Goal: Information Seeking & Learning: Learn about a topic

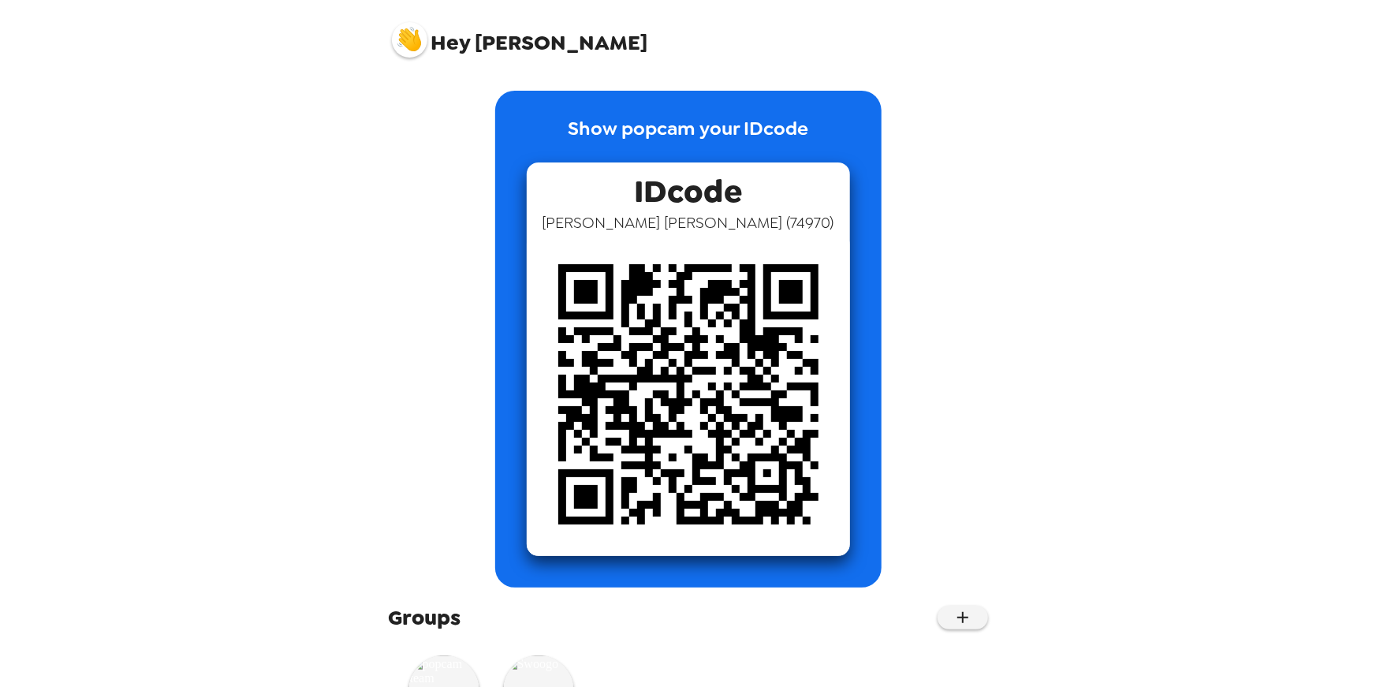
click at [401, 41] on img at bounding box center [409, 39] width 35 height 35
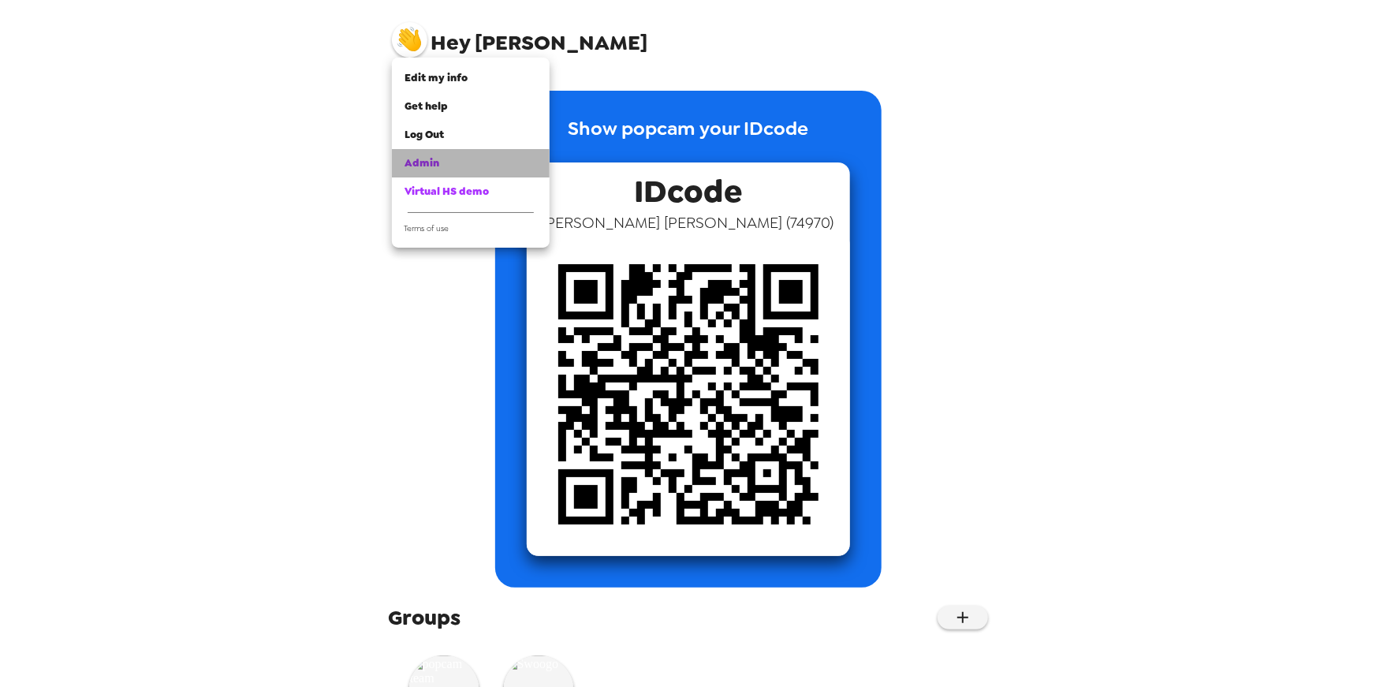
click at [425, 162] on span "Admin" at bounding box center [421, 162] width 35 height 13
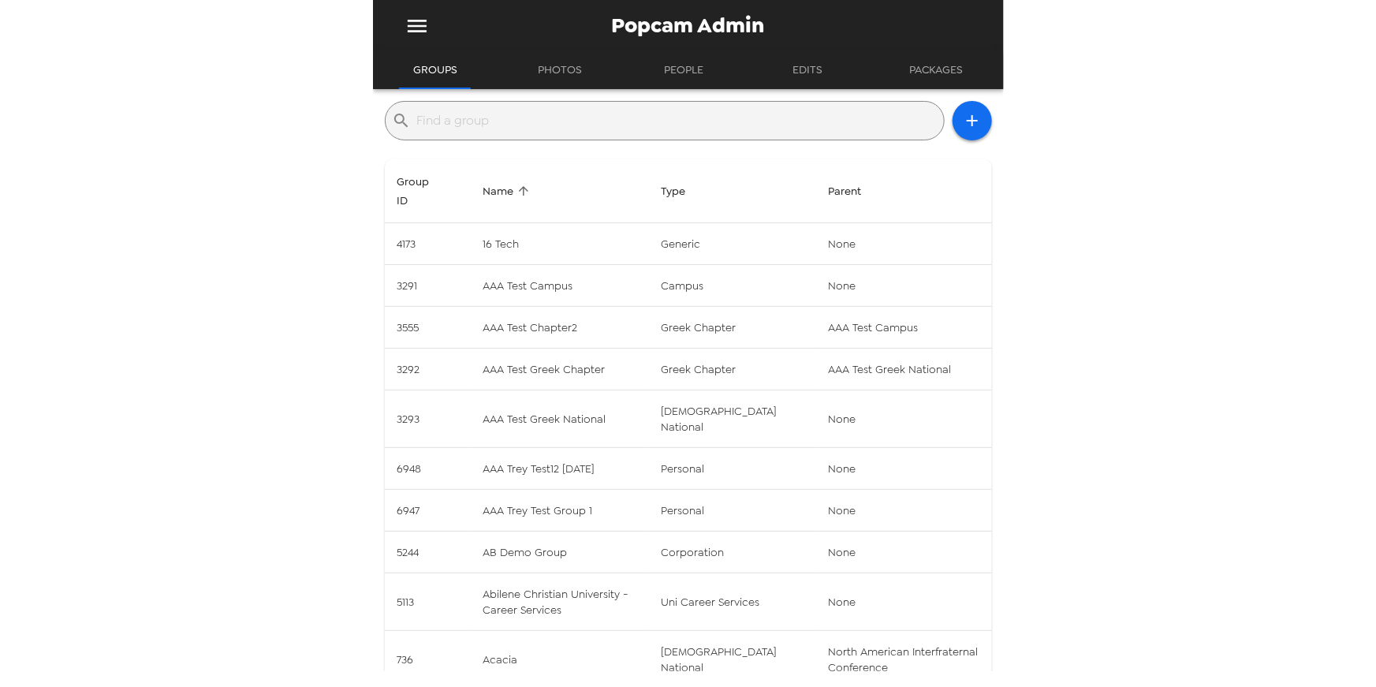
click at [466, 112] on input "text" at bounding box center [677, 120] width 520 height 25
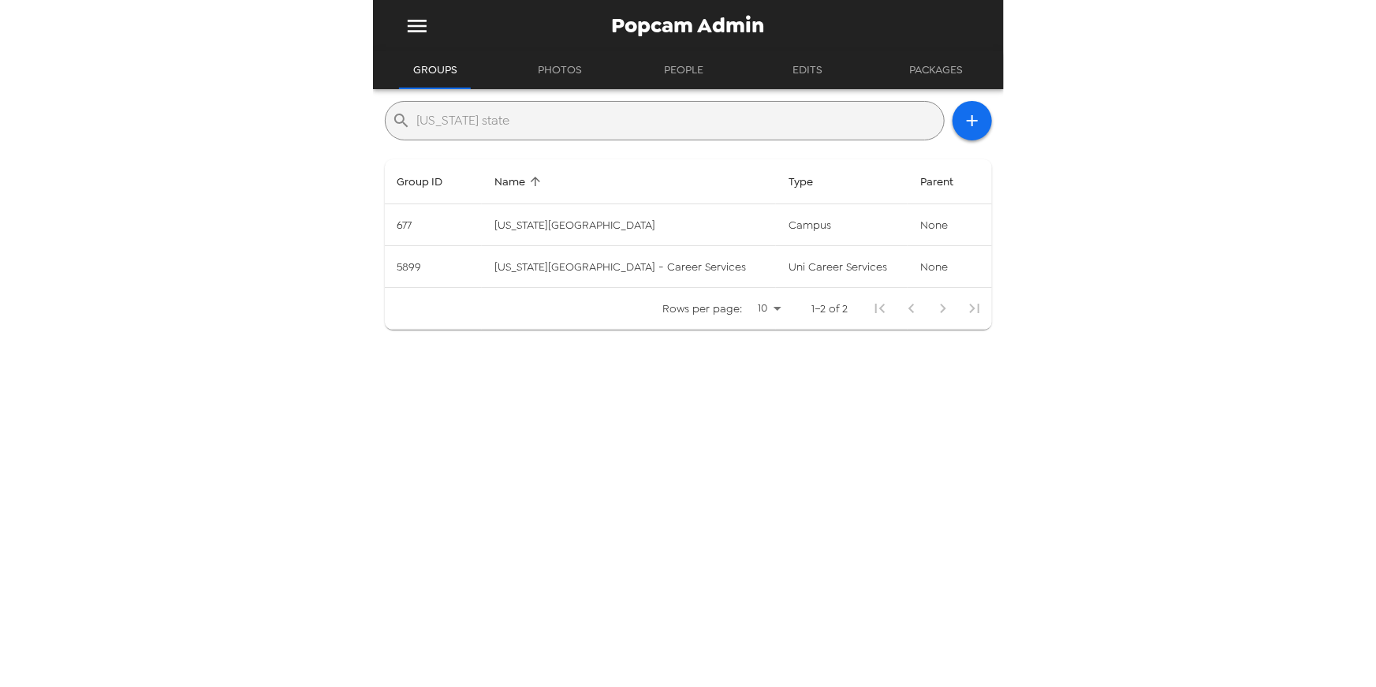
type input "[US_STATE] state"
click at [639, 407] on div "​ [US_STATE] state Group ID Name Type Parent 677 [US_STATE][GEOGRAPHIC_DATA] ca…" at bounding box center [688, 380] width 631 height 582
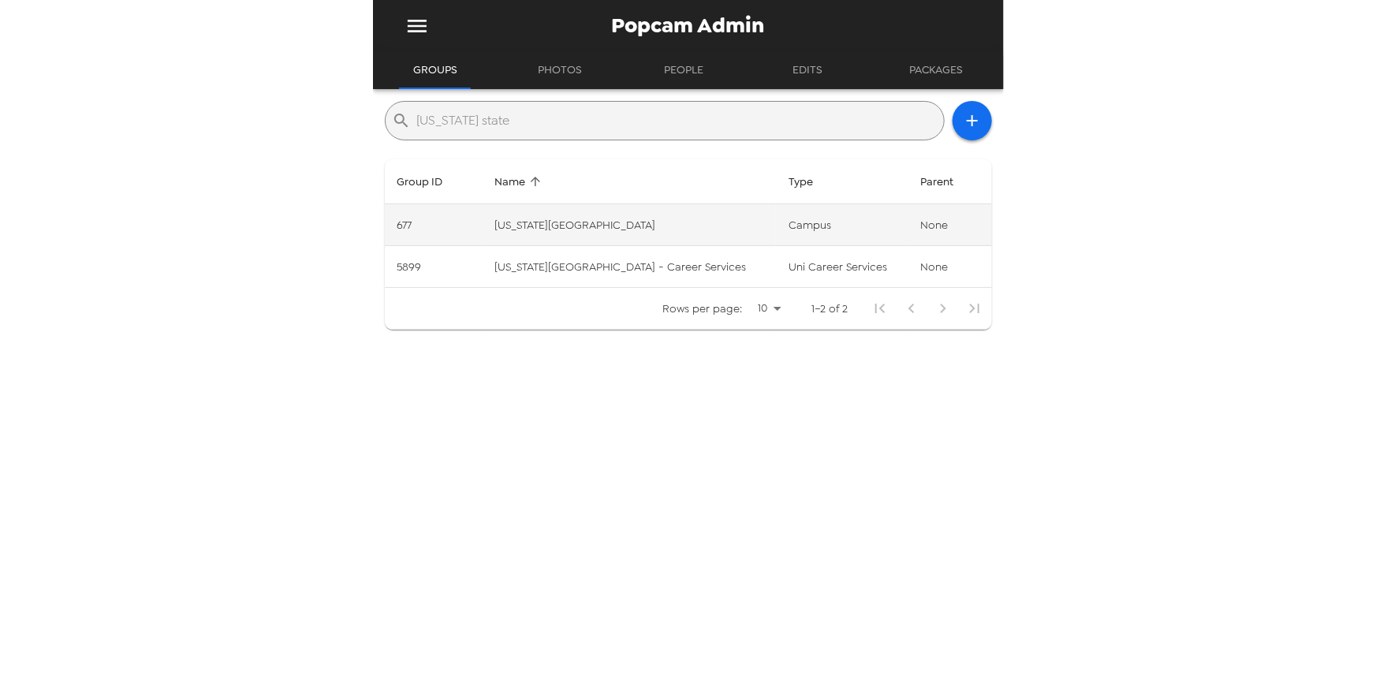
click at [537, 232] on td "[US_STATE][GEOGRAPHIC_DATA]" at bounding box center [629, 225] width 294 height 42
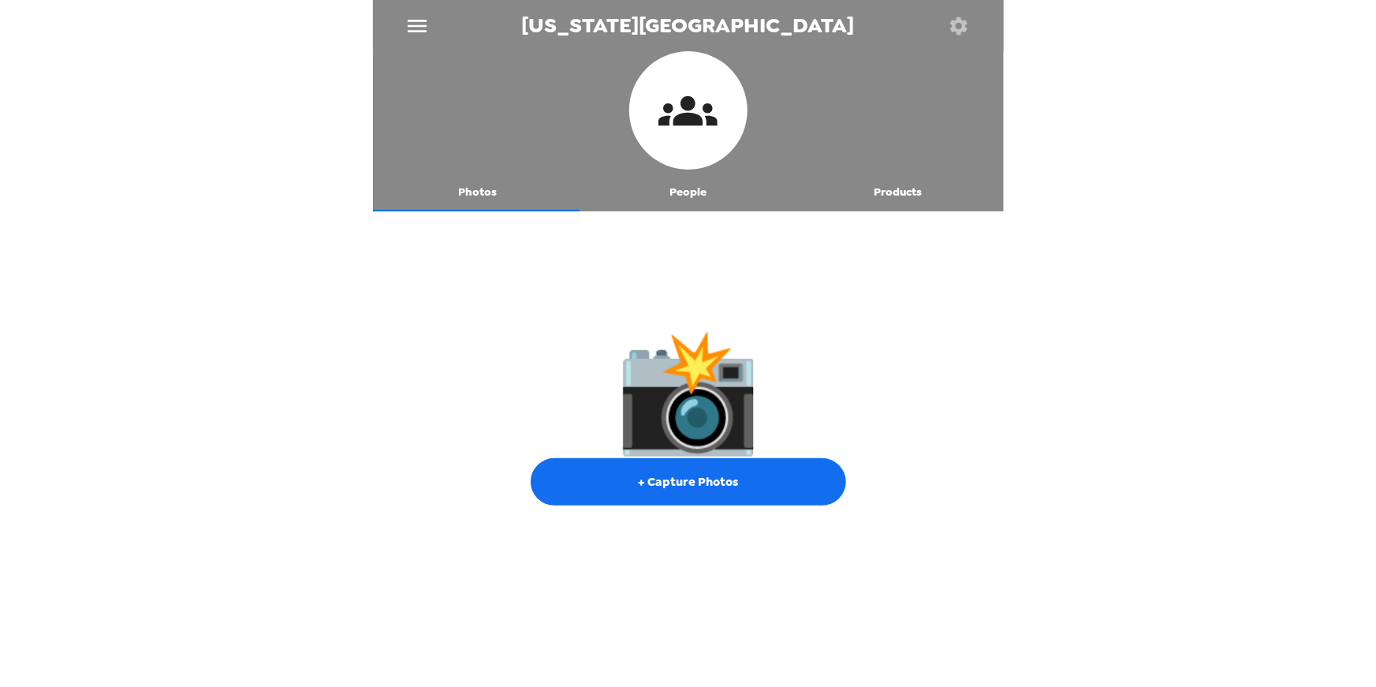
click at [693, 198] on button "People" at bounding box center [688, 192] width 210 height 38
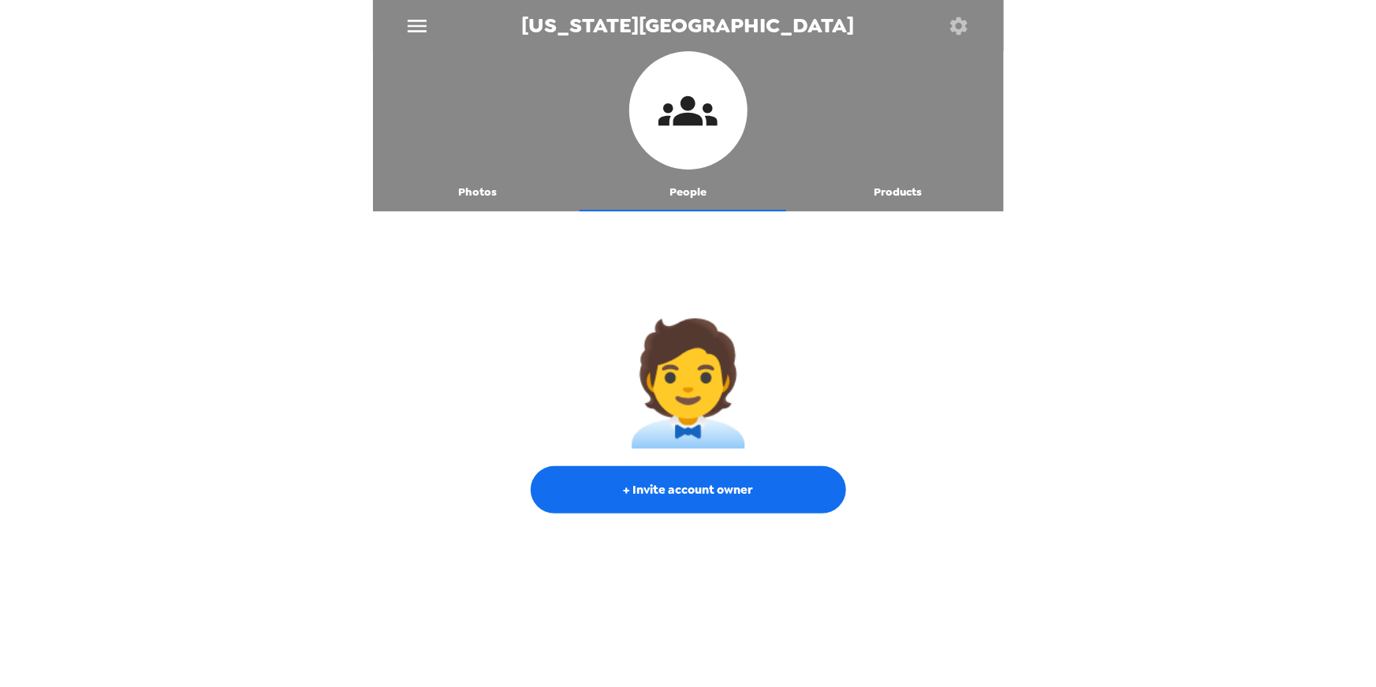
click at [475, 196] on button "Photos" at bounding box center [478, 192] width 210 height 38
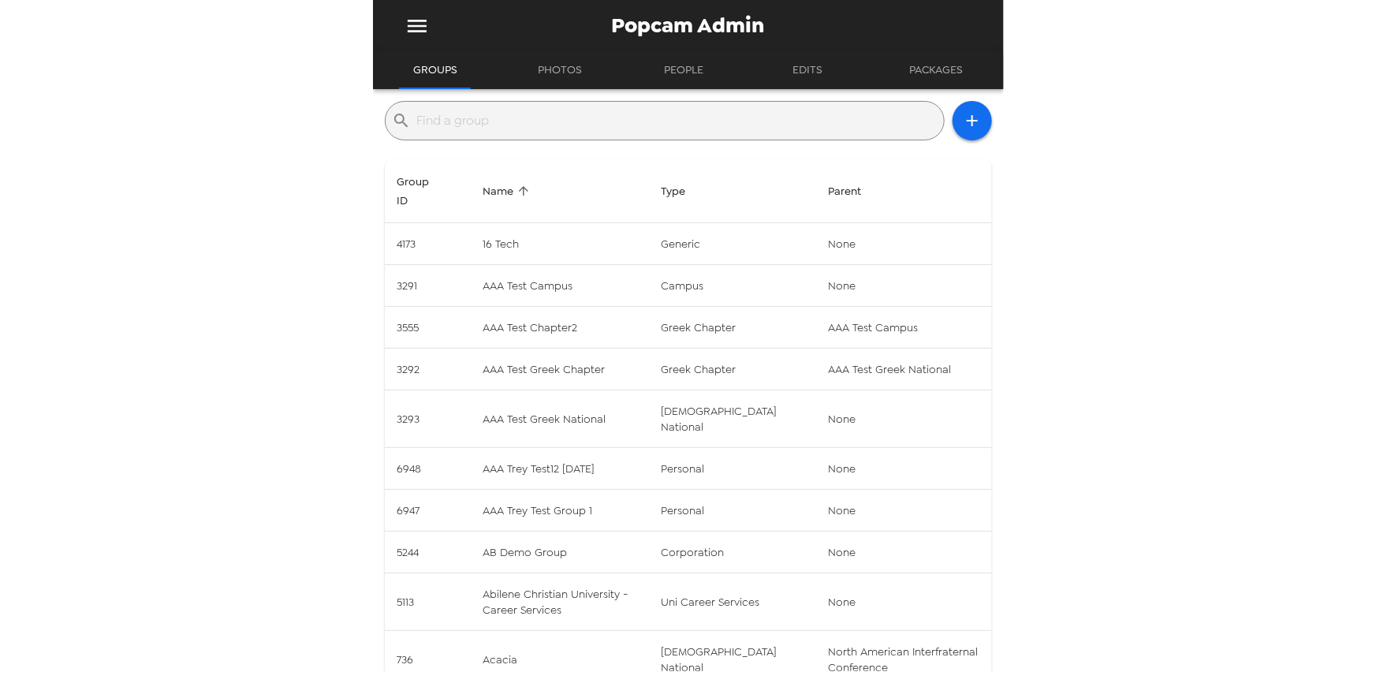
click at [528, 121] on input "text" at bounding box center [677, 120] width 520 height 25
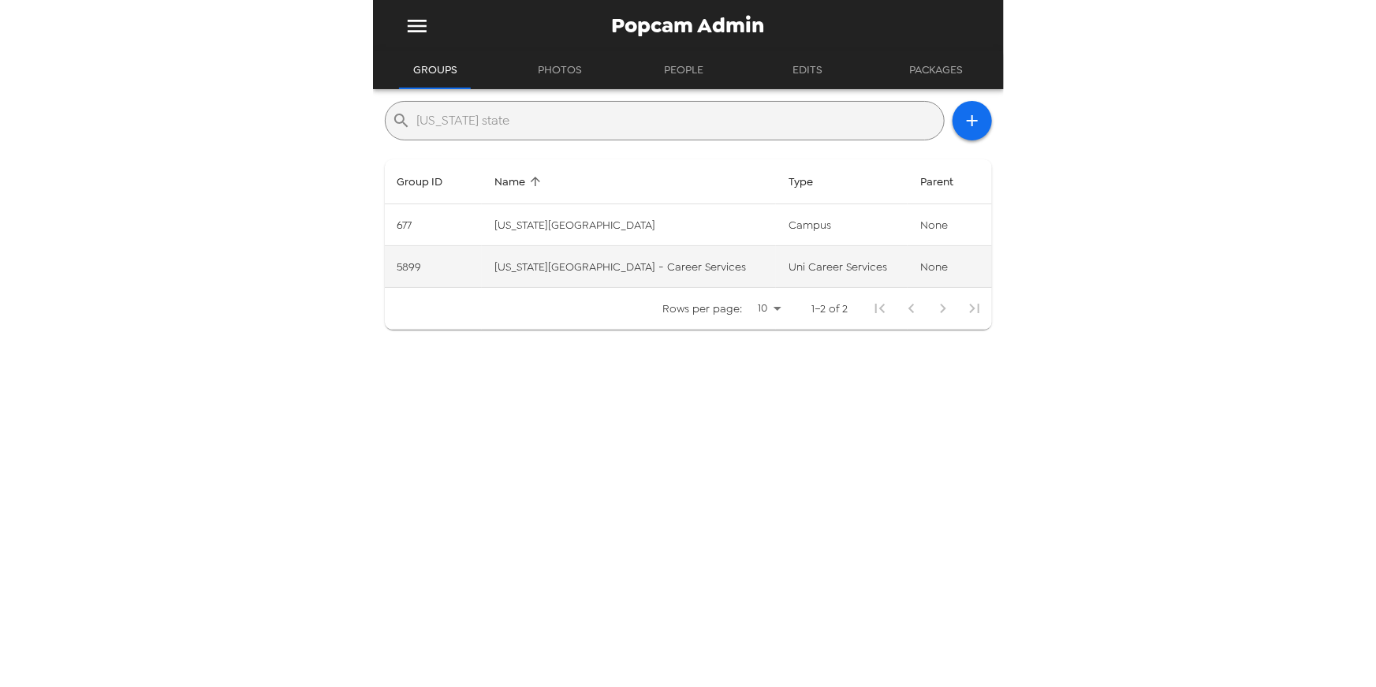
type input "washington state"
click at [512, 274] on td "Washington State University - Career Services" at bounding box center [629, 267] width 294 height 42
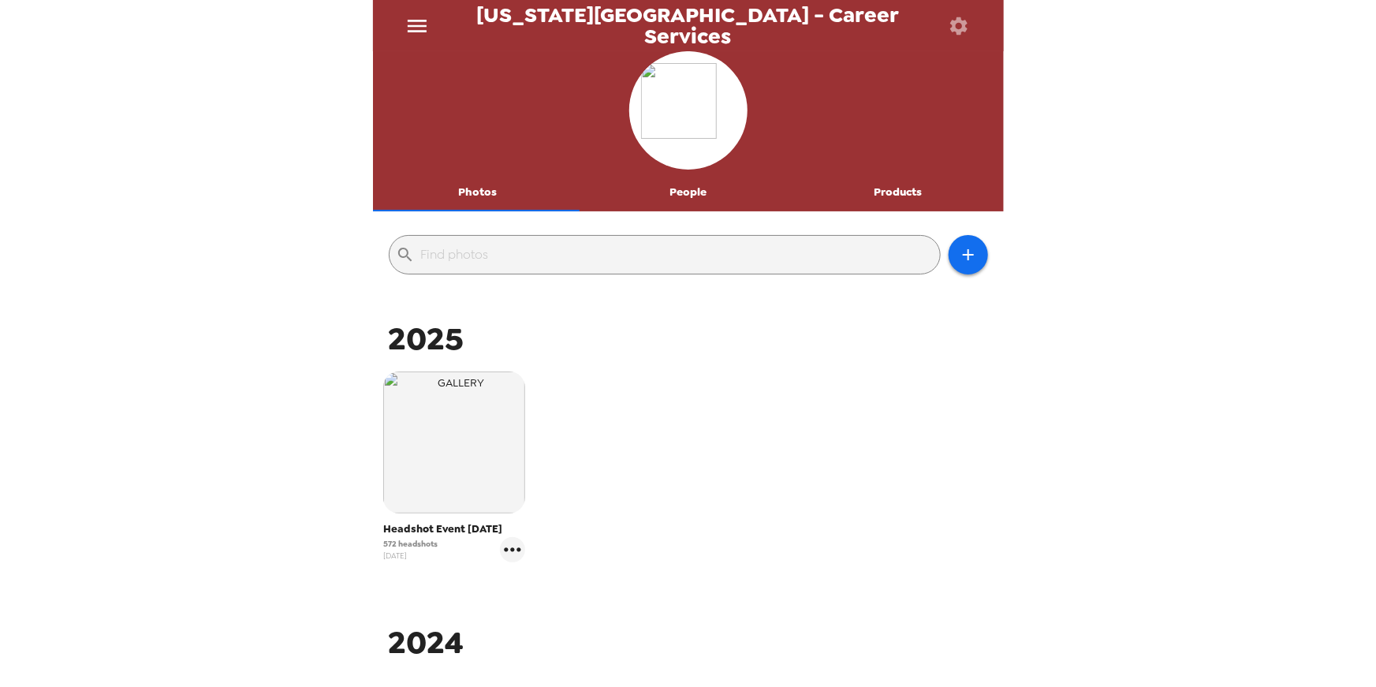
click at [688, 194] on button "People" at bounding box center [688, 192] width 210 height 38
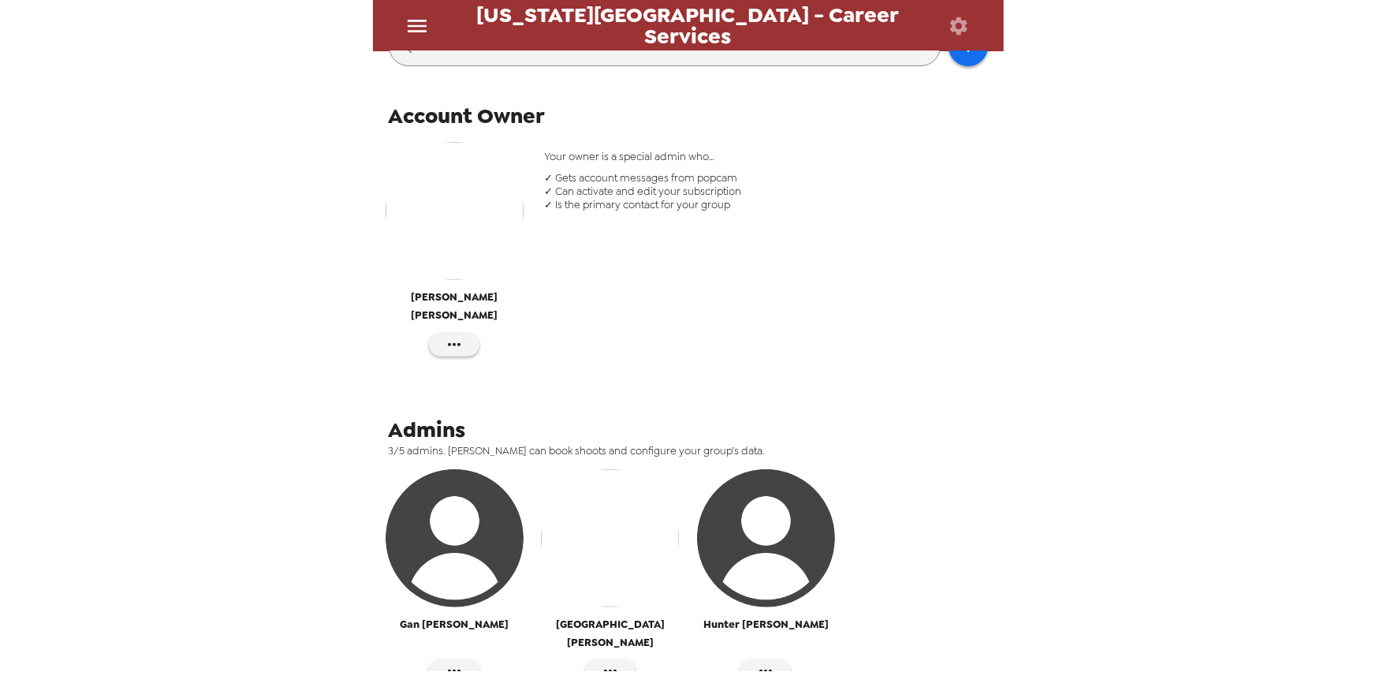
scroll to position [247, 0]
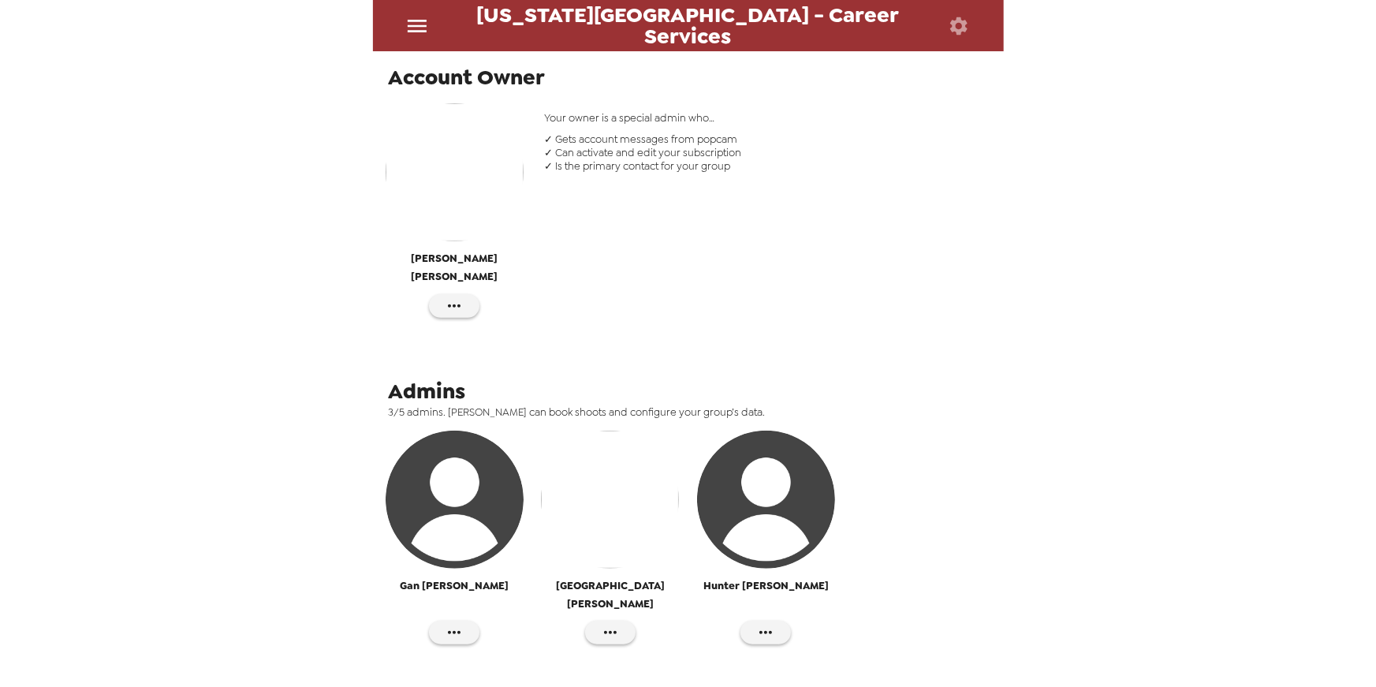
click at [613, 498] on img "button" at bounding box center [610, 499] width 138 height 138
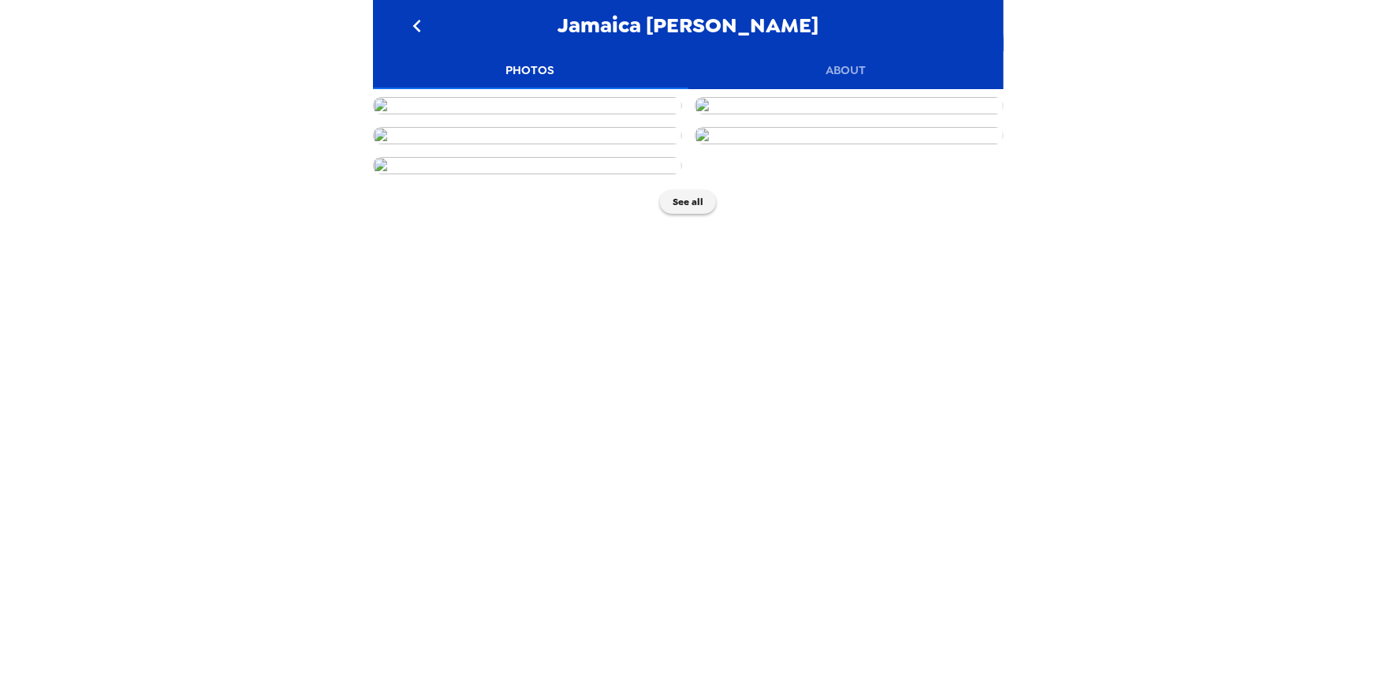
scroll to position [658, 0]
click at [687, 214] on button "See all" at bounding box center [688, 202] width 56 height 24
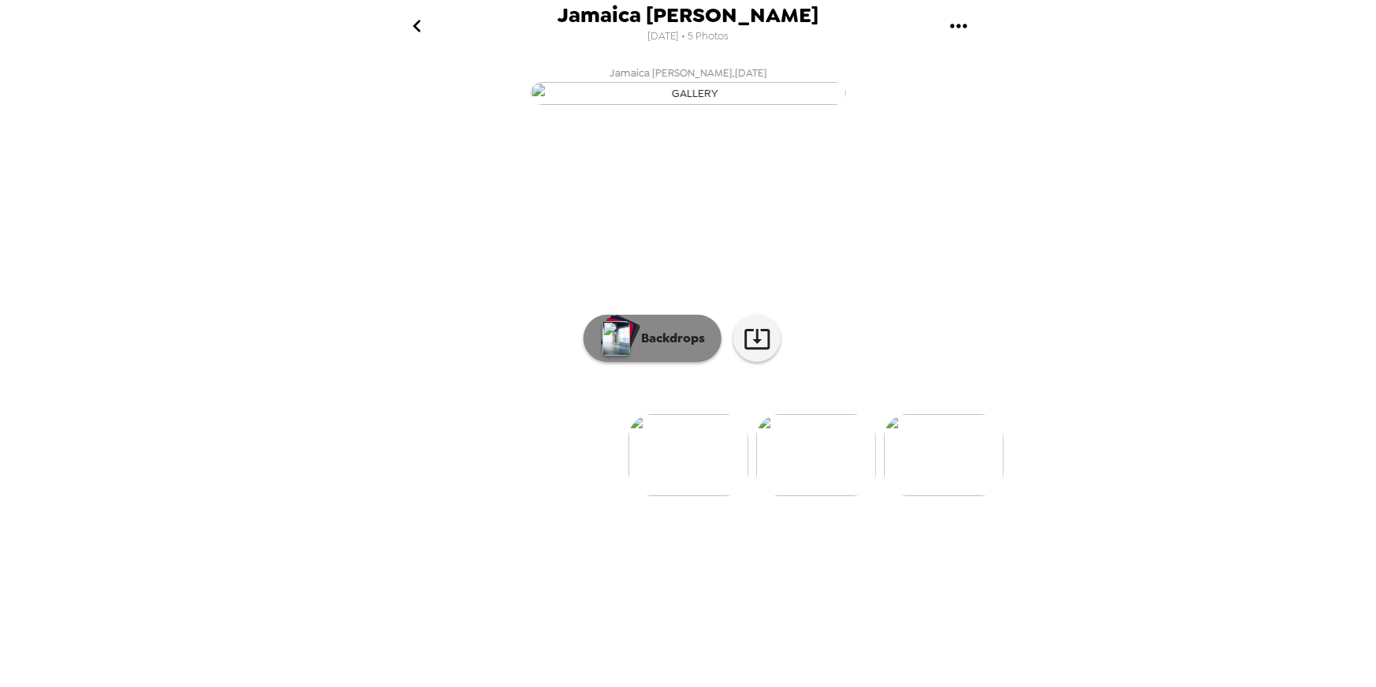
click at [642, 348] on p "Backdrops" at bounding box center [669, 338] width 72 height 19
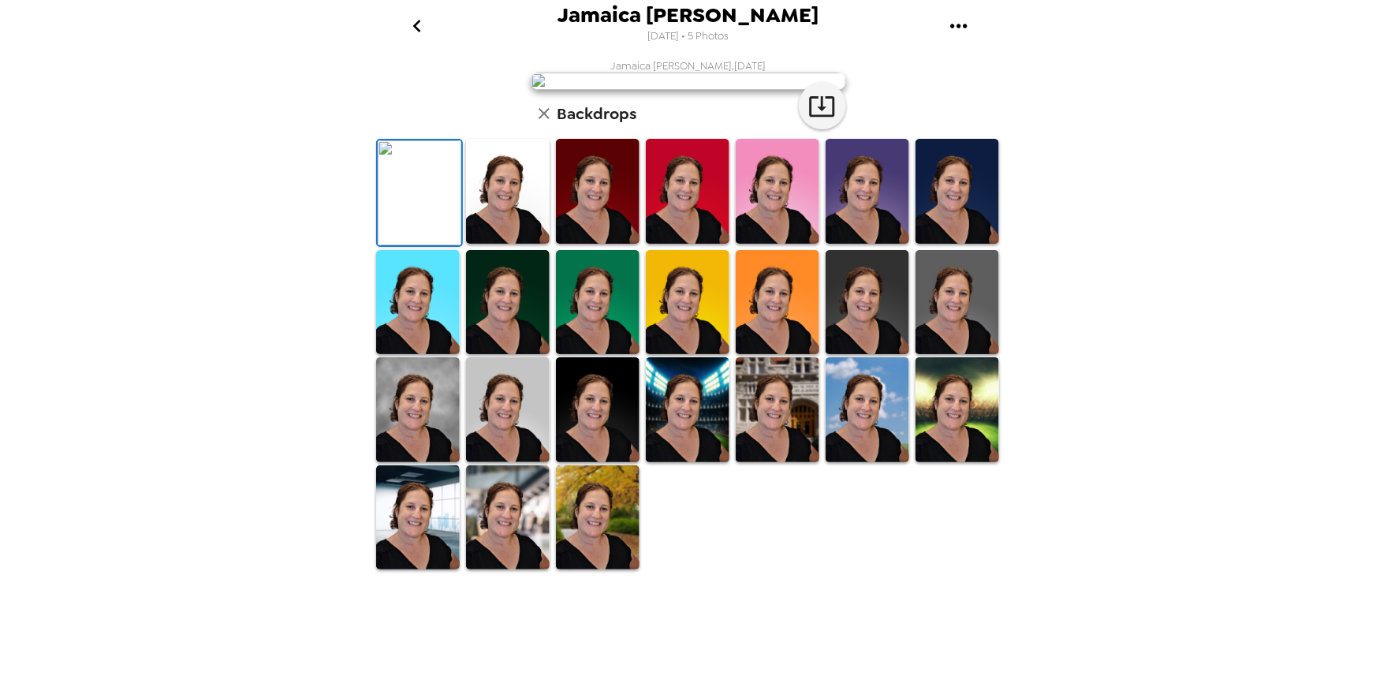
scroll to position [216, 0]
click at [778, 462] on img at bounding box center [778, 409] width 84 height 105
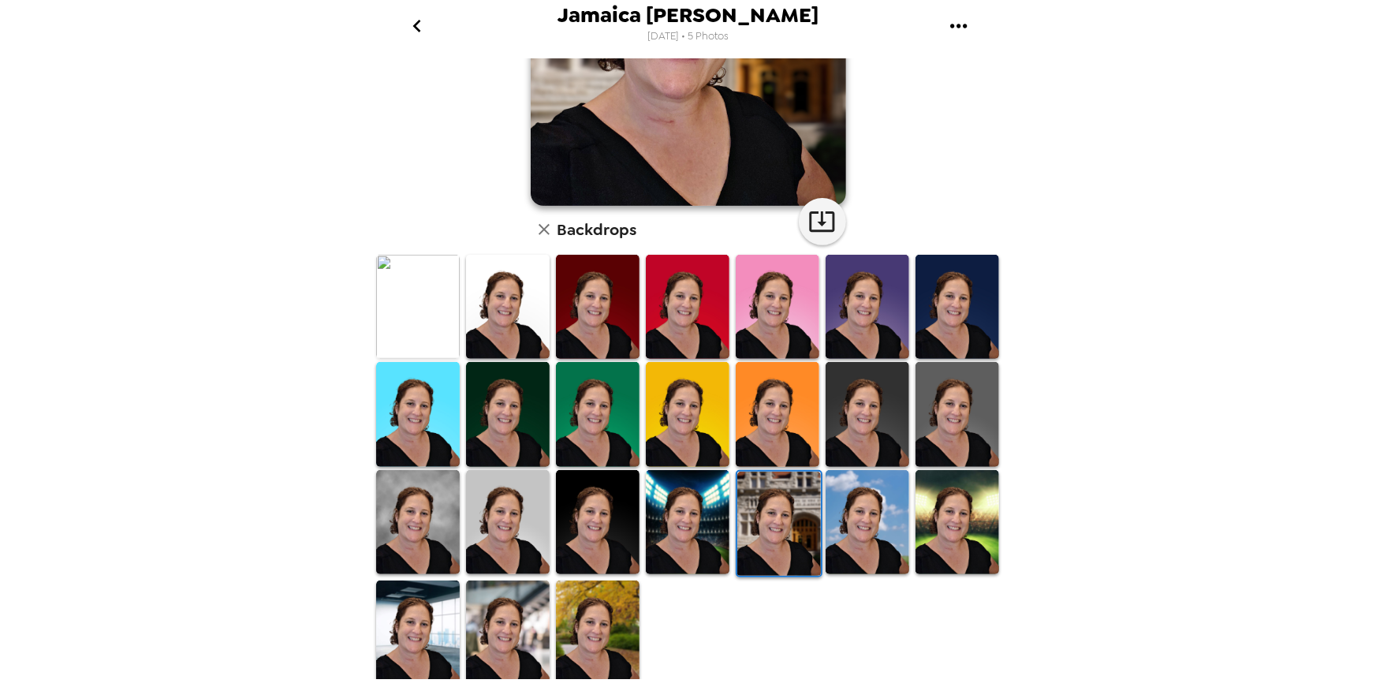
click at [691, 539] on img at bounding box center [688, 522] width 84 height 105
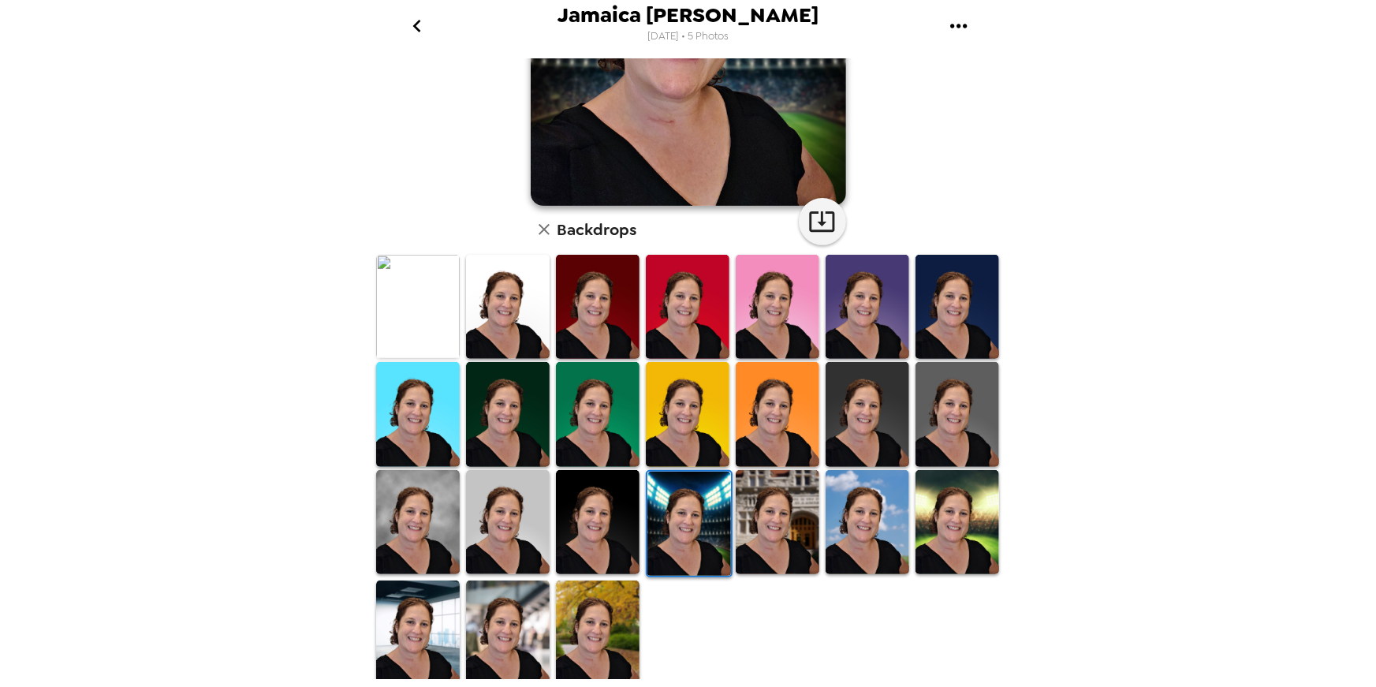
click at [951, 523] on img at bounding box center [957, 522] width 84 height 105
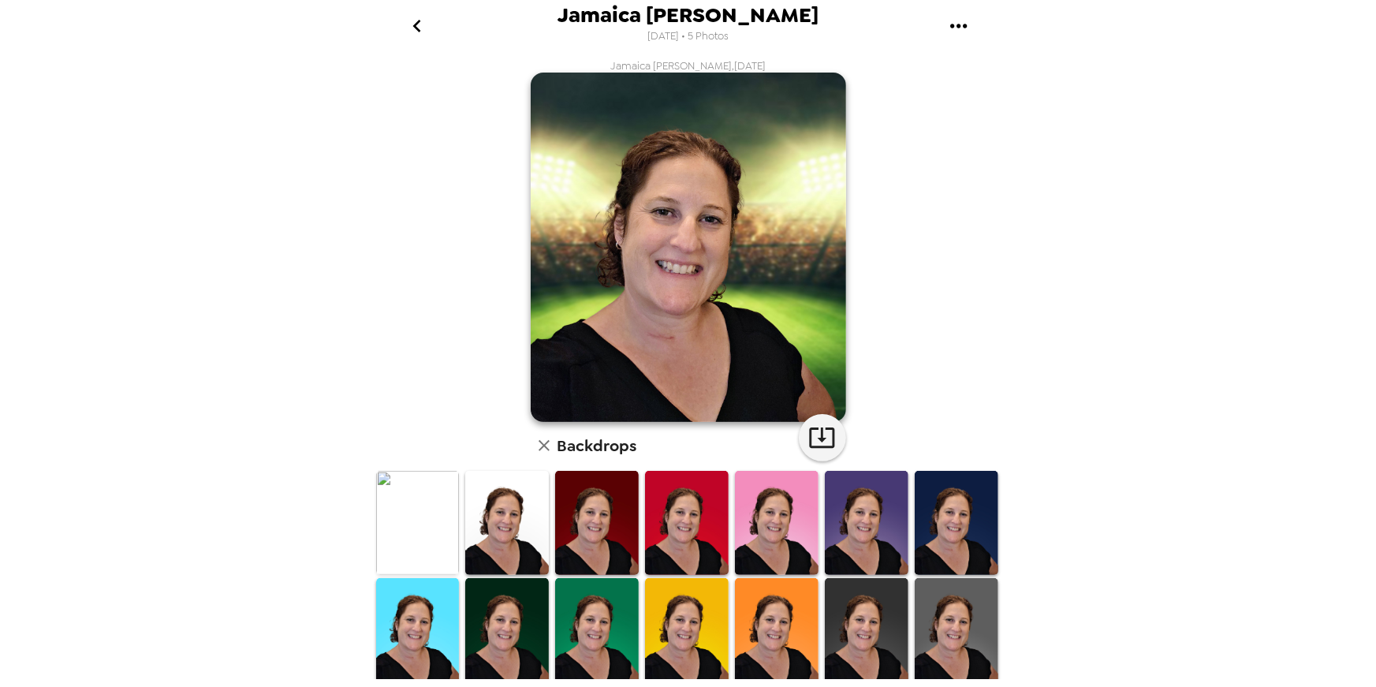
click at [420, 31] on icon "go back" at bounding box center [417, 26] width 8 height 13
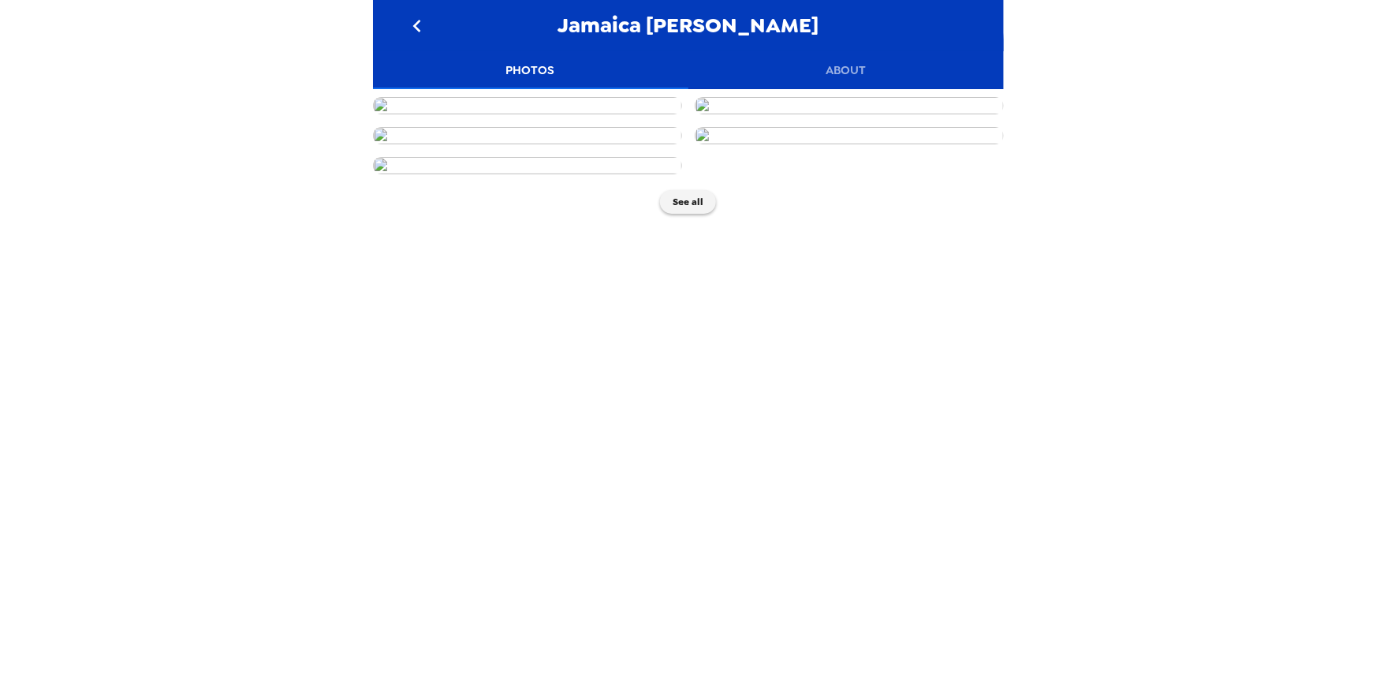
click at [420, 31] on icon "go back" at bounding box center [417, 26] width 8 height 13
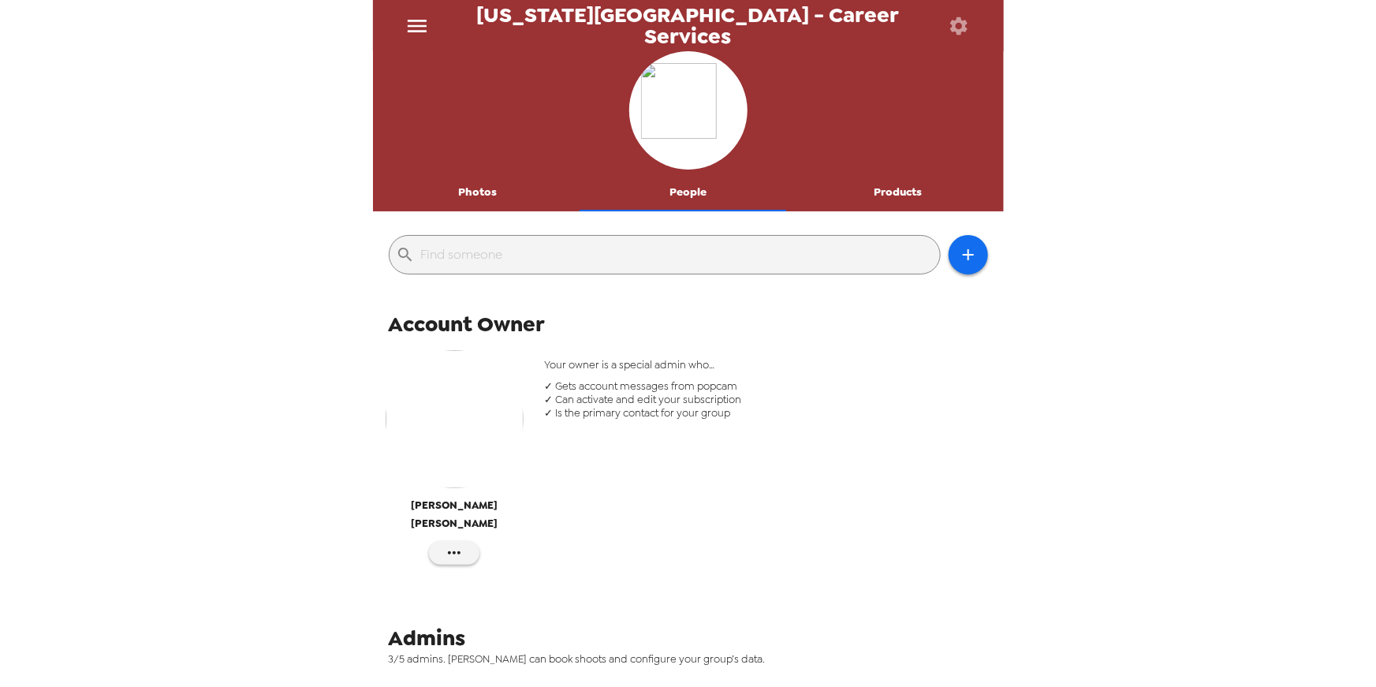
click at [669, 192] on button "People" at bounding box center [688, 192] width 210 height 38
click at [475, 184] on button "Photos" at bounding box center [478, 192] width 210 height 38
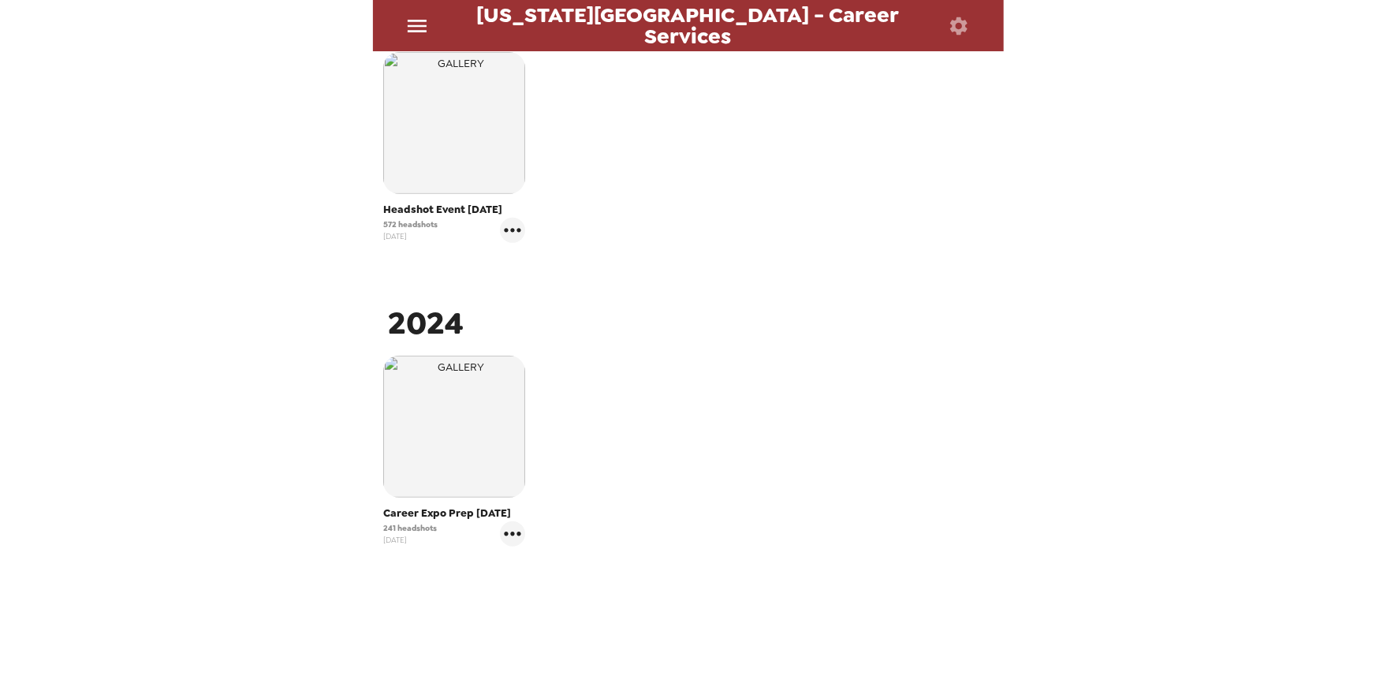
scroll to position [320, 0]
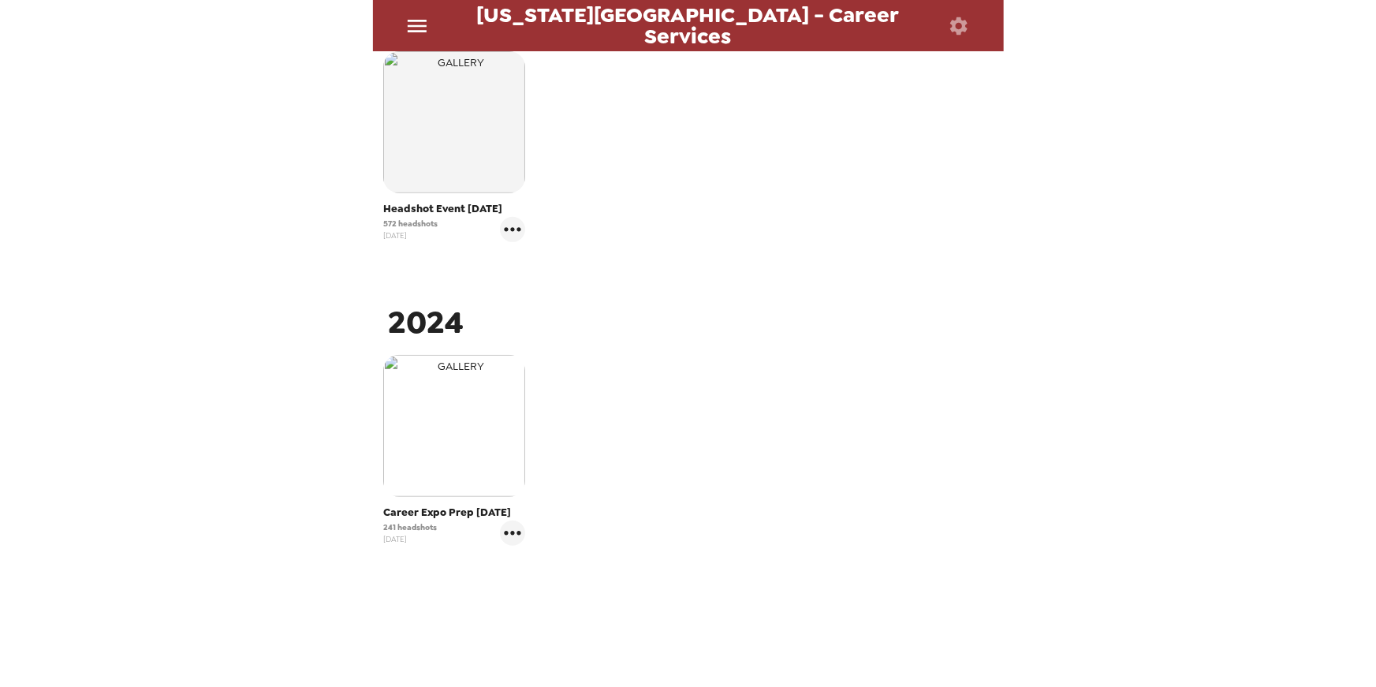
click at [435, 464] on img "button" at bounding box center [454, 426] width 142 height 142
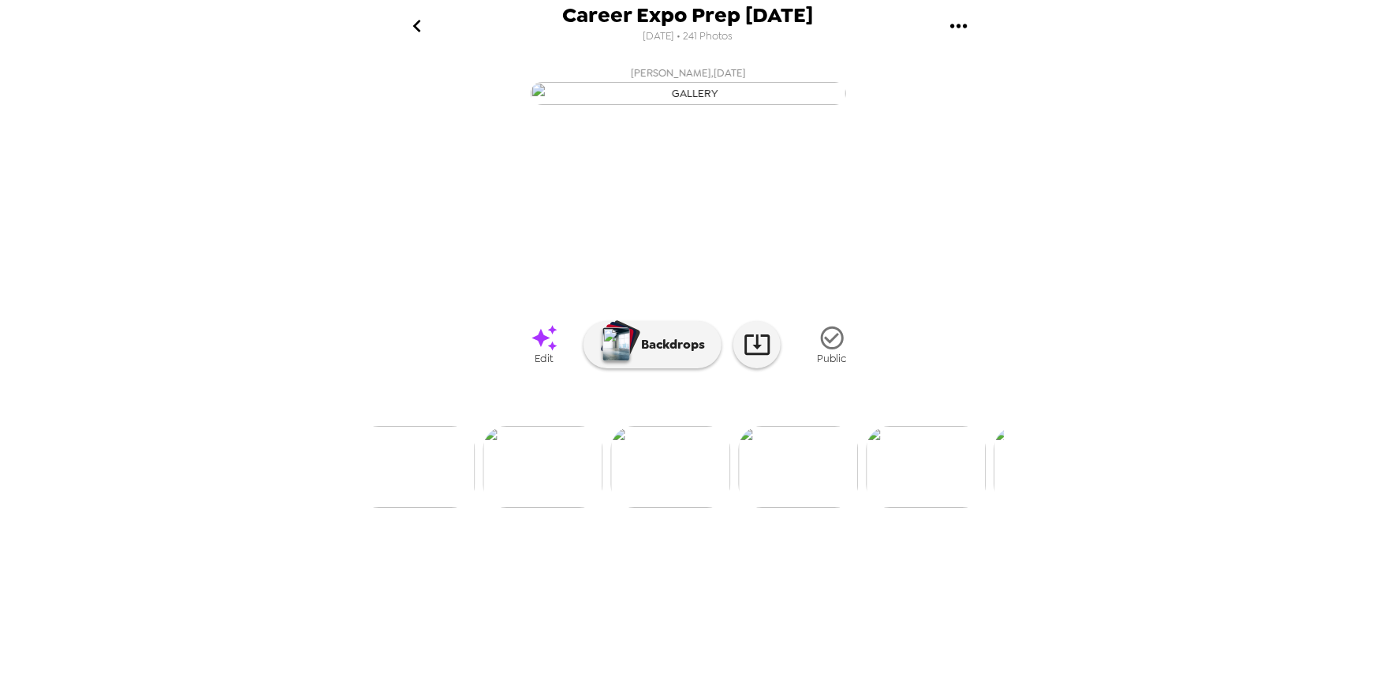
scroll to position [0, 2408]
click at [463, 508] on img at bounding box center [452, 467] width 120 height 82
click at [784, 508] on img at bounding box center [818, 467] width 120 height 82
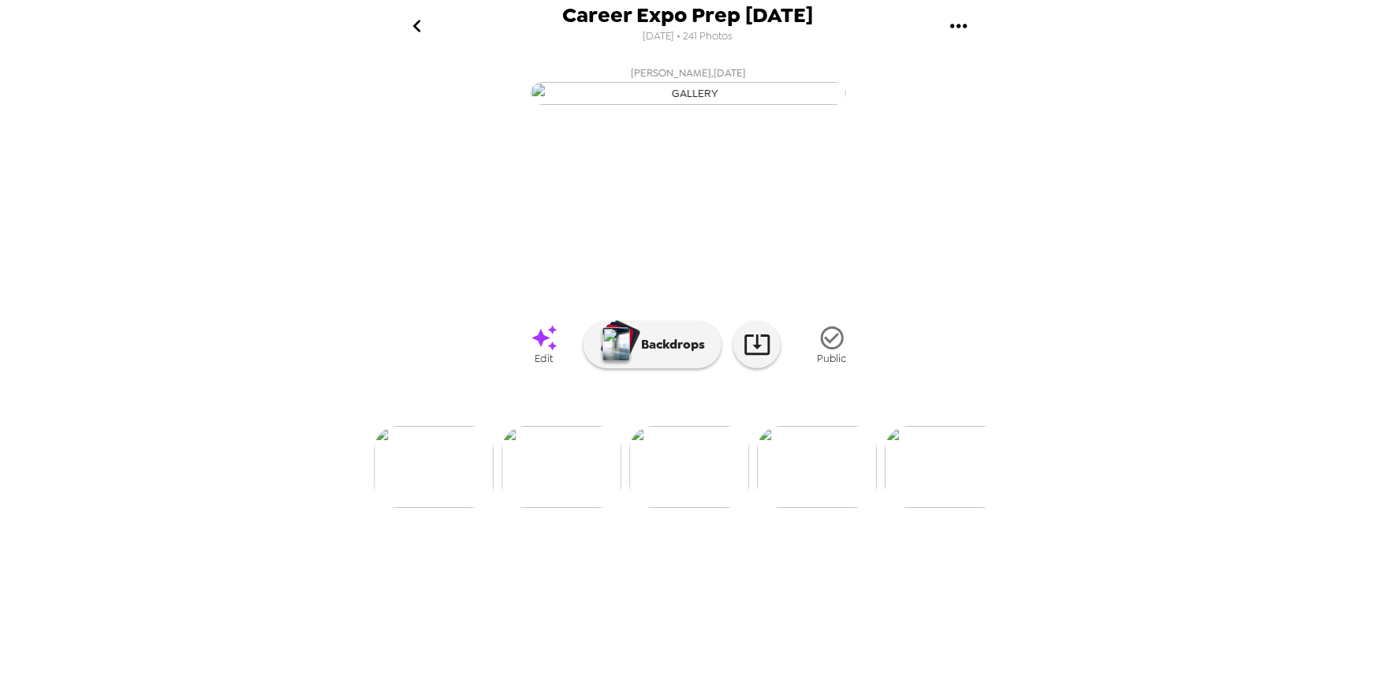
click at [955, 508] on img at bounding box center [945, 467] width 120 height 82
click at [568, 508] on img at bounding box center [562, 467] width 120 height 82
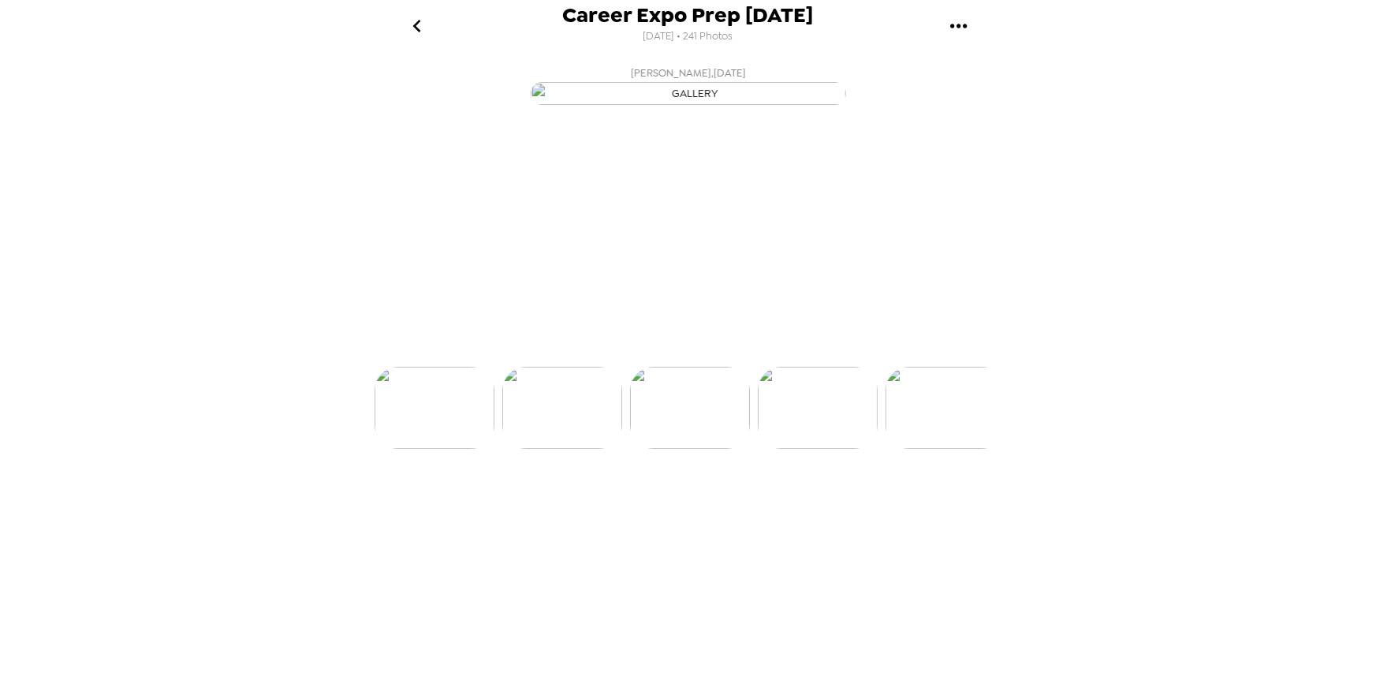
scroll to position [0, 2680]
click at [941, 508] on img at bounding box center [945, 467] width 120 height 82
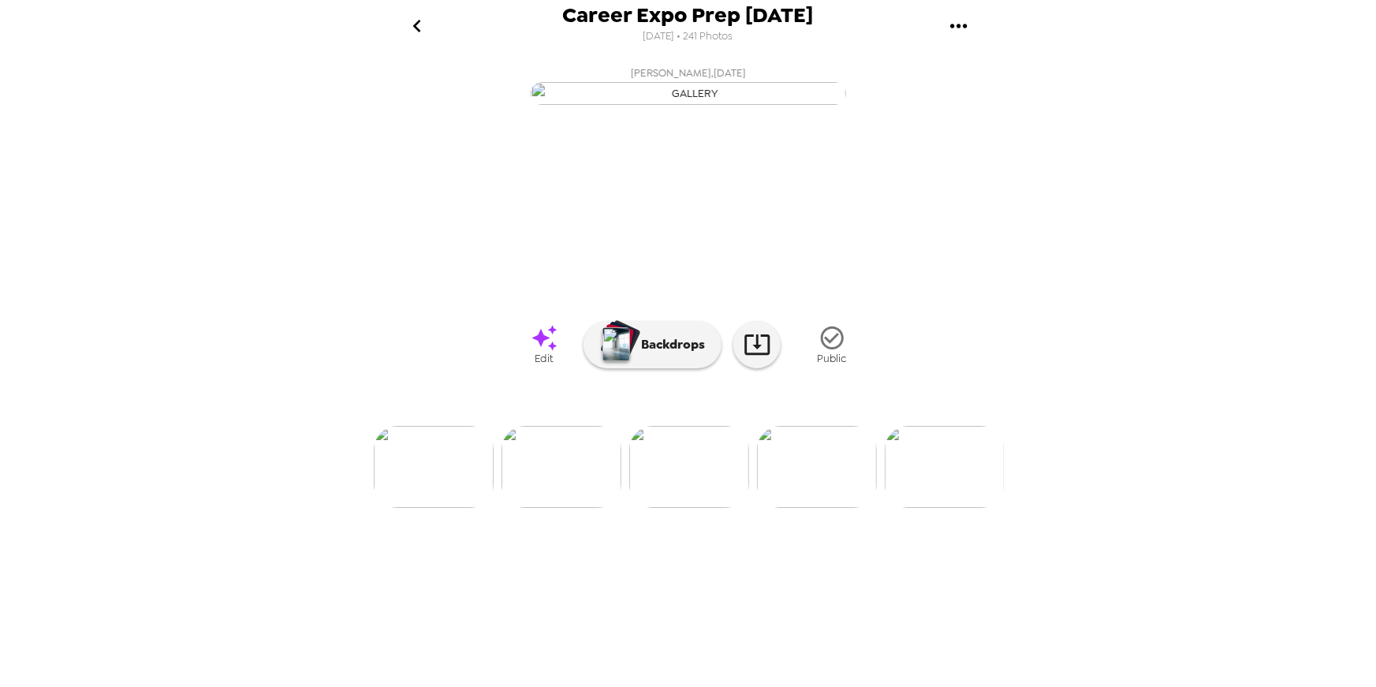
click at [937, 508] on img at bounding box center [945, 467] width 120 height 82
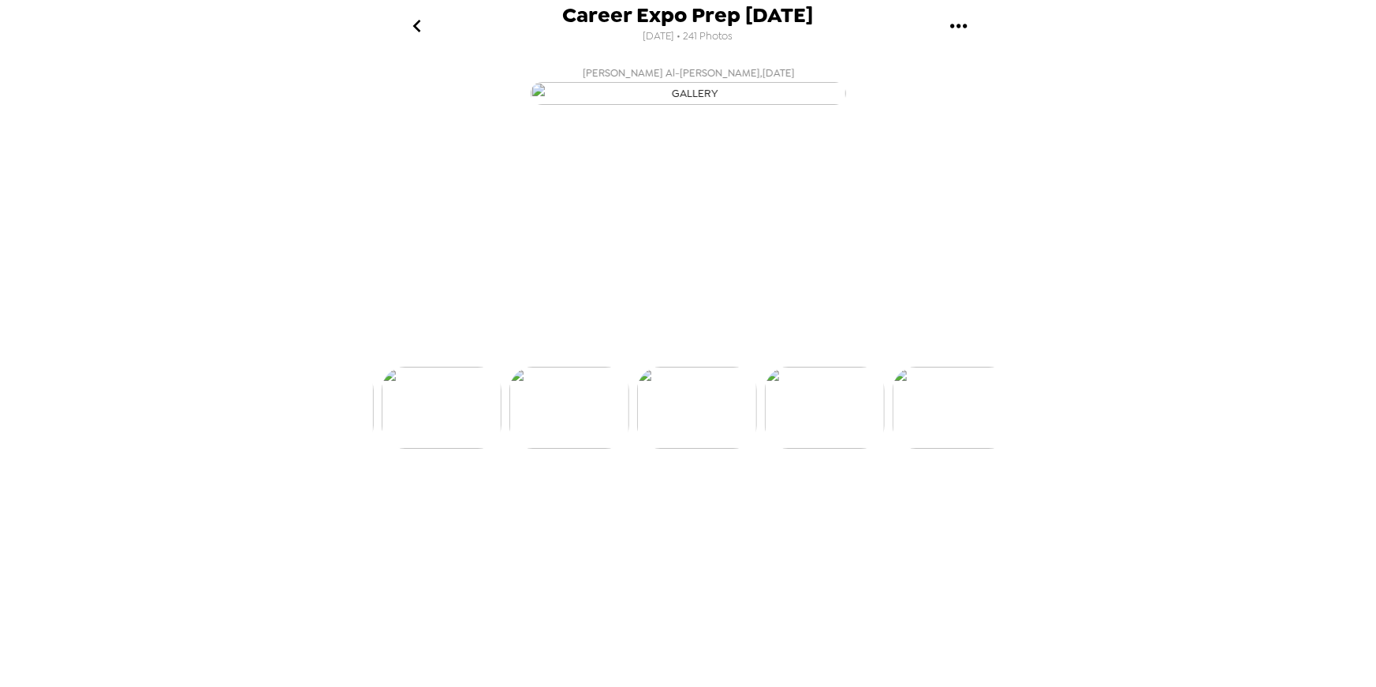
scroll to position [0, 3447]
click at [937, 508] on img at bounding box center [945, 467] width 120 height 82
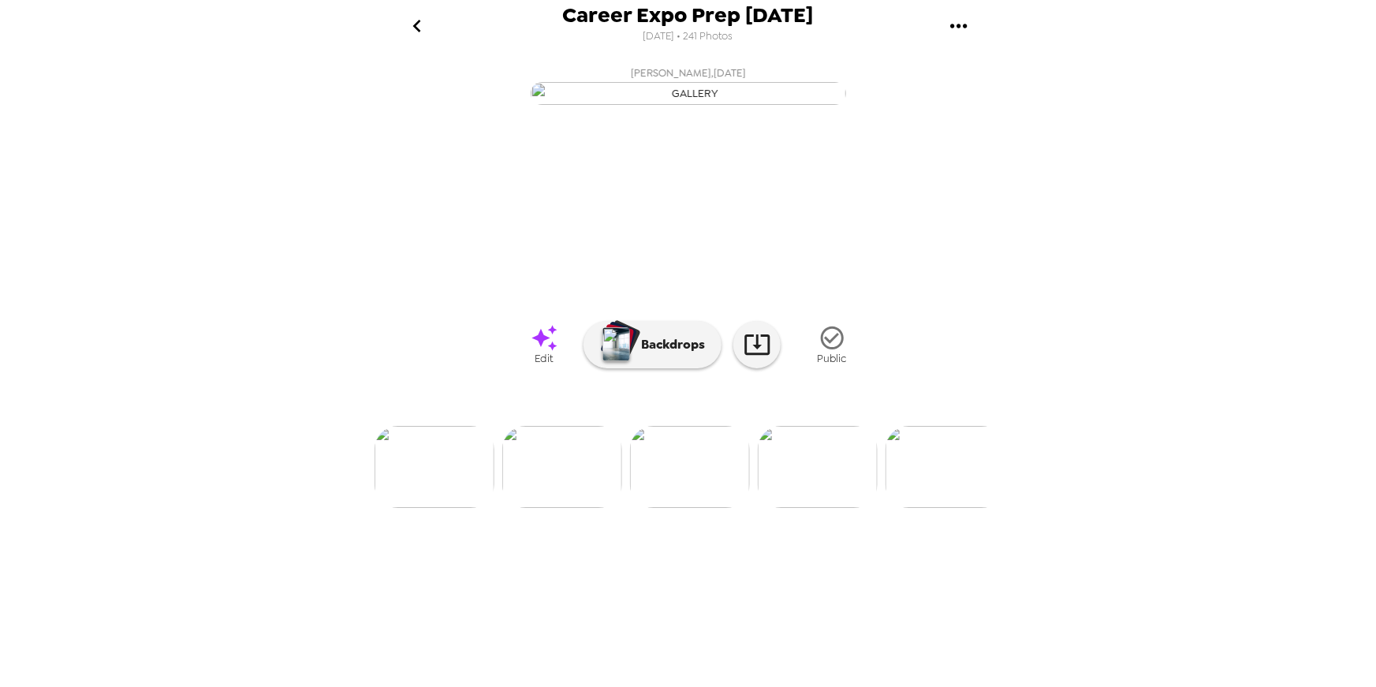
click at [573, 508] on img at bounding box center [562, 467] width 120 height 82
click at [931, 508] on img at bounding box center [945, 467] width 120 height 82
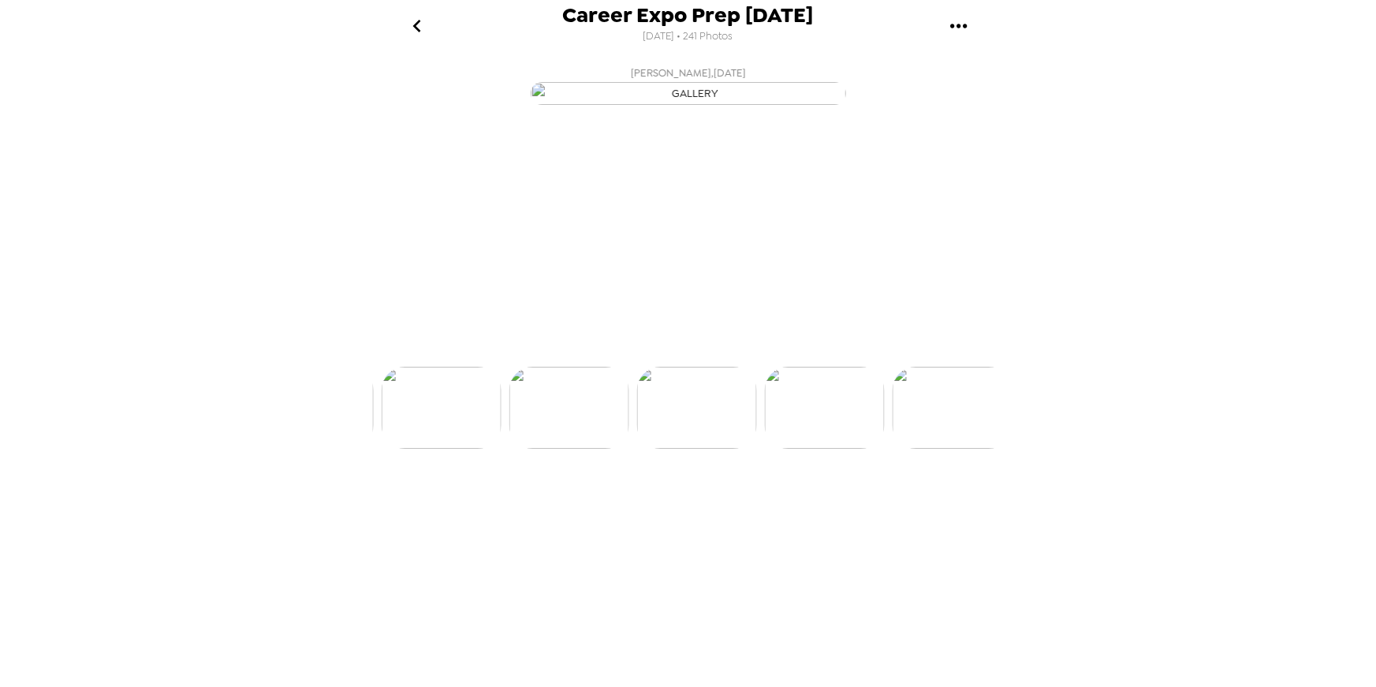
scroll to position [0, 4085]
click at [931, 508] on img at bounding box center [945, 467] width 120 height 82
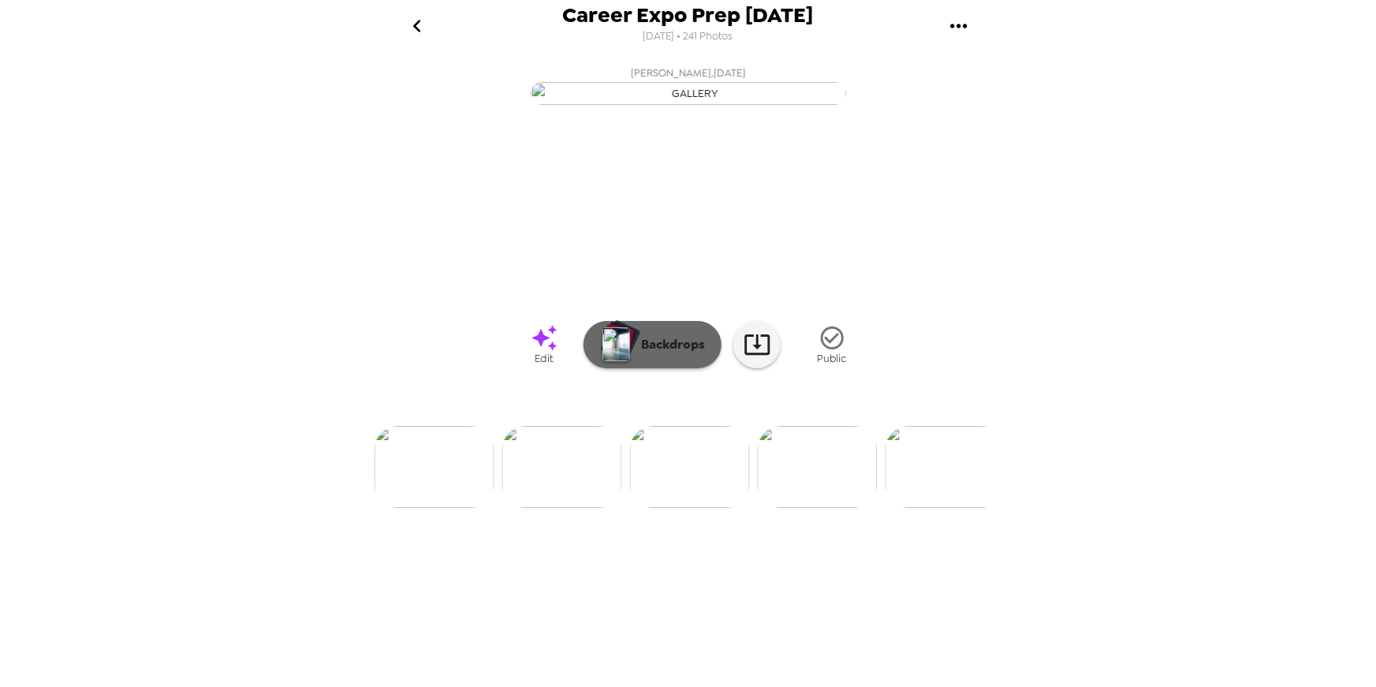
click at [626, 359] on div "button" at bounding box center [621, 339] width 39 height 40
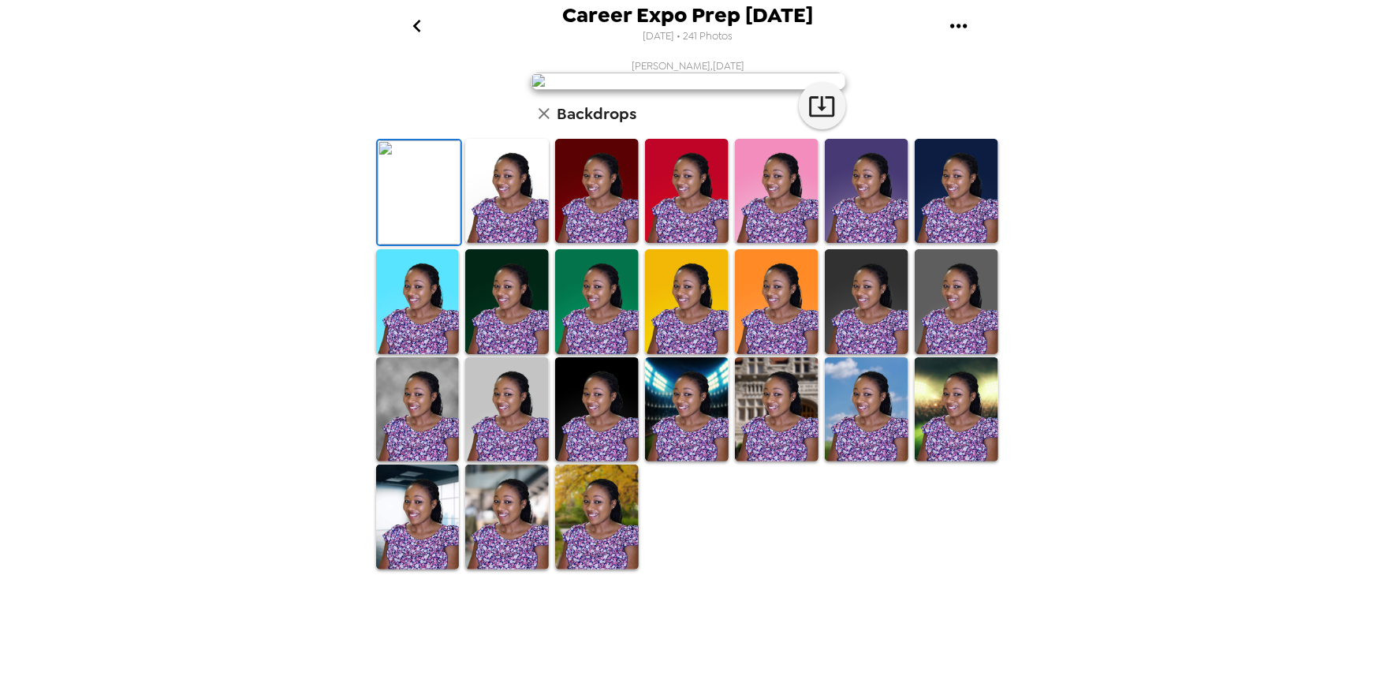
click at [419, 24] on icon "go back" at bounding box center [416, 25] width 25 height 25
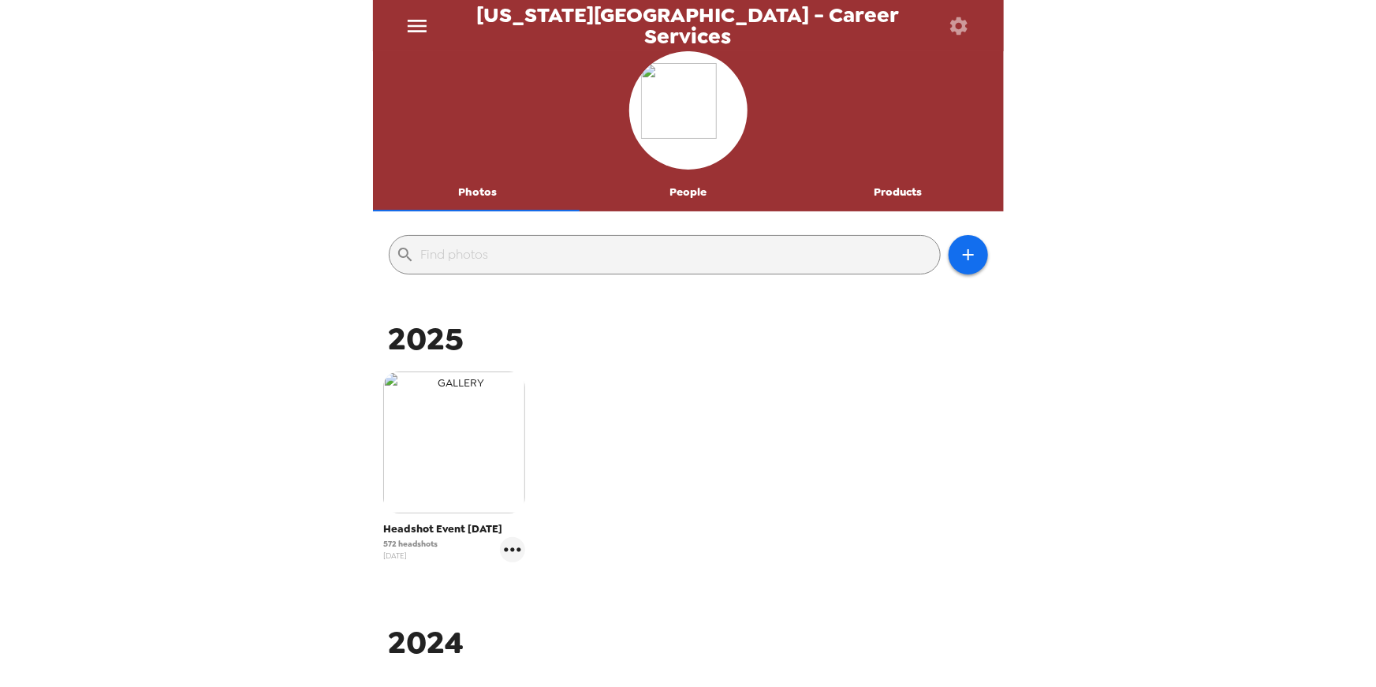
click at [441, 450] on img "button" at bounding box center [454, 442] width 142 height 142
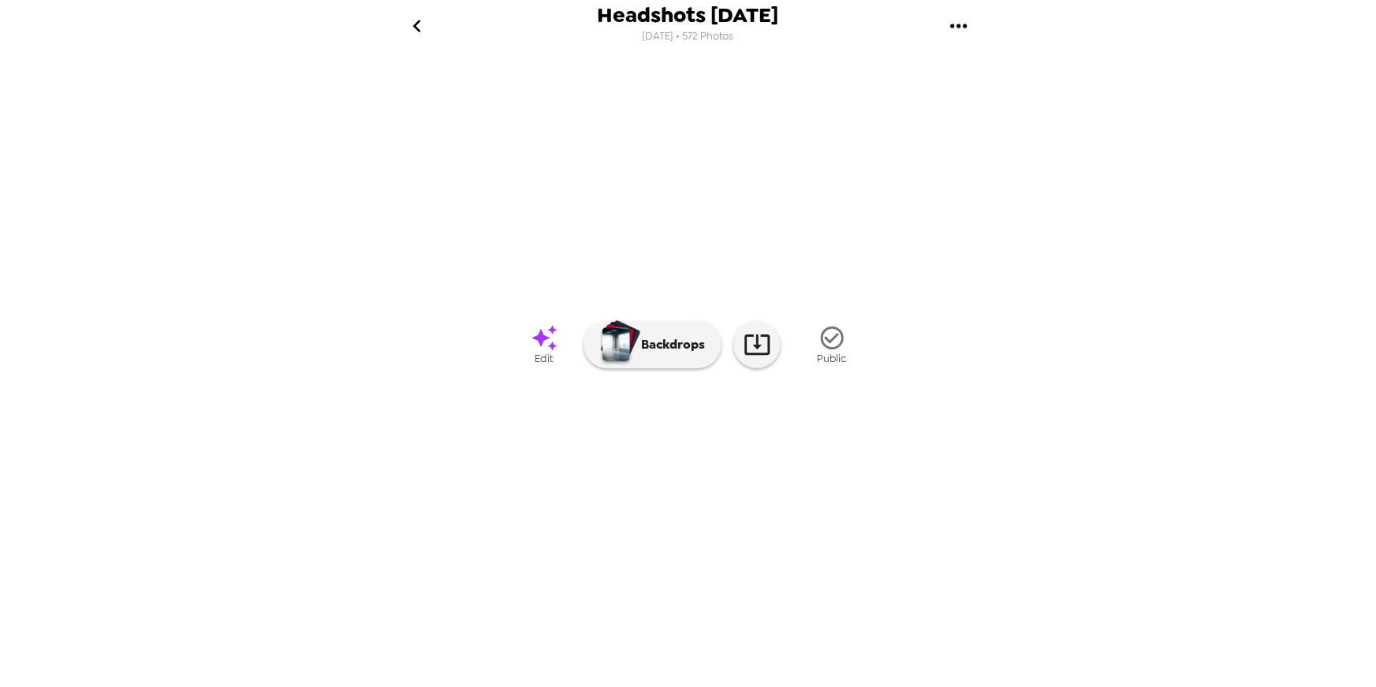
scroll to position [6, 0]
click at [809, 508] on img at bounding box center [816, 467] width 120 height 82
click at [921, 508] on img at bounding box center [945, 467] width 120 height 82
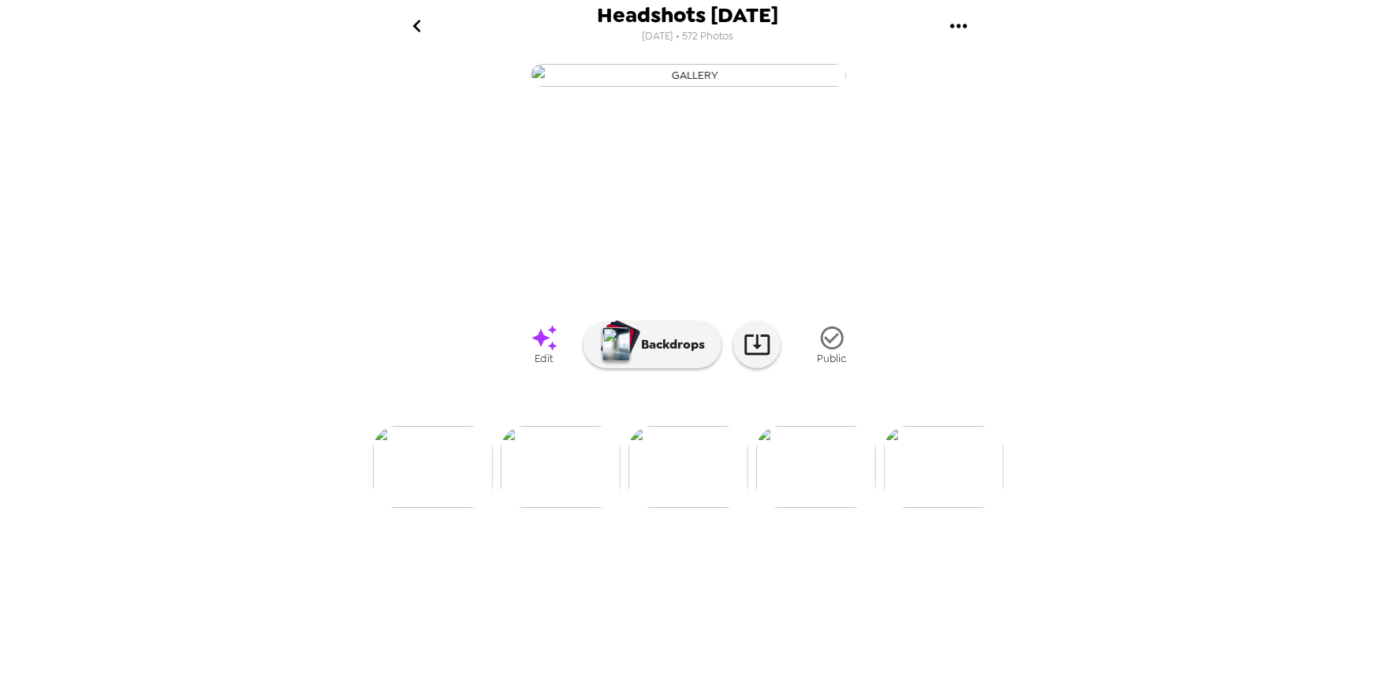
click at [833, 508] on img at bounding box center [816, 467] width 120 height 82
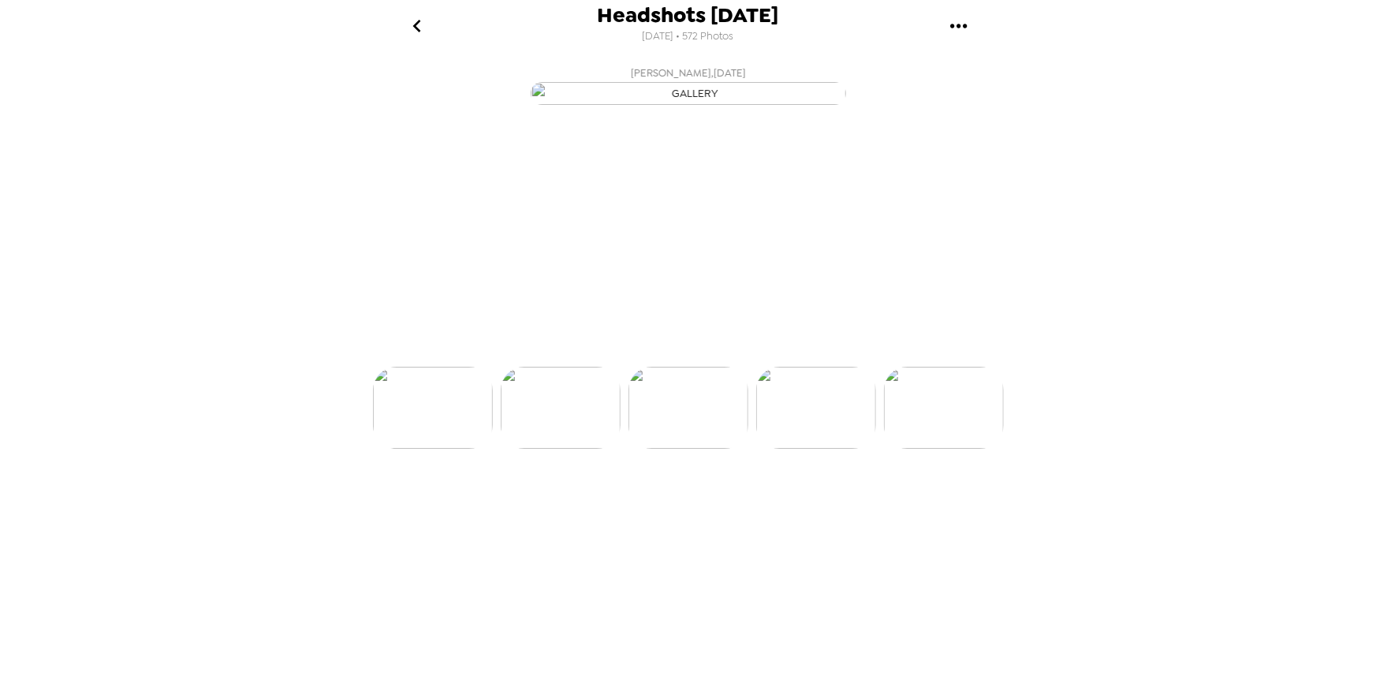
scroll to position [0, 511]
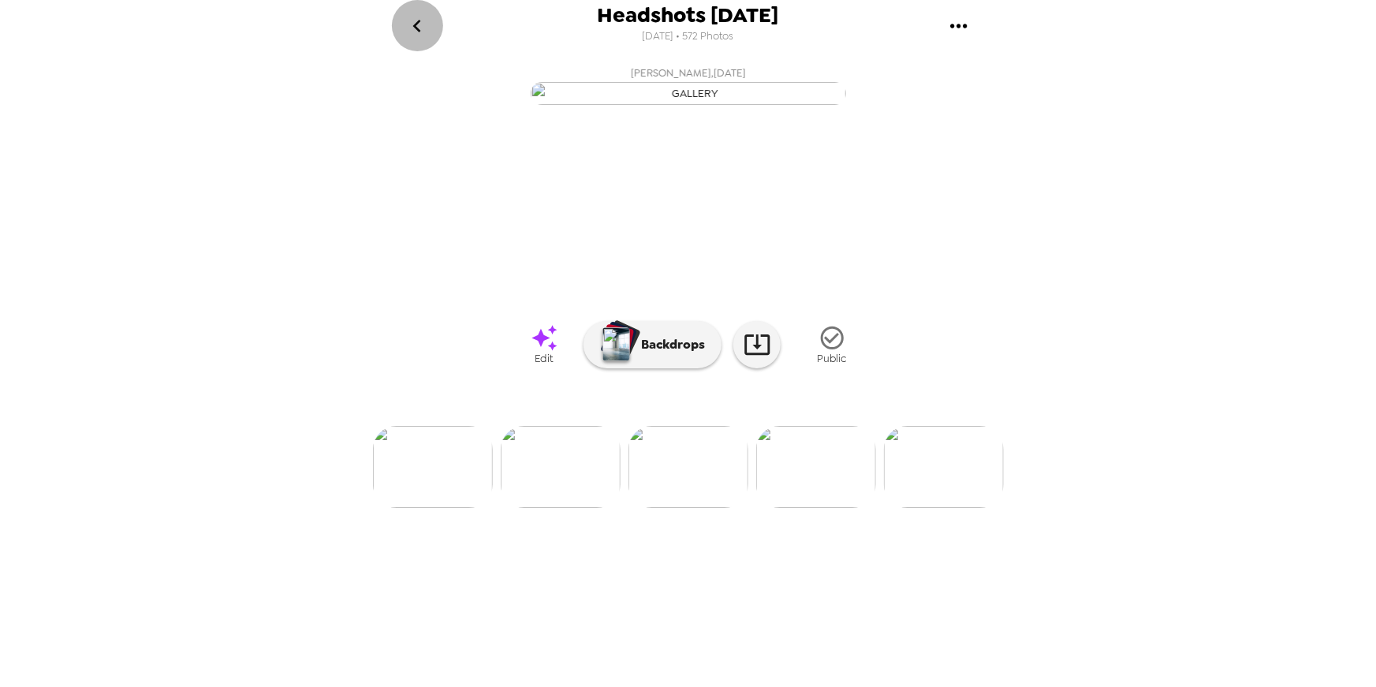
click at [425, 28] on icon "go back" at bounding box center [416, 25] width 25 height 25
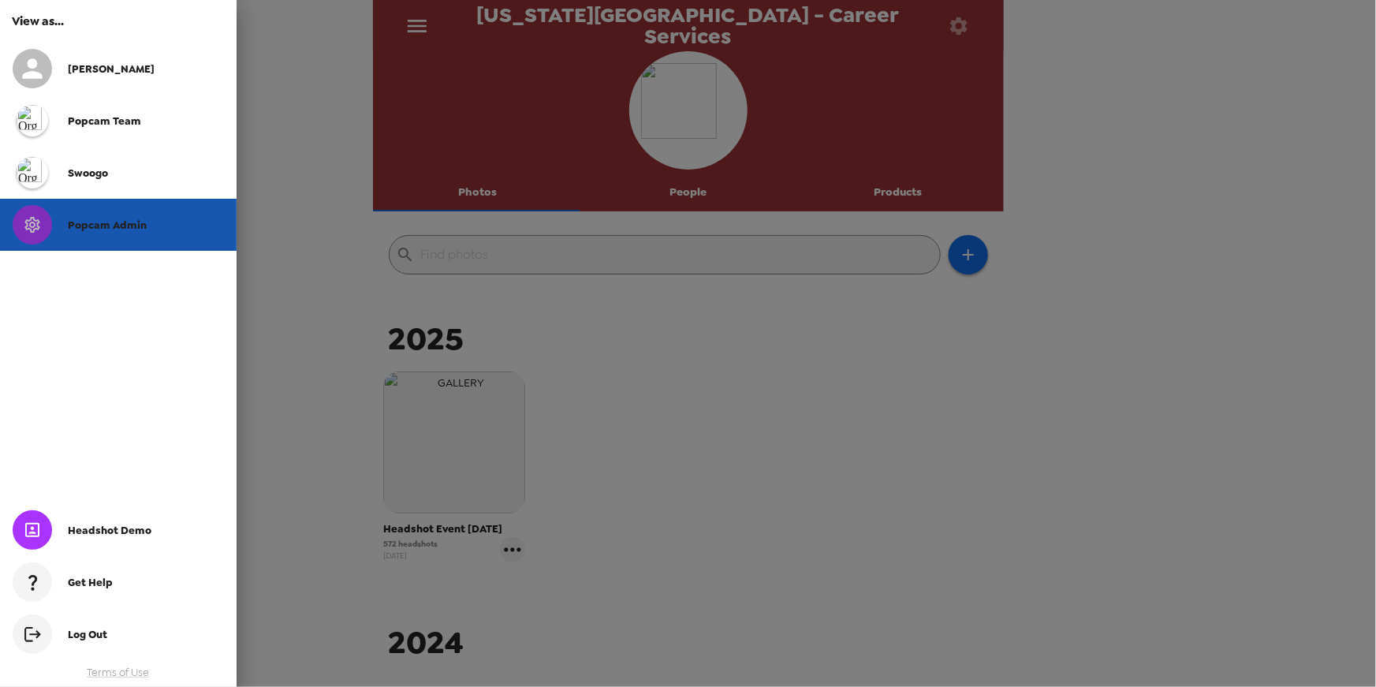
click at [158, 226] on div "Popcam Admin" at bounding box center [146, 224] width 156 height 13
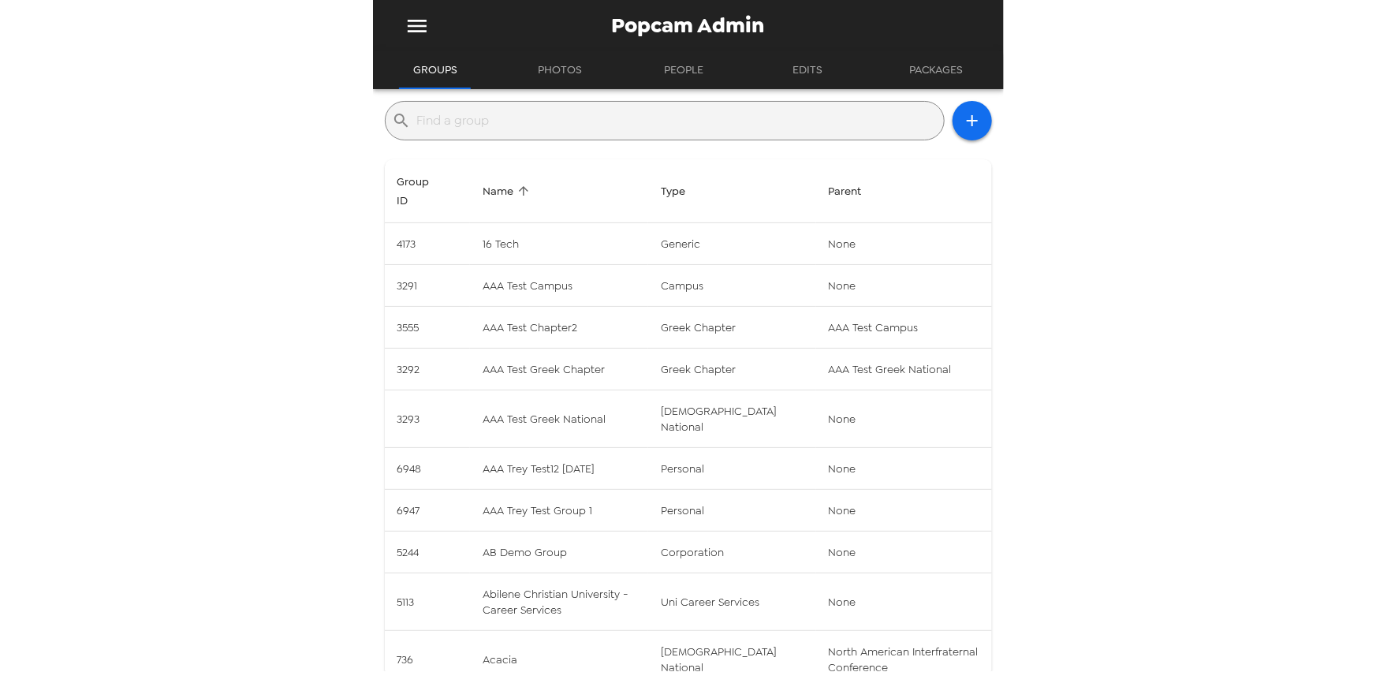
click at [519, 117] on input "text" at bounding box center [677, 120] width 520 height 25
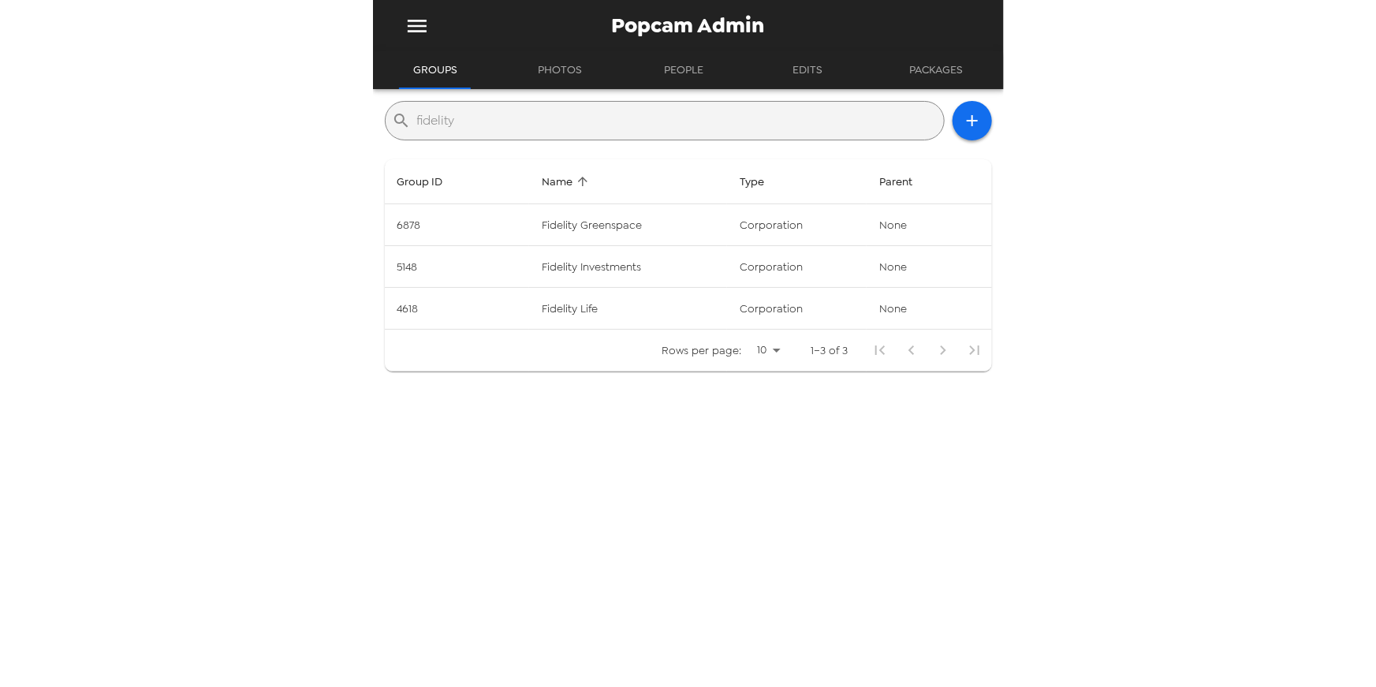
type input "fidelity"
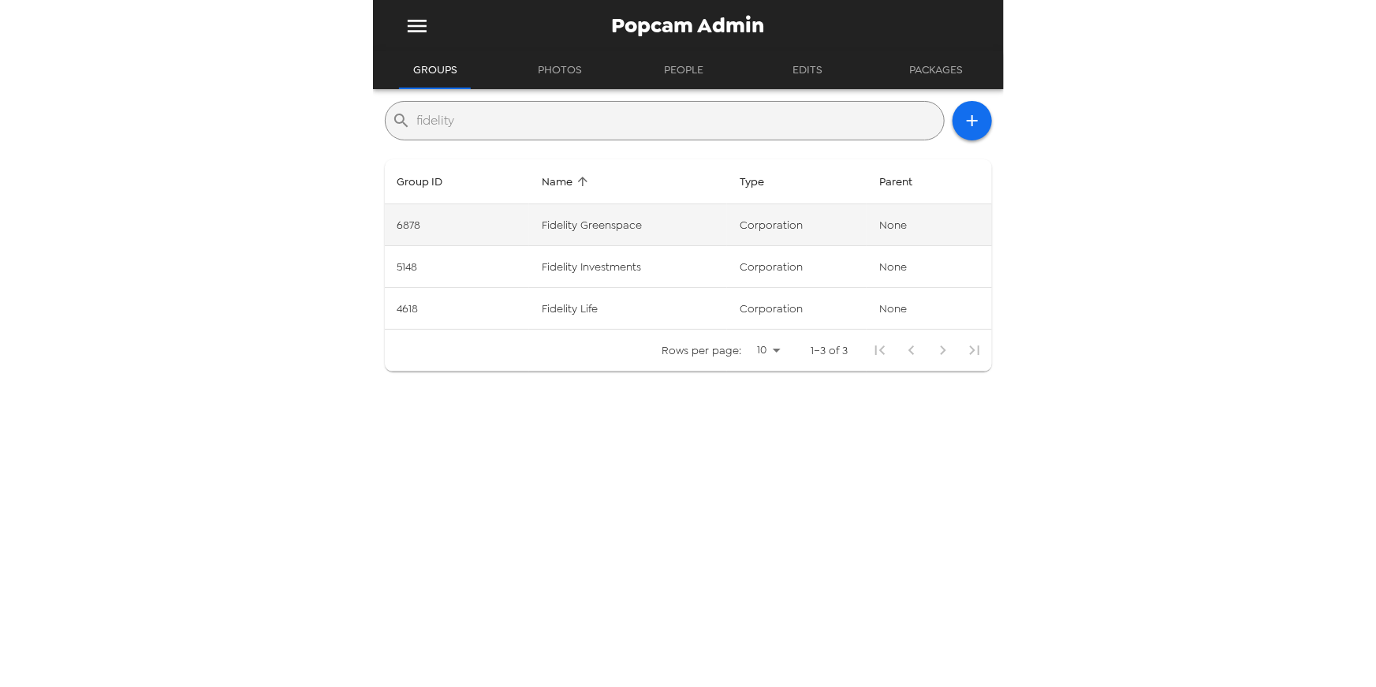
click at [535, 220] on td "Fidelity Greenspace" at bounding box center [628, 225] width 198 height 42
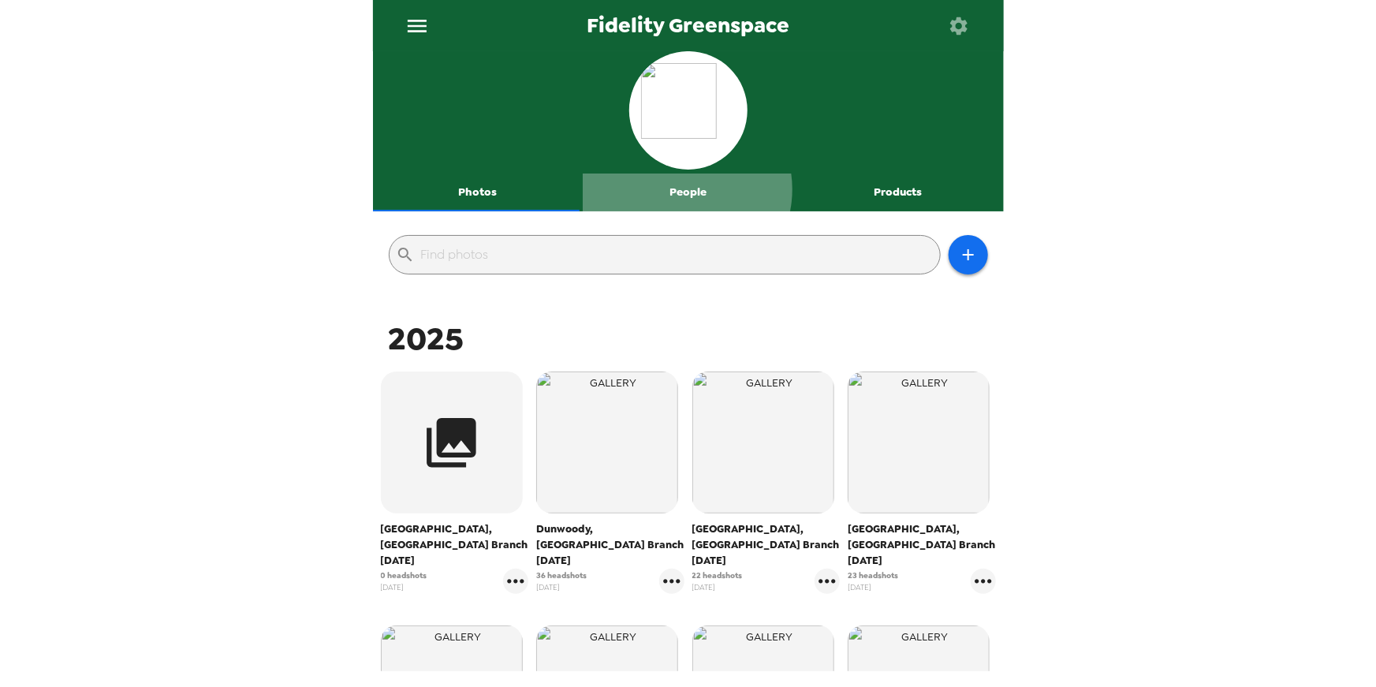
click at [678, 189] on button "People" at bounding box center [688, 192] width 210 height 38
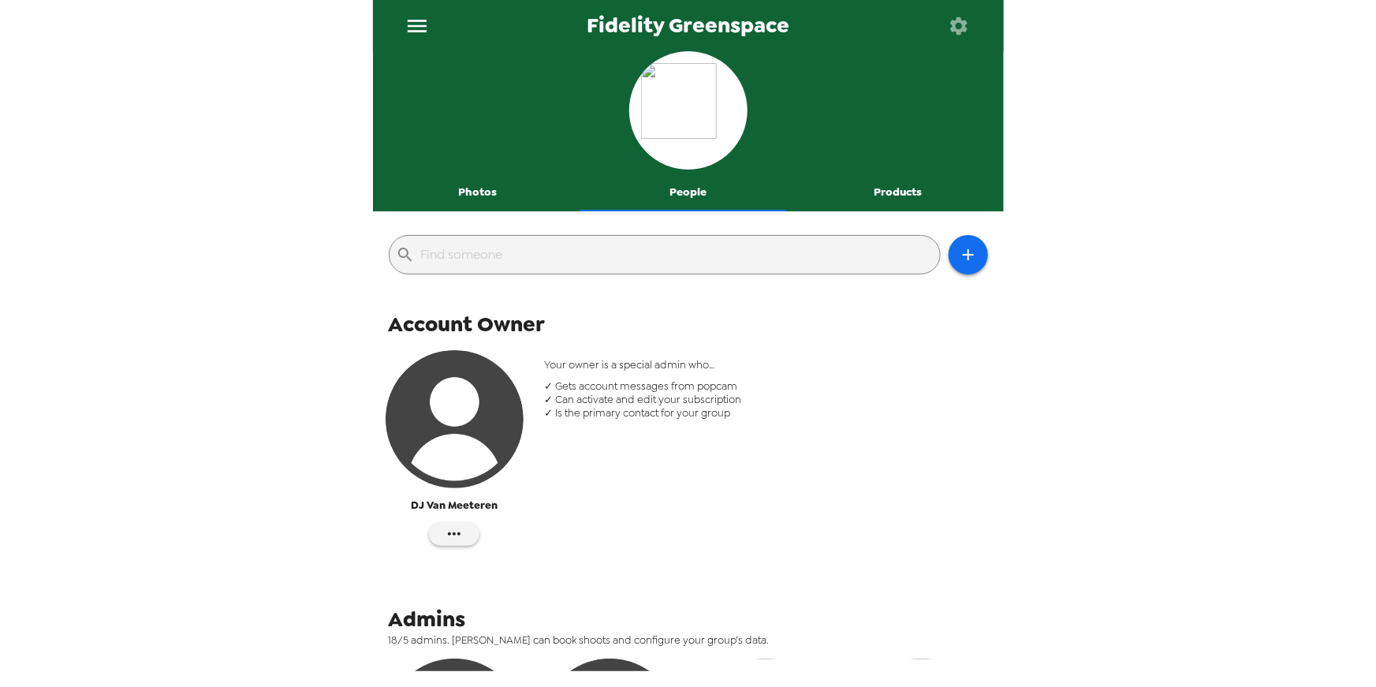
click at [651, 237] on div "​" at bounding box center [665, 254] width 552 height 39
click at [644, 252] on input "text" at bounding box center [677, 254] width 512 height 25
paste input "william.sutton@fmr.com"
type input "william.sutton@fmr.com"
click at [630, 255] on input "william.sutton@fmr.com" at bounding box center [677, 254] width 512 height 25
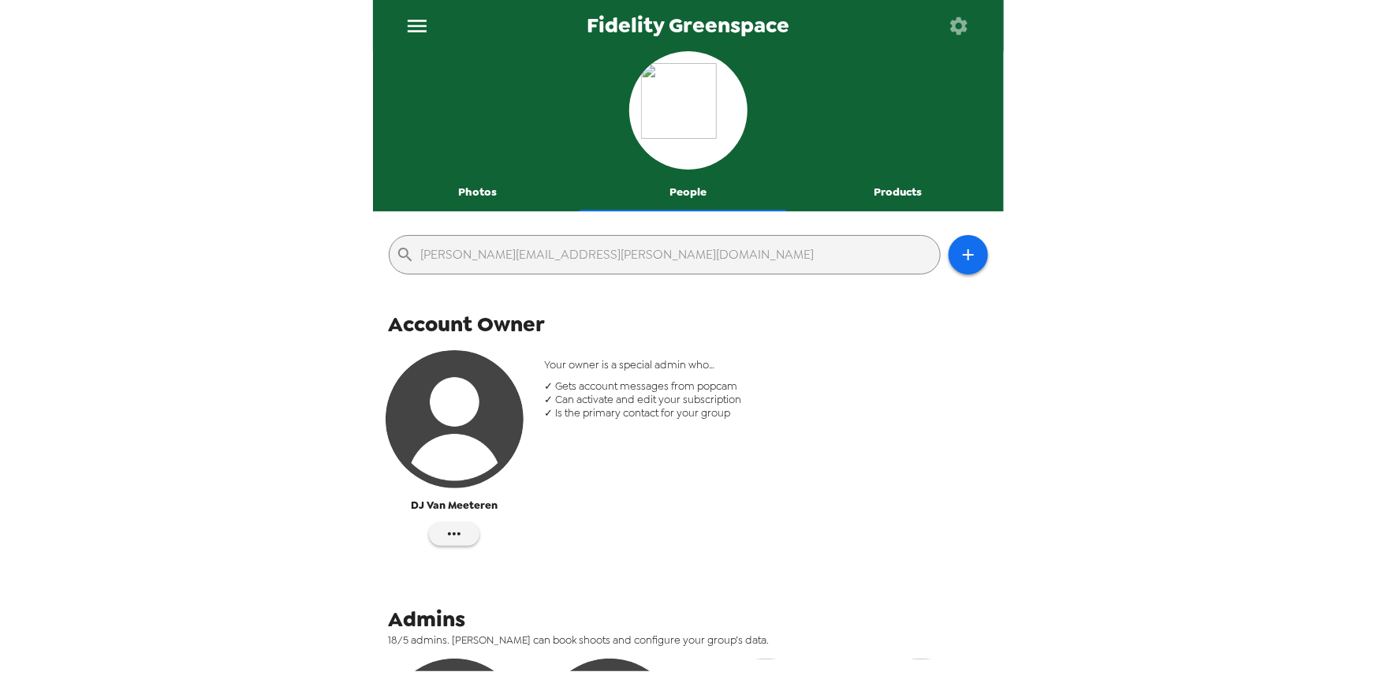
click at [464, 183] on button "Photos" at bounding box center [478, 192] width 210 height 38
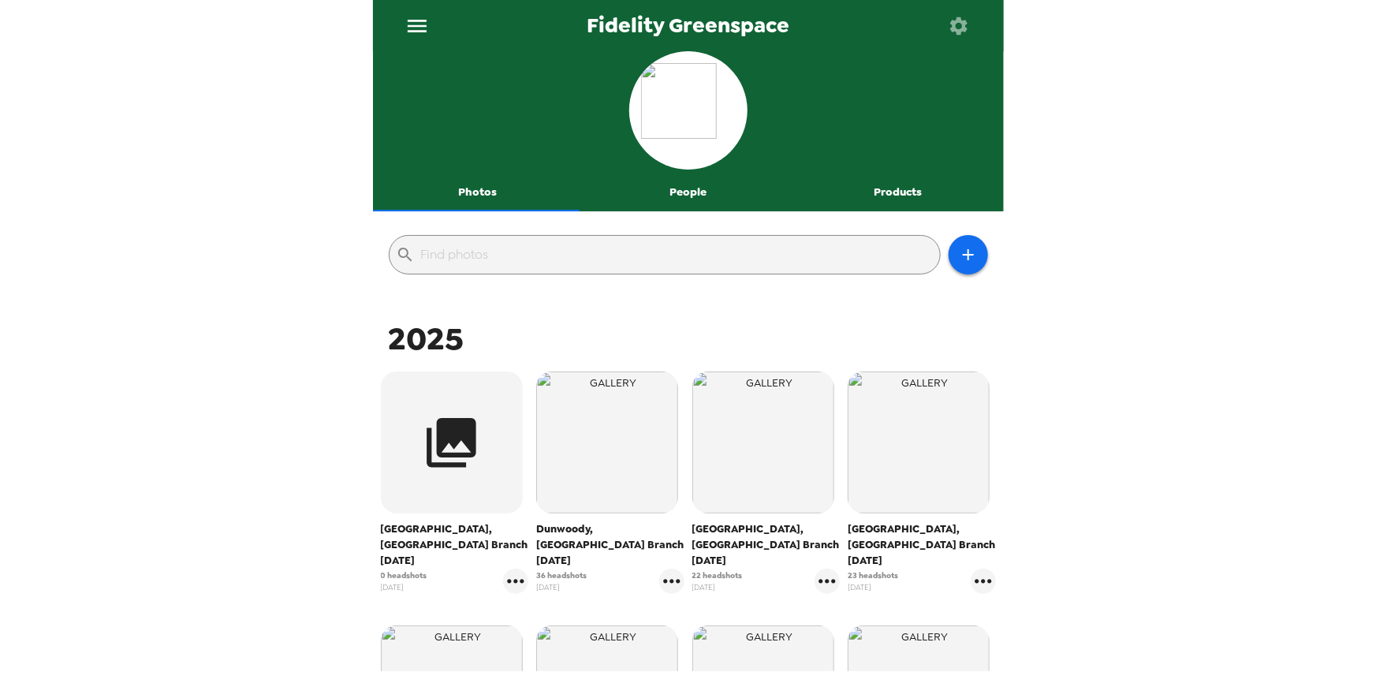
click at [562, 256] on input "text" at bounding box center [677, 254] width 512 height 25
paste input "william.sutton@fmr.com"
type input "william.sutton@fmr.com"
click at [903, 193] on button "Products" at bounding box center [898, 192] width 210 height 38
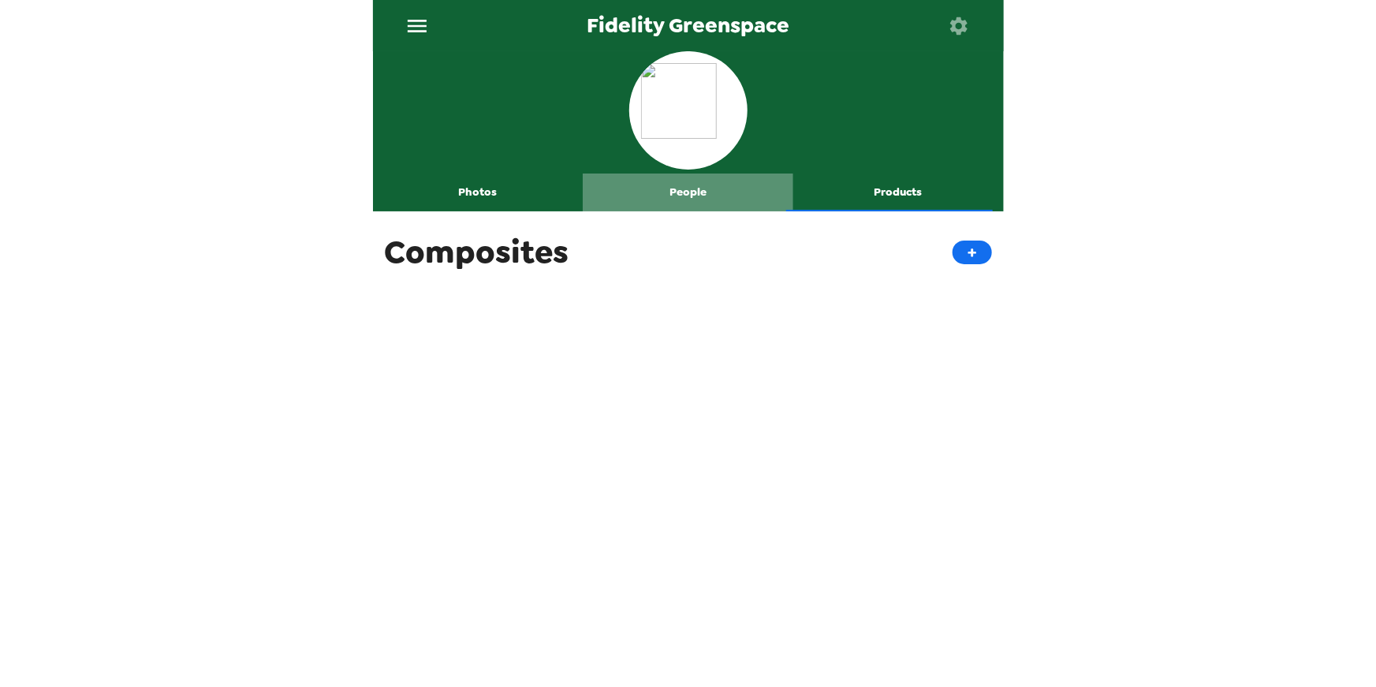
click at [687, 195] on button "People" at bounding box center [688, 192] width 210 height 38
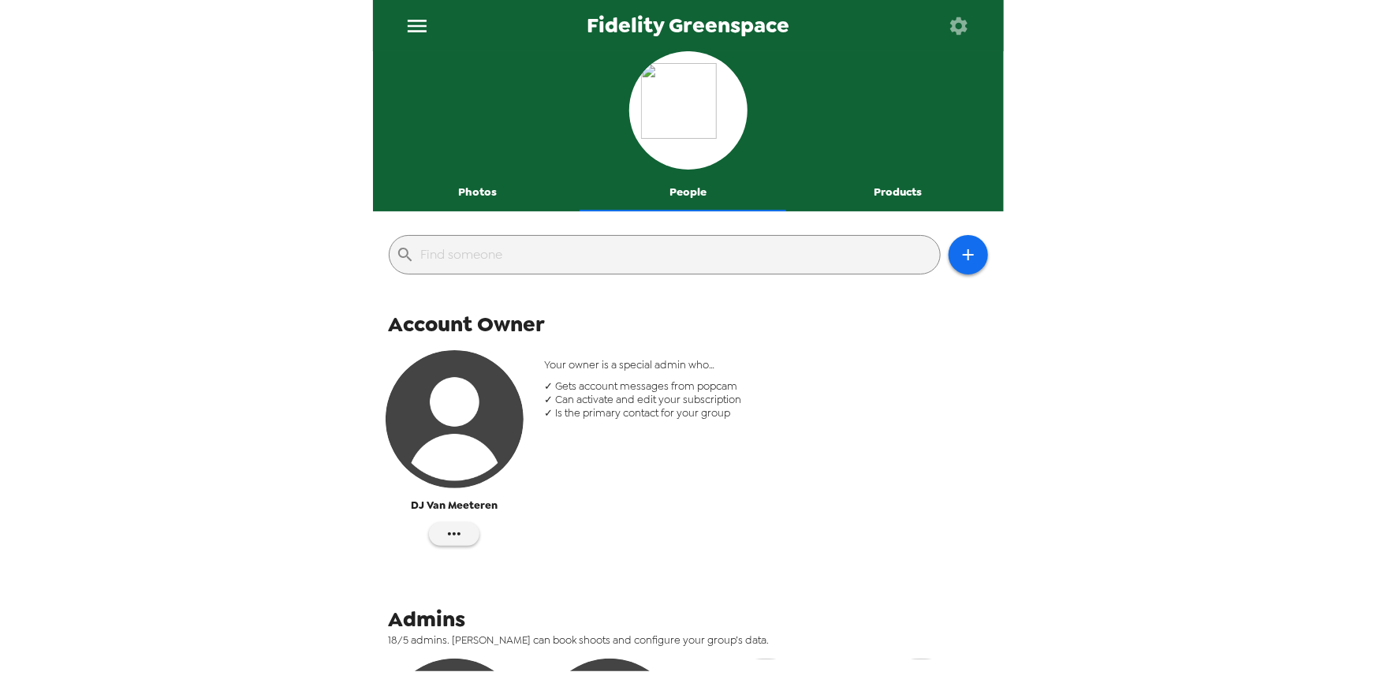
click at [614, 242] on input "text" at bounding box center [677, 254] width 512 height 25
paste input "william.sutton@fmr.com"
click at [665, 253] on input "william.sutton@fmr.com" at bounding box center [677, 254] width 512 height 25
type input "william.sutton@fmr.com"
click at [481, 188] on button "Photos" at bounding box center [478, 192] width 210 height 38
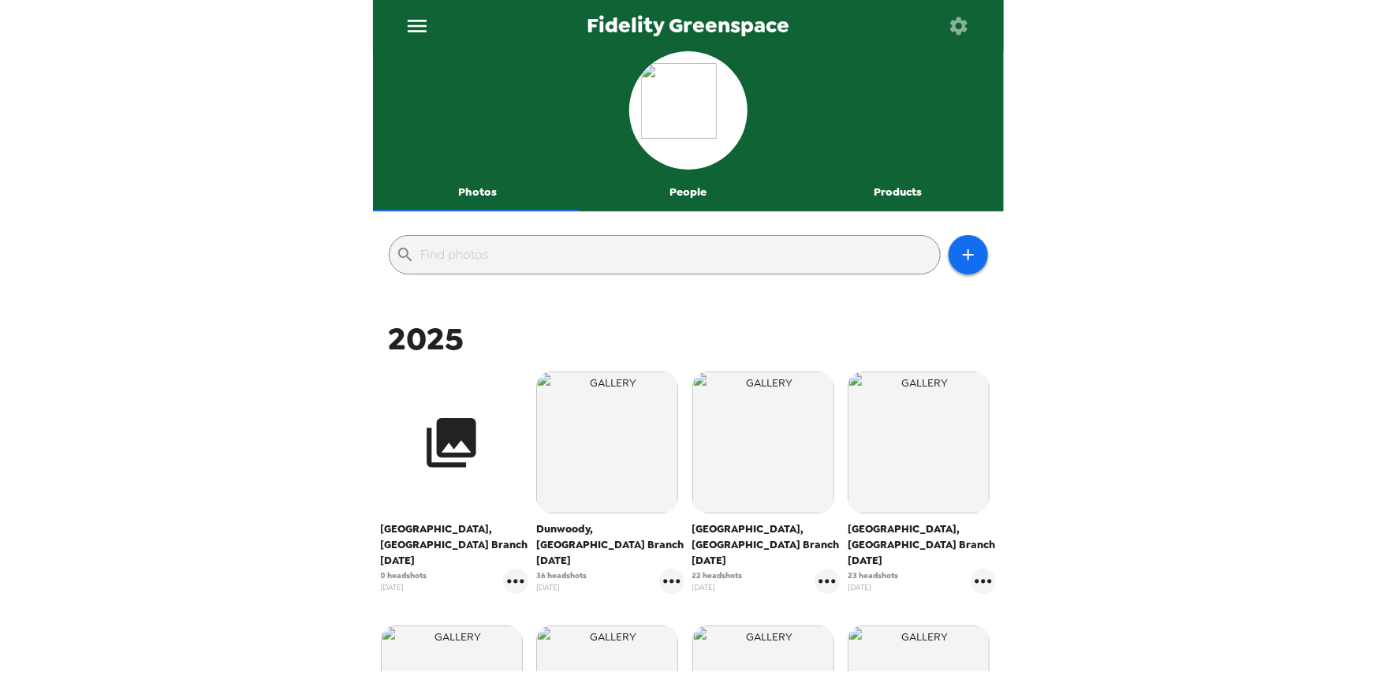
click at [482, 486] on button "button" at bounding box center [452, 442] width 142 height 142
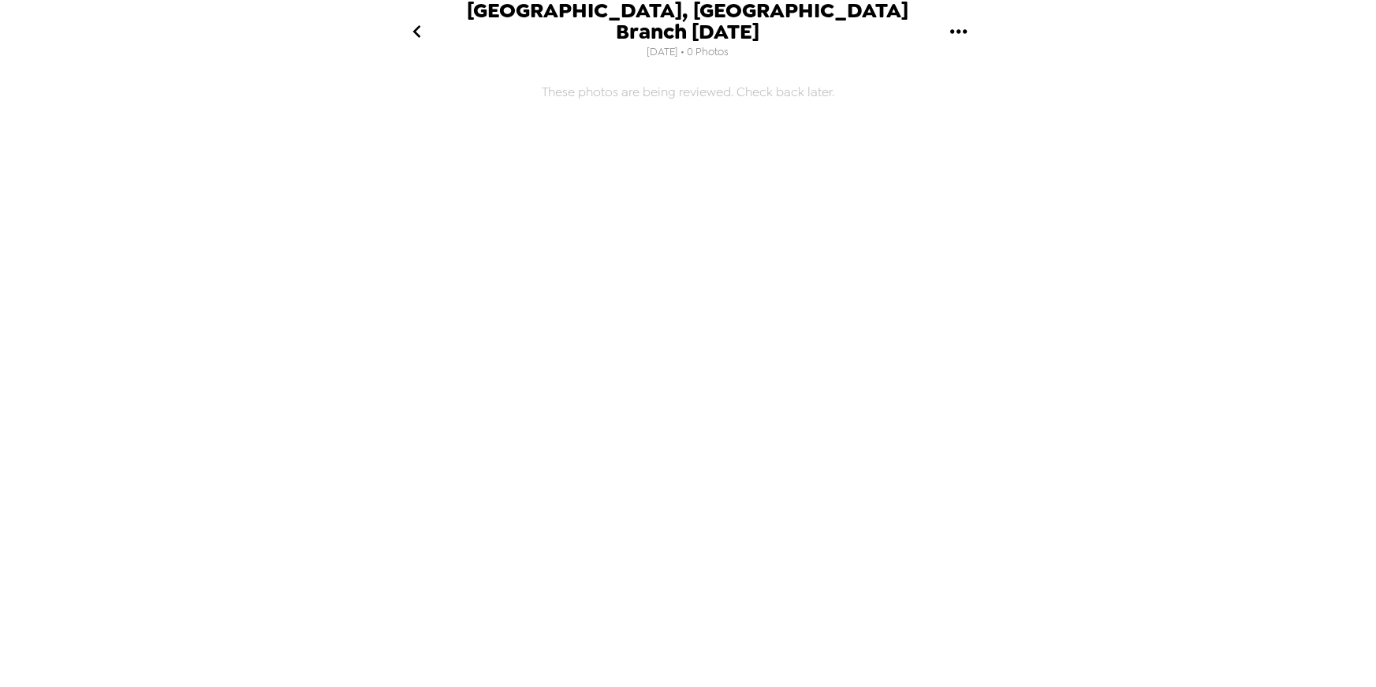
click at [420, 29] on icon "go back" at bounding box center [416, 31] width 25 height 25
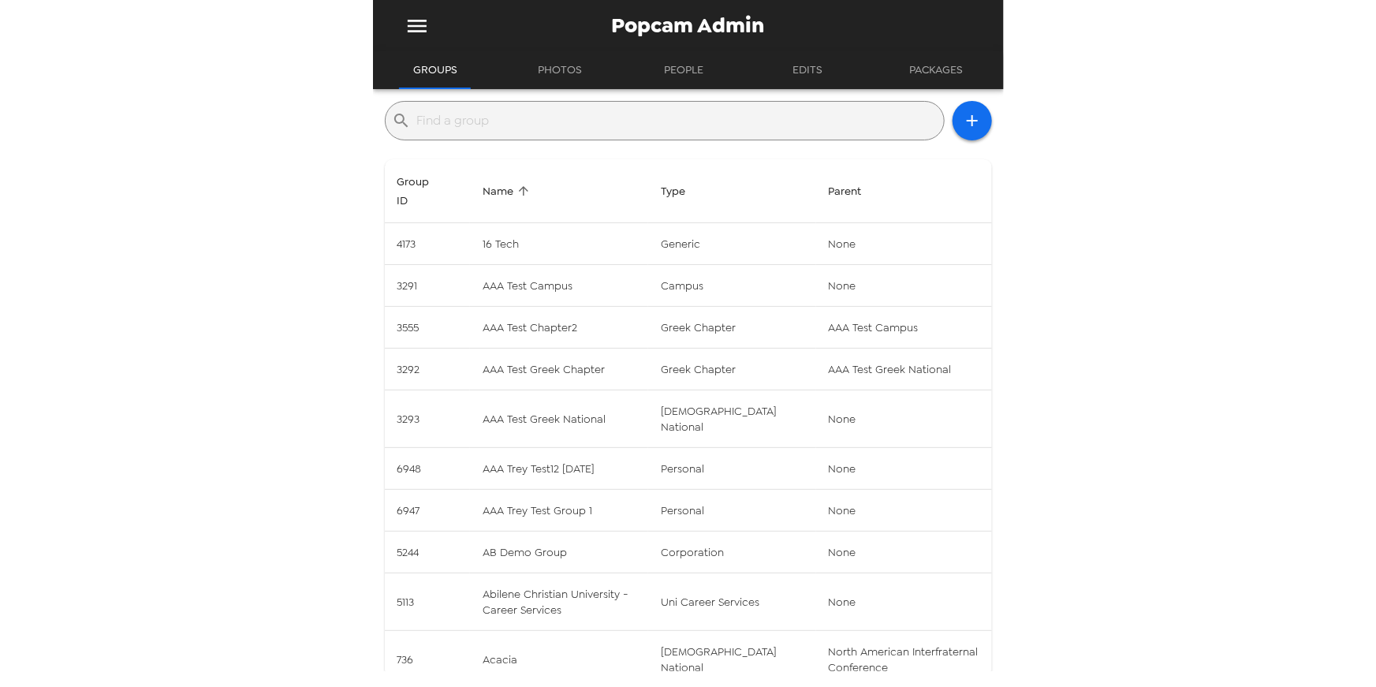
click at [560, 121] on input "text" at bounding box center [677, 120] width 520 height 25
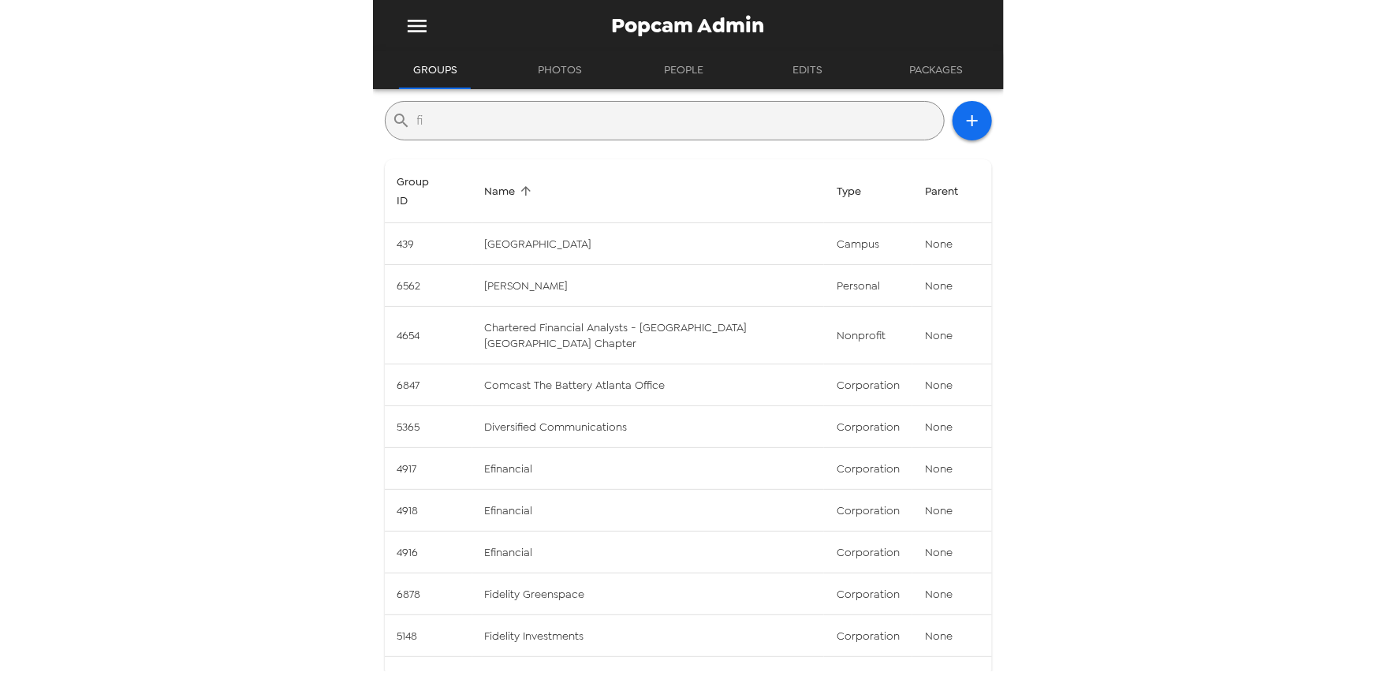
type input "fidelity"
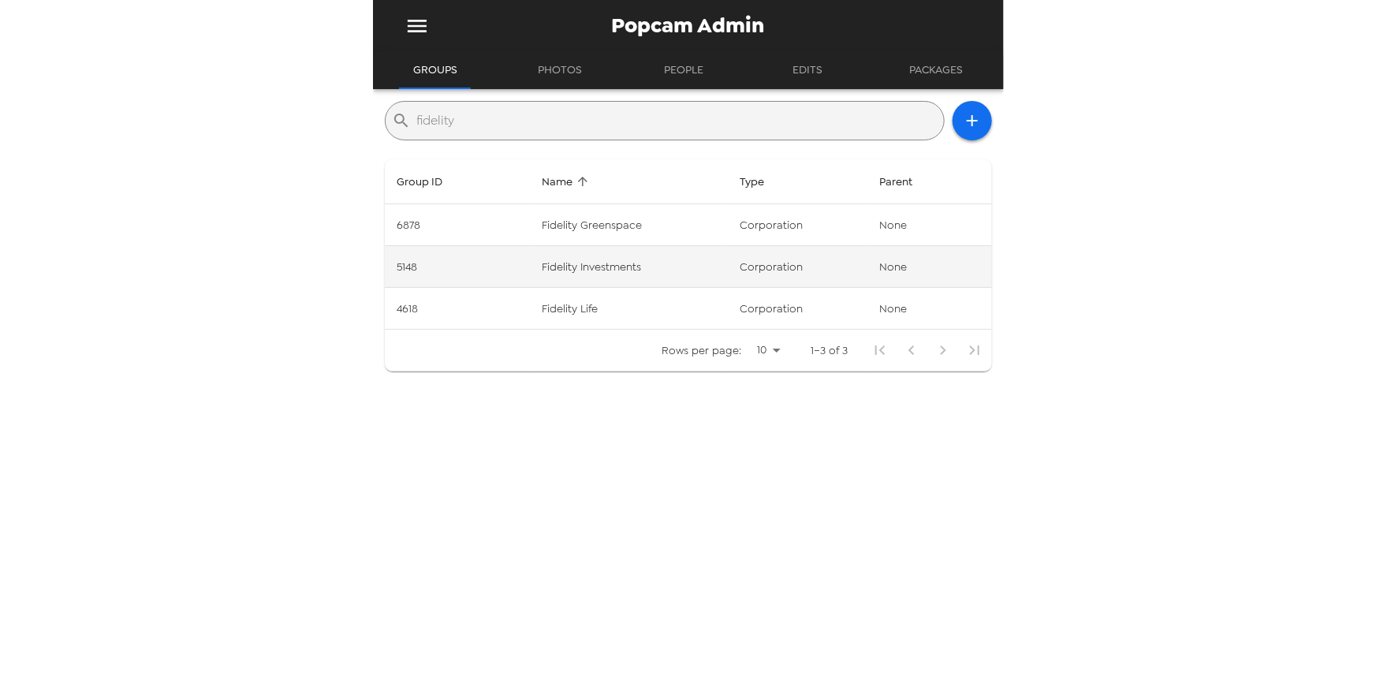
click at [512, 255] on td "5148" at bounding box center [457, 267] width 144 height 42
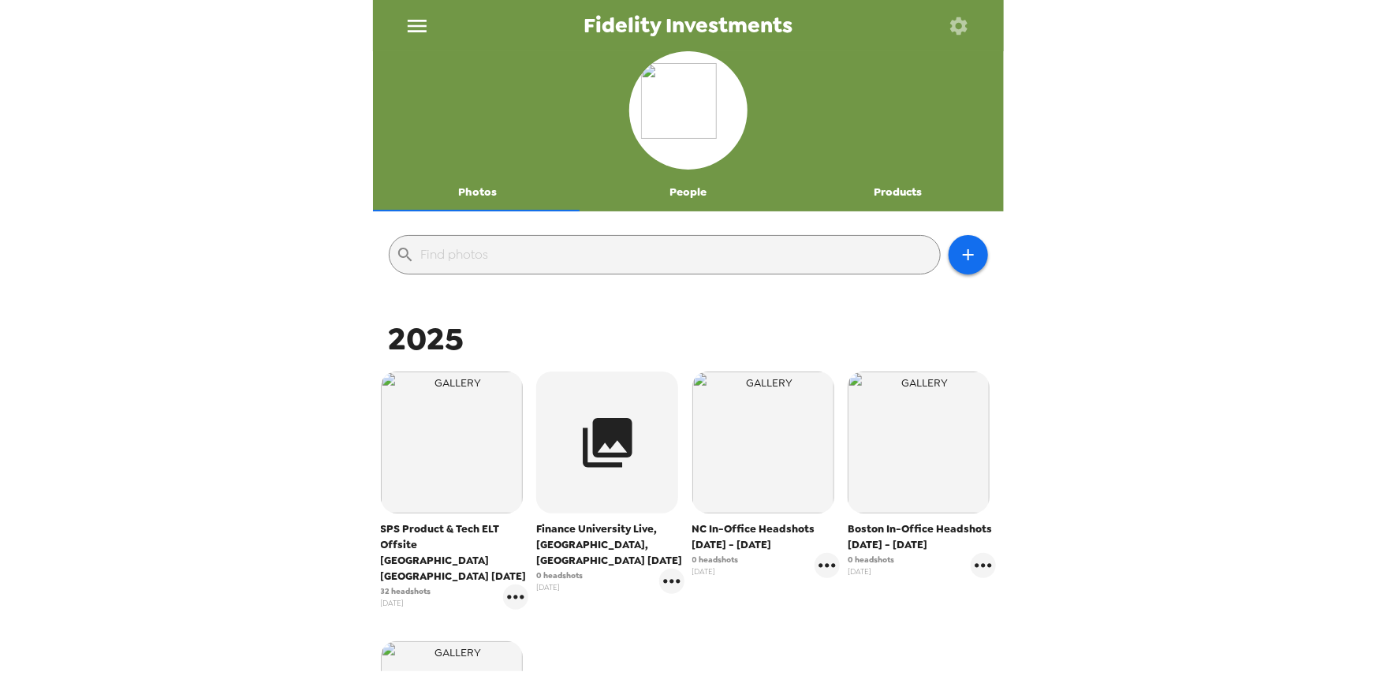
click at [512, 255] on input "text" at bounding box center [677, 254] width 512 height 25
paste input "william.sutton@fmr.com"
type input "william.sutton@fmr.com"
click at [525, 584] on icon "gallery menu" at bounding box center [515, 596] width 25 height 25
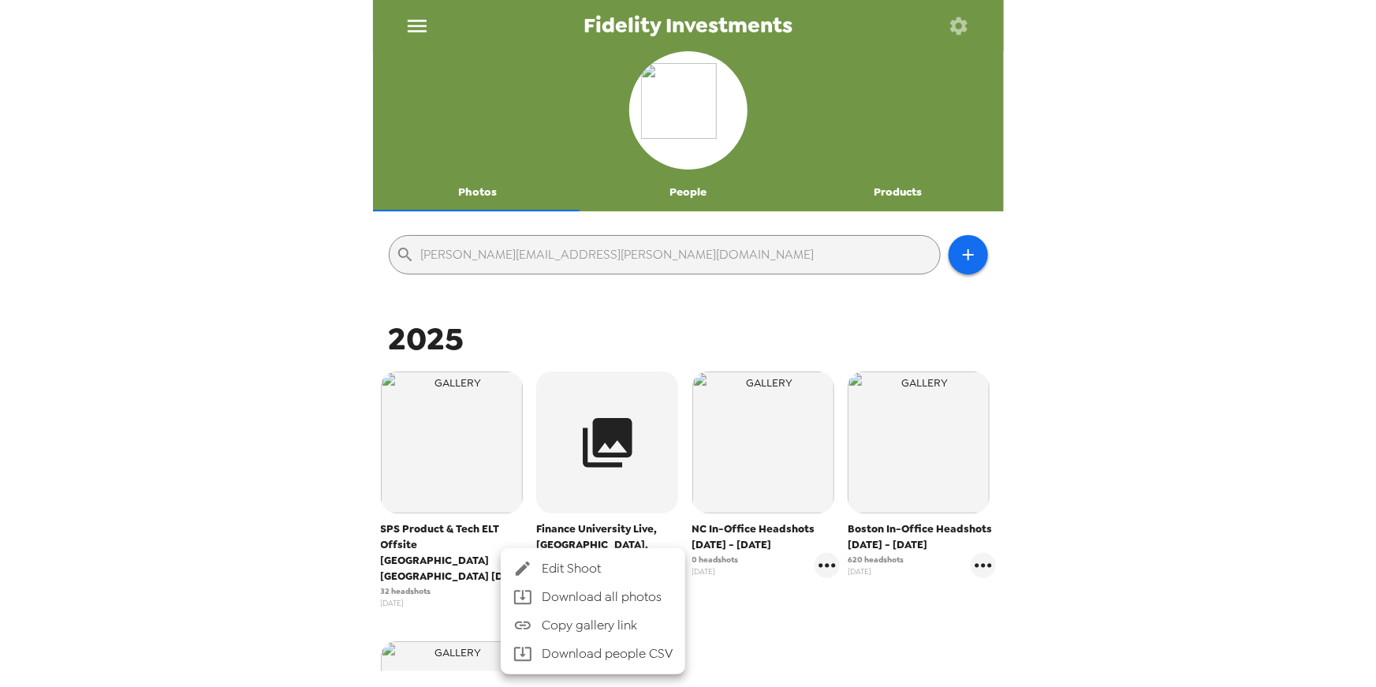
click at [501, 477] on div at bounding box center [688, 343] width 1376 height 687
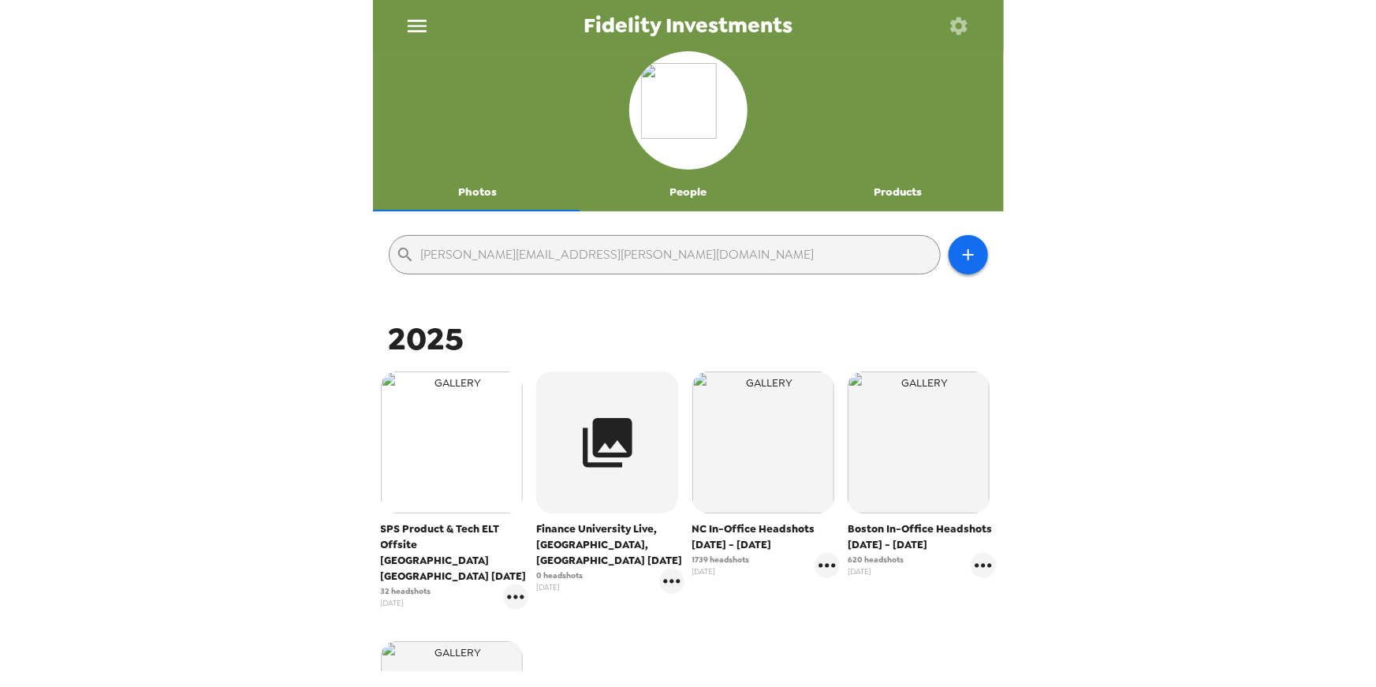
click at [464, 434] on img "button" at bounding box center [452, 442] width 142 height 142
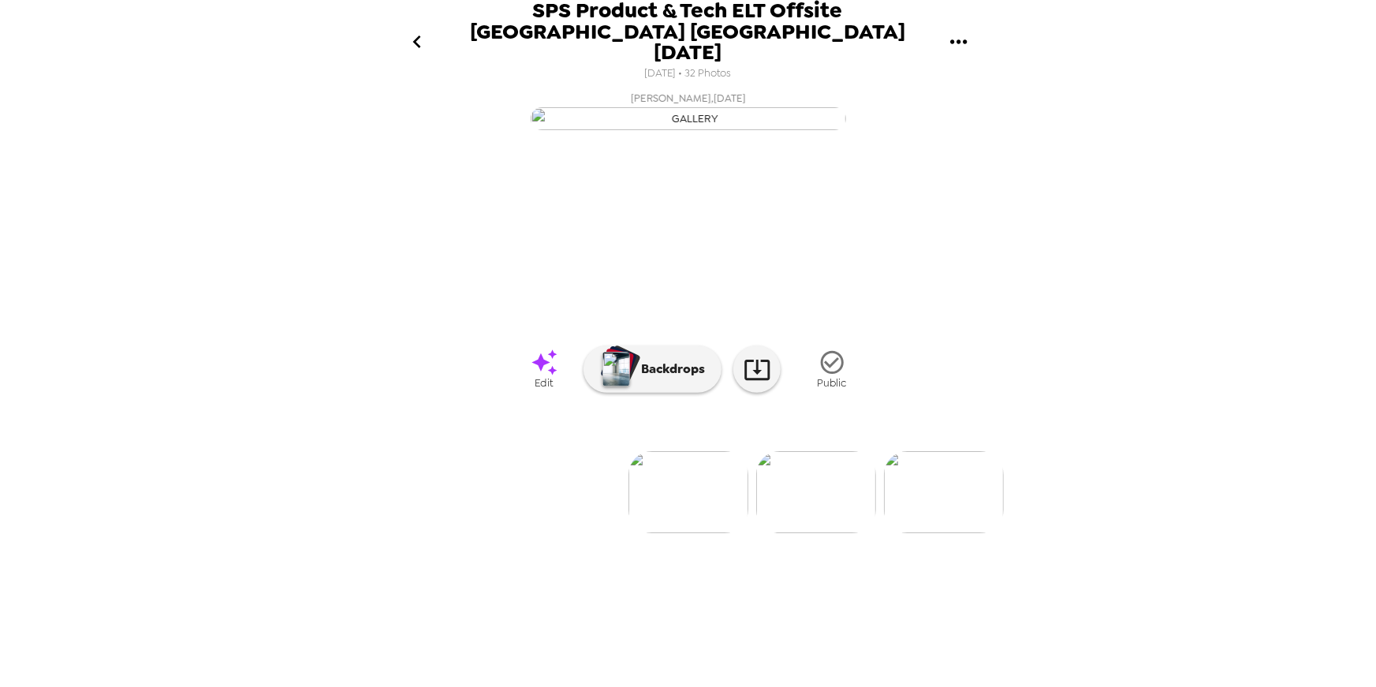
click at [416, 29] on icon "go back" at bounding box center [416, 41] width 25 height 25
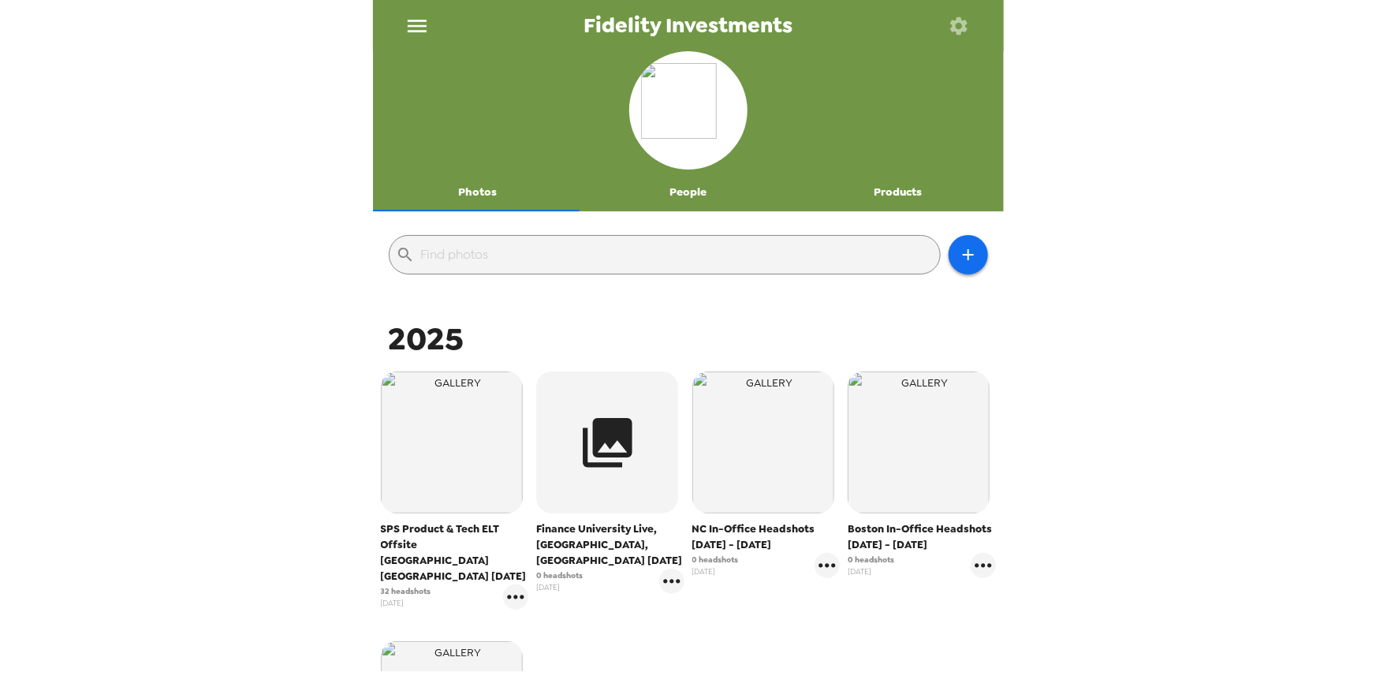
click at [695, 191] on button "People" at bounding box center [688, 192] width 210 height 38
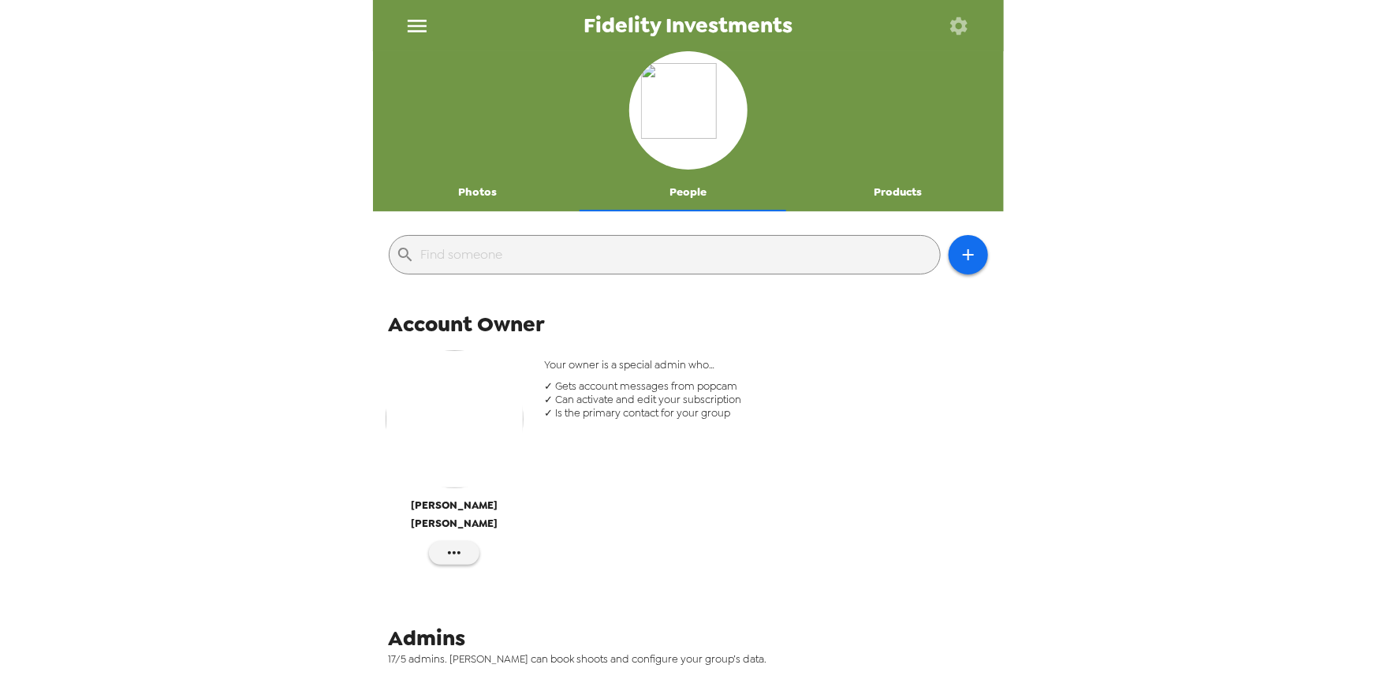
click at [780, 263] on input "text" at bounding box center [677, 254] width 512 height 25
paste input "william.sutton@fmr.com"
type input "william.sutton@fmr.com"
click at [461, 202] on button "Photos" at bounding box center [478, 192] width 210 height 38
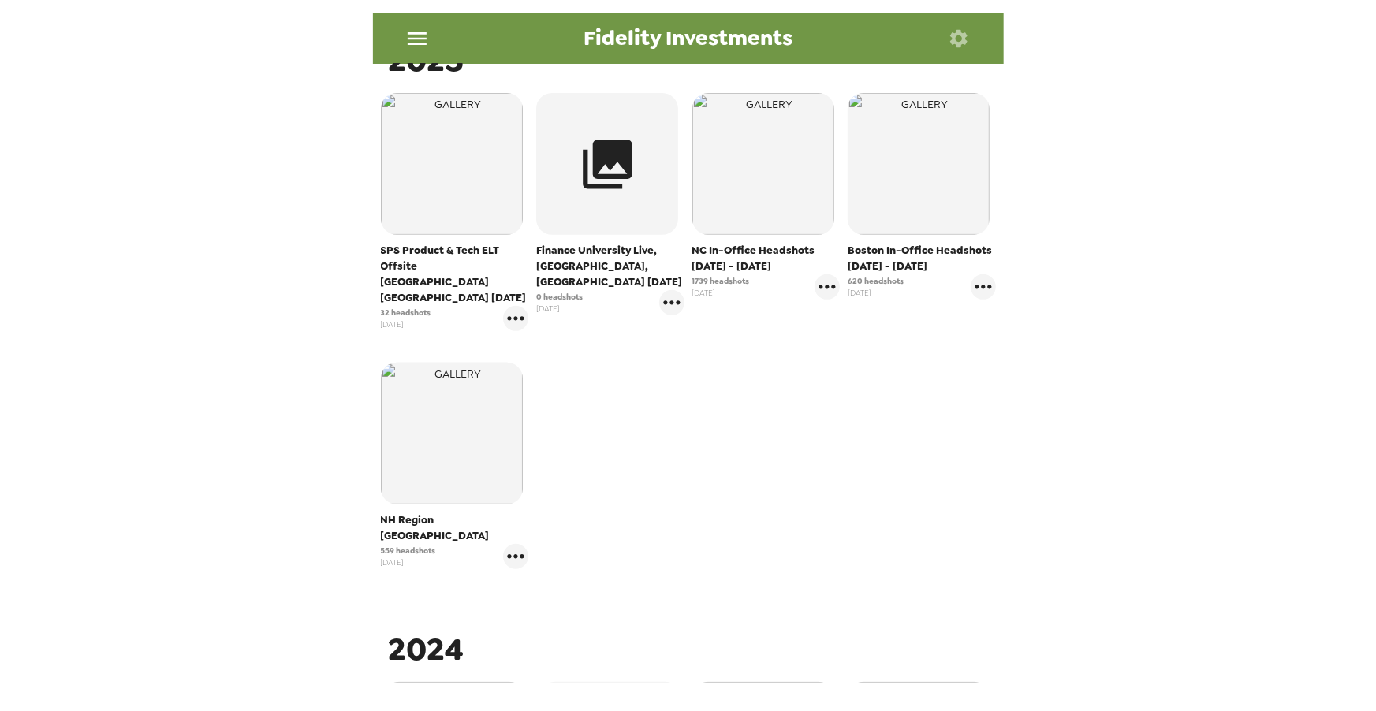
scroll to position [334, 0]
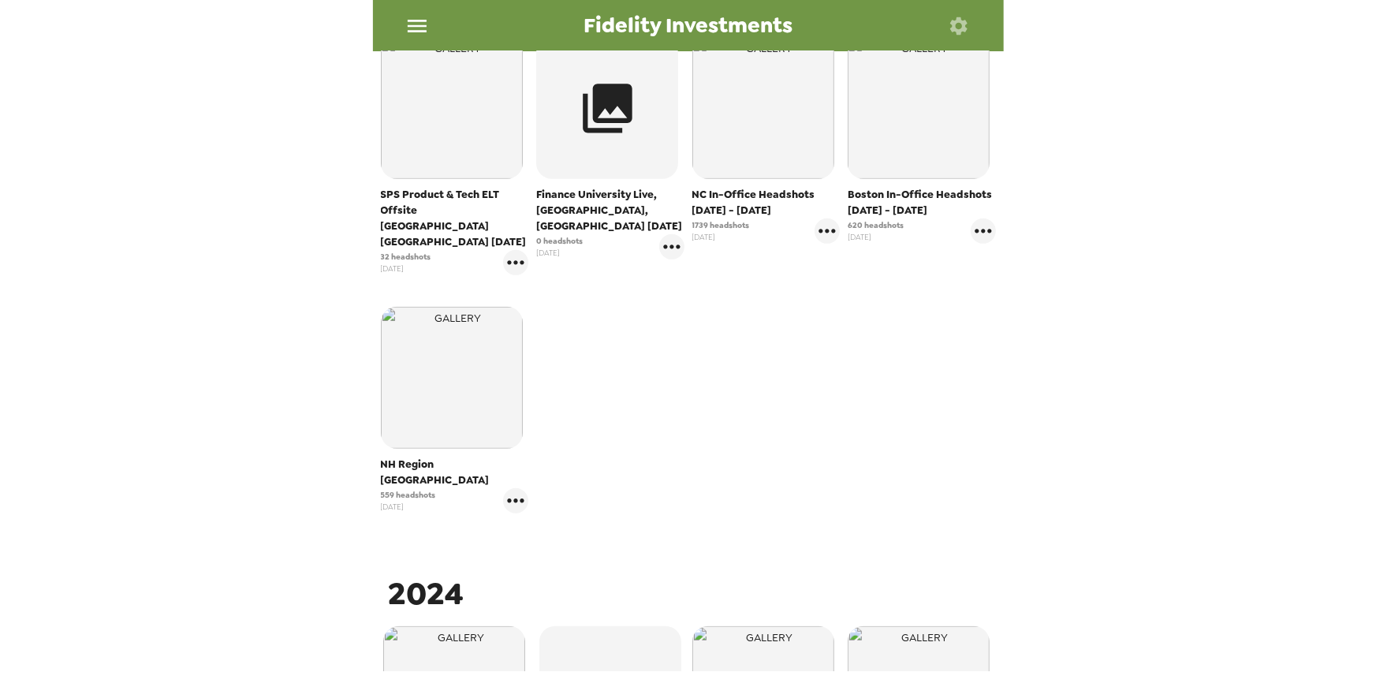
click at [345, 176] on div "Fidelity Investments Photos People Products ​ 2025 SPS Product & Tech ELT Offsi…" at bounding box center [688, 343] width 1376 height 687
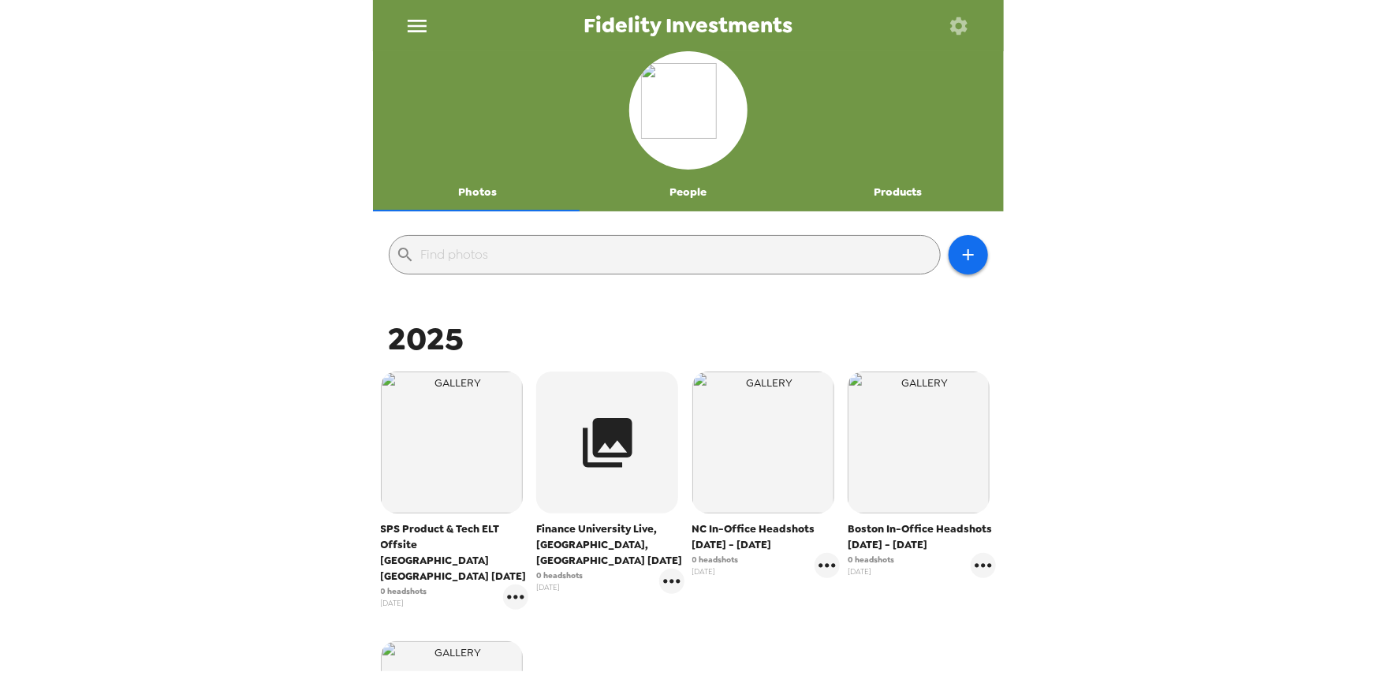
click at [349, 175] on div "Fidelity Investments Photos People Products ​ 2025 SPS Product & Tech ELT Offsi…" at bounding box center [688, 343] width 1376 height 687
click at [605, 250] on input "text" at bounding box center [677, 254] width 512 height 25
type input "william.sutton@fmr.com"
click at [615, 255] on input "william.sutton@fmr.com" at bounding box center [677, 254] width 512 height 25
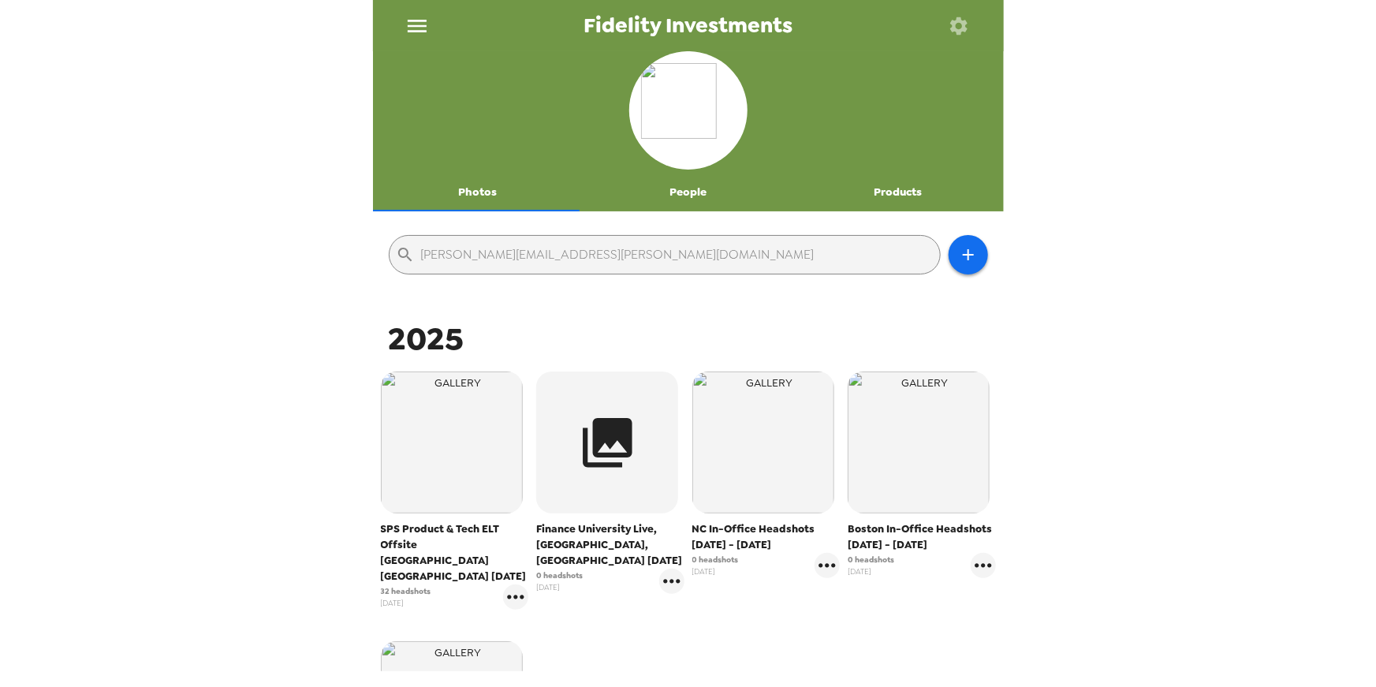
click at [615, 255] on input "william.sutton@fmr.com" at bounding box center [677, 254] width 512 height 25
click at [296, 388] on div "Fidelity Investments Photos People Products ​ william.sutton@fmr.com 2025 SPS P…" at bounding box center [688, 343] width 1376 height 687
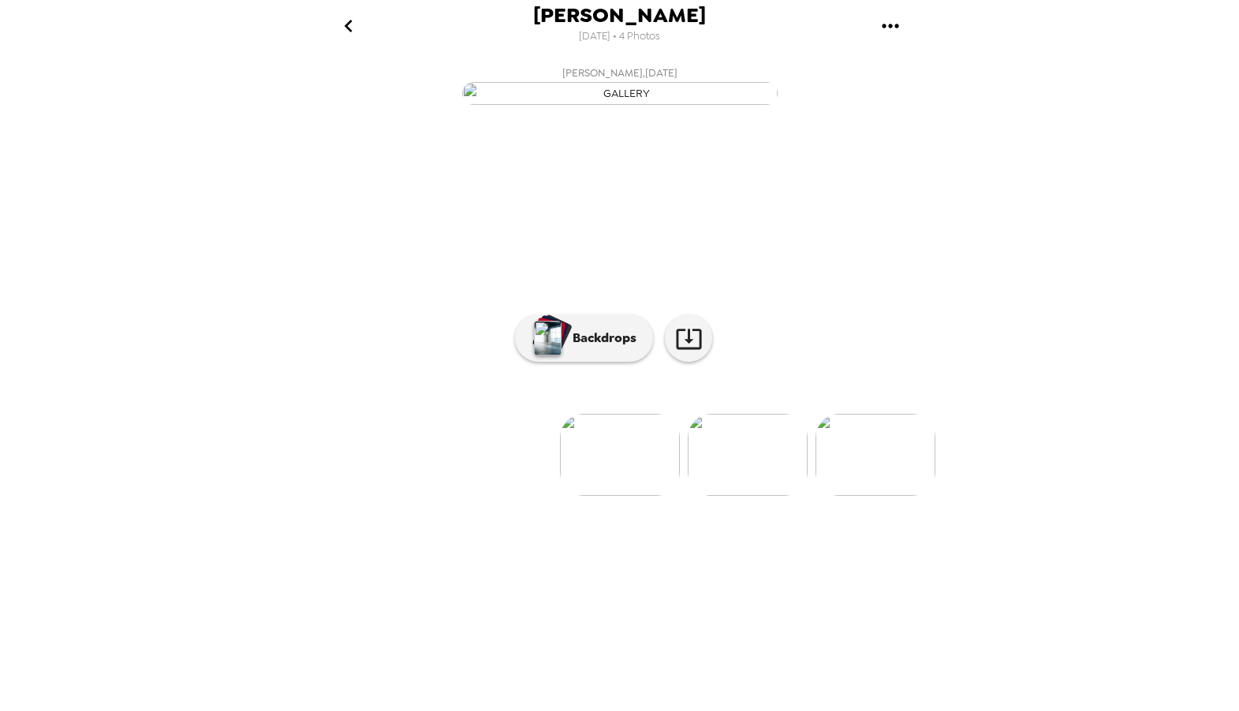
click at [771, 496] on img at bounding box center [747, 455] width 120 height 82
click at [754, 496] on img at bounding box center [749, 455] width 120 height 82
click at [762, 496] on img at bounding box center [750, 455] width 120 height 82
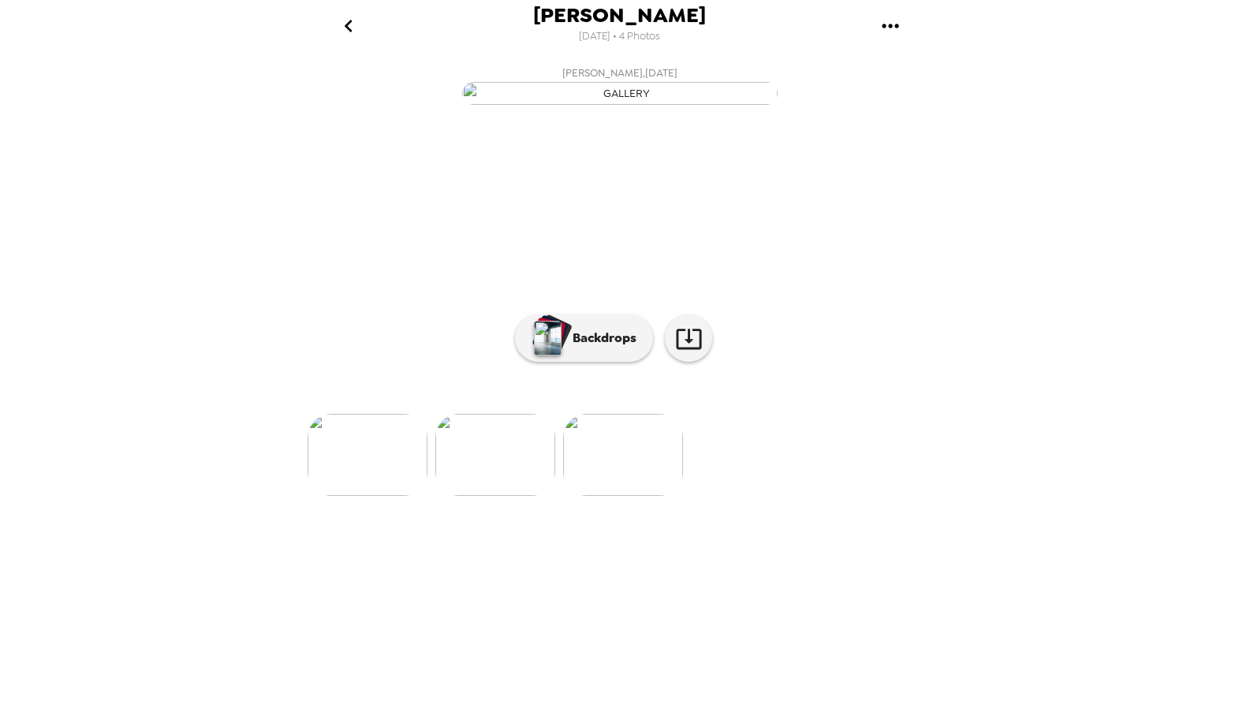
scroll to position [0, 0]
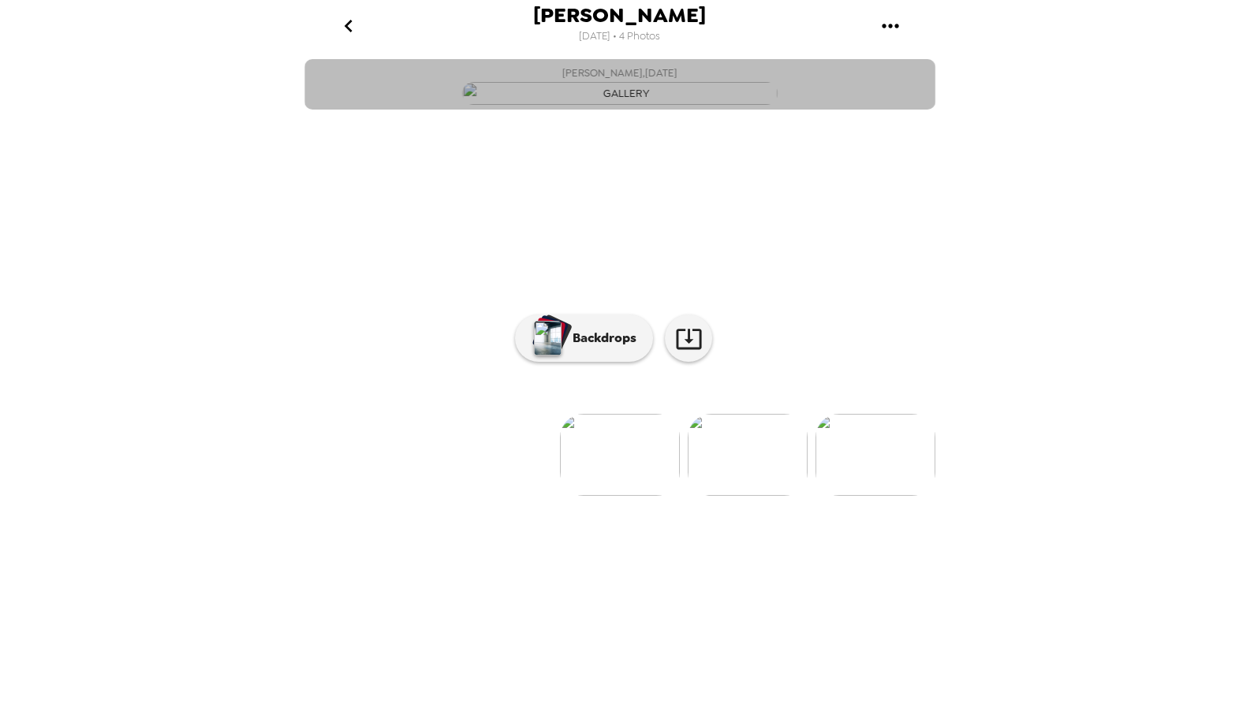
click at [908, 110] on button "[PERSON_NAME] , [DATE]" at bounding box center [619, 84] width 631 height 50
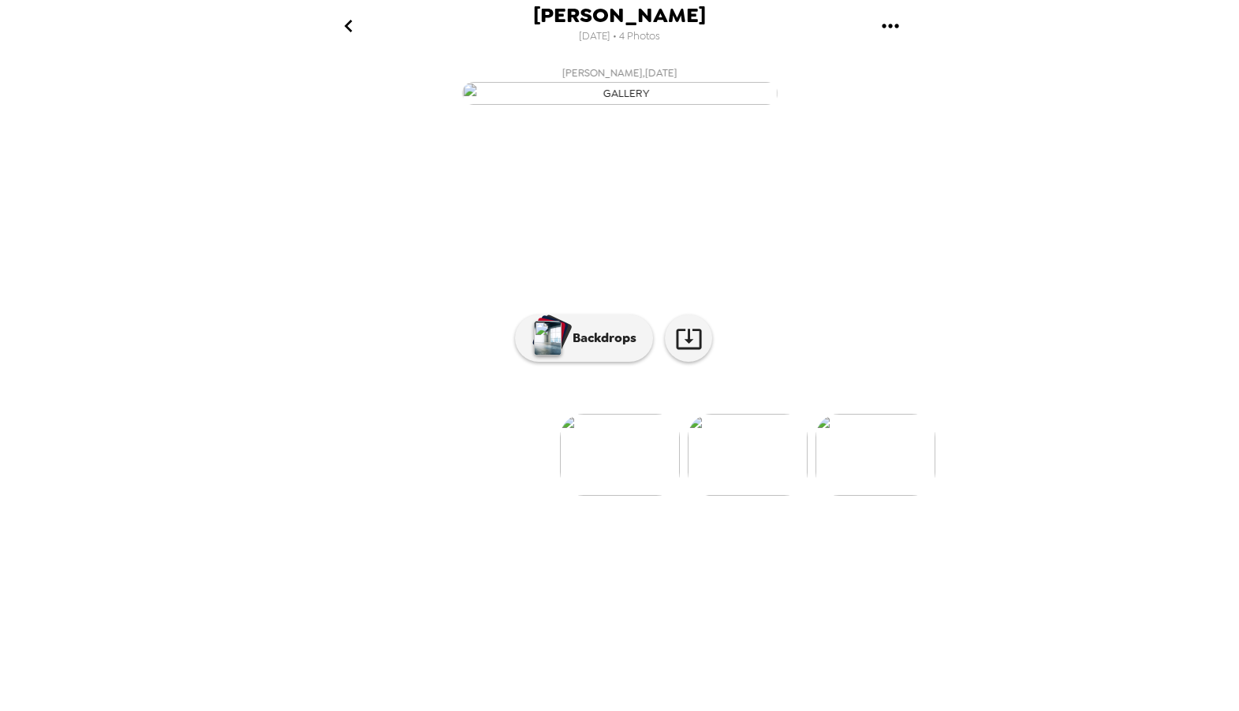
click at [751, 496] on img at bounding box center [747, 455] width 120 height 82
click at [743, 496] on img at bounding box center [749, 455] width 120 height 82
click at [763, 496] on img at bounding box center [750, 455] width 120 height 82
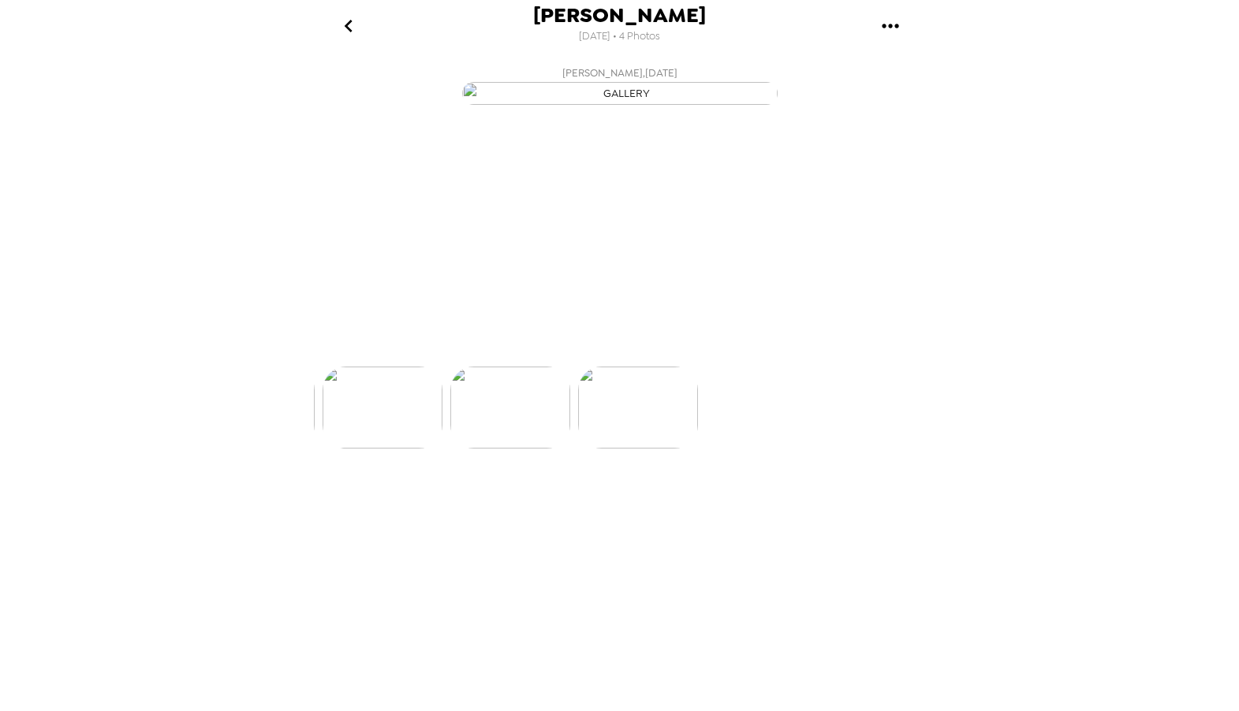
scroll to position [0, 380]
click at [487, 674] on div "[PERSON_NAME] , [DATE] [PERSON_NAME] , [DATE] [PERSON_NAME] , [DATE] [PERSON_NA…" at bounding box center [619, 381] width 631 height 644
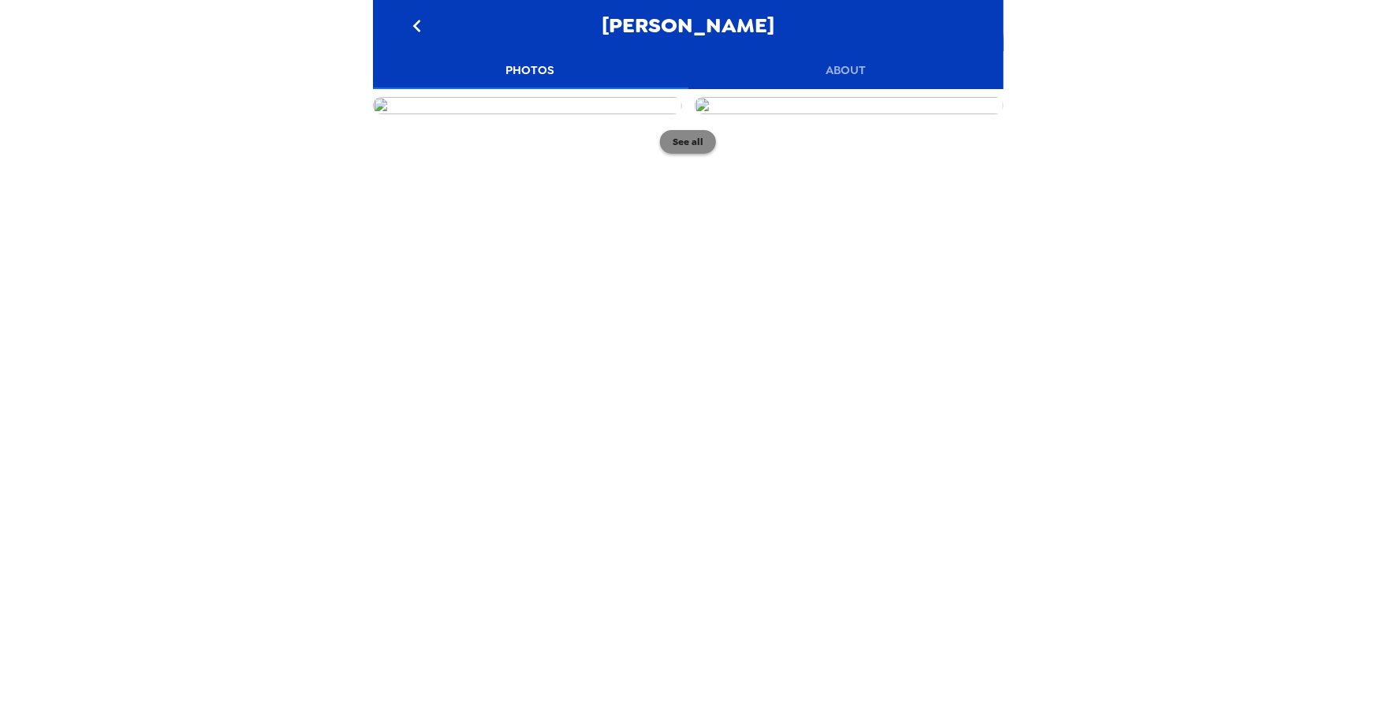
click at [687, 154] on button "See all" at bounding box center [688, 142] width 56 height 24
click at [695, 214] on button "See all" at bounding box center [688, 202] width 56 height 24
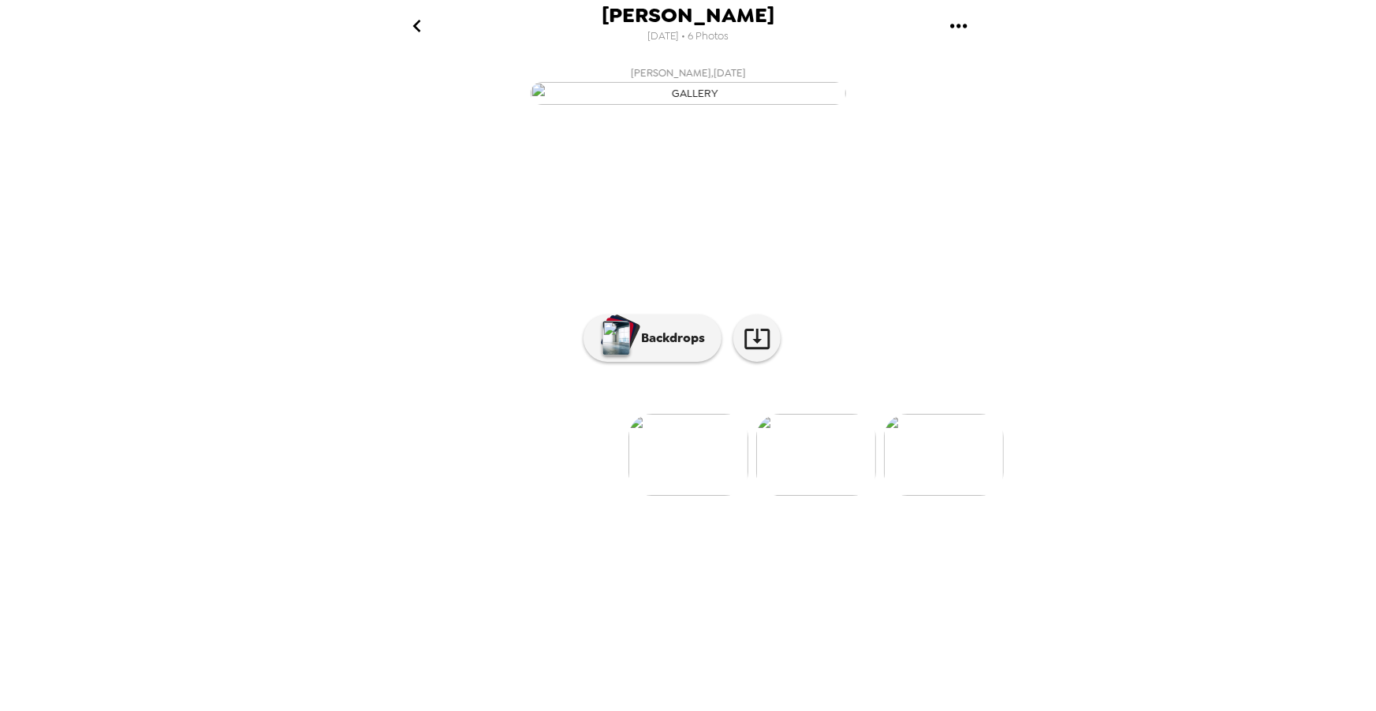
click at [836, 496] on img at bounding box center [816, 455] width 120 height 82
click at [802, 496] on div at bounding box center [688, 429] width 631 height 134
click at [948, 496] on img at bounding box center [945, 455] width 120 height 82
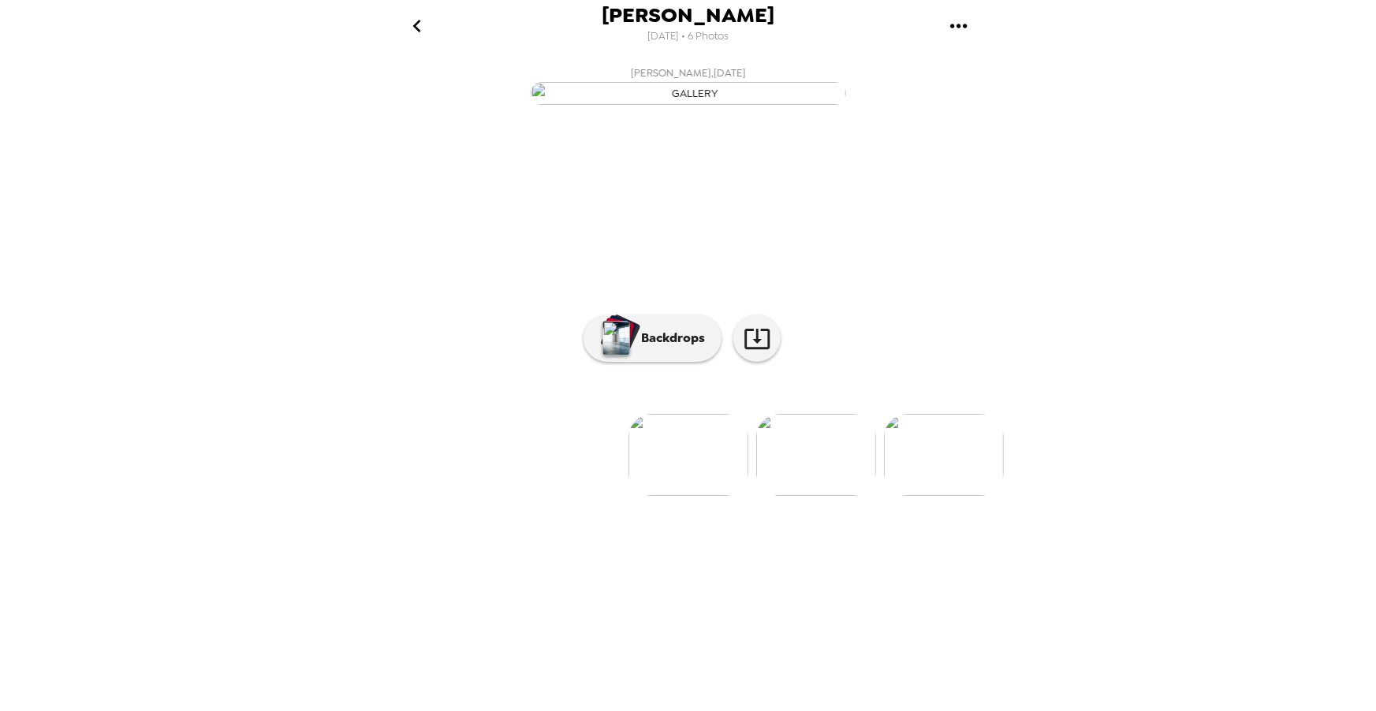
click at [214, 213] on div "Imani Linzy 10/7/2025 • 6 Photos Imani Linzy , 09-24-2025 Imani Linzy , 09-24-2…" at bounding box center [688, 355] width 1376 height 711
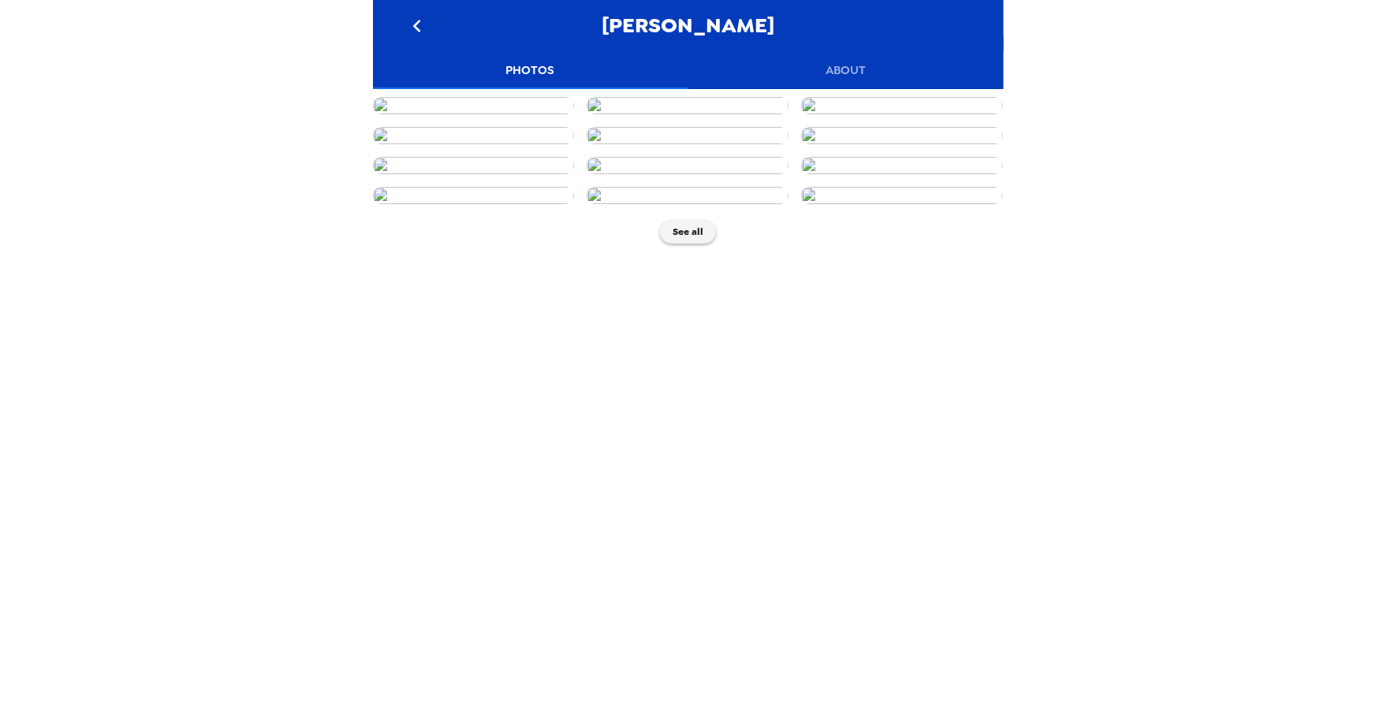
scroll to position [489, 0]
click at [669, 154] on button "See all" at bounding box center [688, 142] width 56 height 24
click at [236, 226] on div "[PERSON_NAME] Photos About See all" at bounding box center [688, 355] width 1376 height 711
click at [696, 154] on button "See all" at bounding box center [688, 142] width 56 height 24
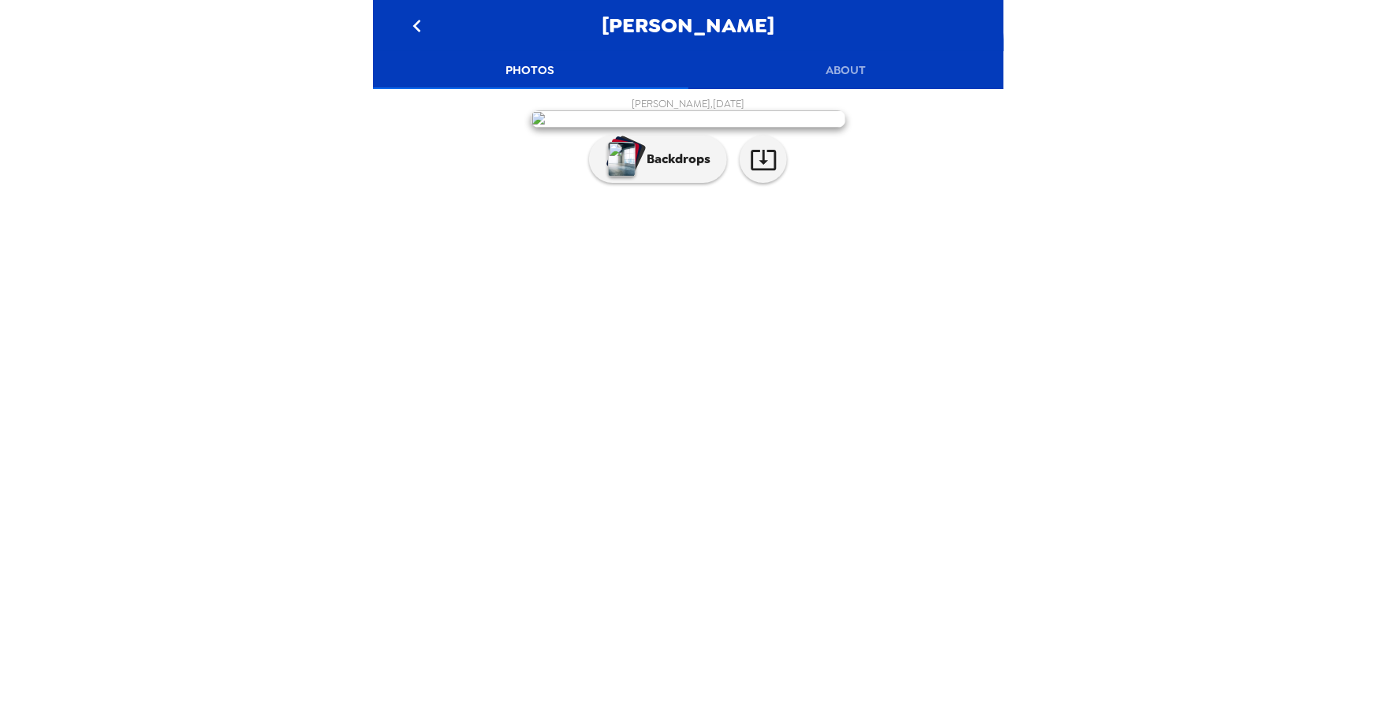
click at [293, 279] on div "Isaac Kalimian Photos About Isaac Kalimian , 09-25-2025 Backdrops" at bounding box center [688, 355] width 1376 height 711
click at [240, 313] on div "[PERSON_NAME] Photos About See all" at bounding box center [688, 355] width 1376 height 711
click at [278, 186] on div "[PERSON_NAME] Photos About [PERSON_NAME] , [DATE] Backdrops" at bounding box center [688, 355] width 1376 height 711
click at [874, 191] on div "[PERSON_NAME] , [DATE] Backdrops" at bounding box center [688, 144] width 615 height 94
click at [464, 191] on div "Oluchukwu Okeke , 09-30-2025 Backdrops" at bounding box center [688, 144] width 615 height 94
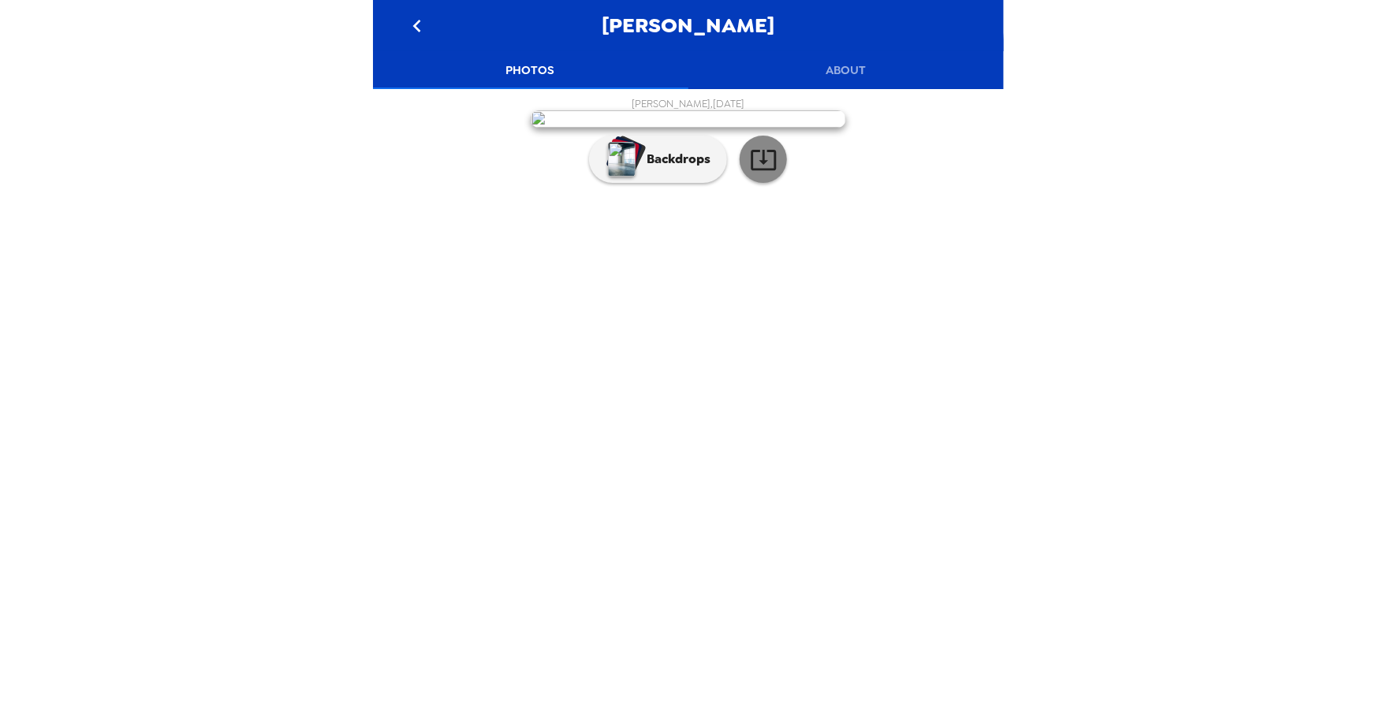
click at [765, 173] on icon "button" at bounding box center [764, 160] width 28 height 28
click at [639, 169] on p "Backdrops" at bounding box center [675, 159] width 72 height 19
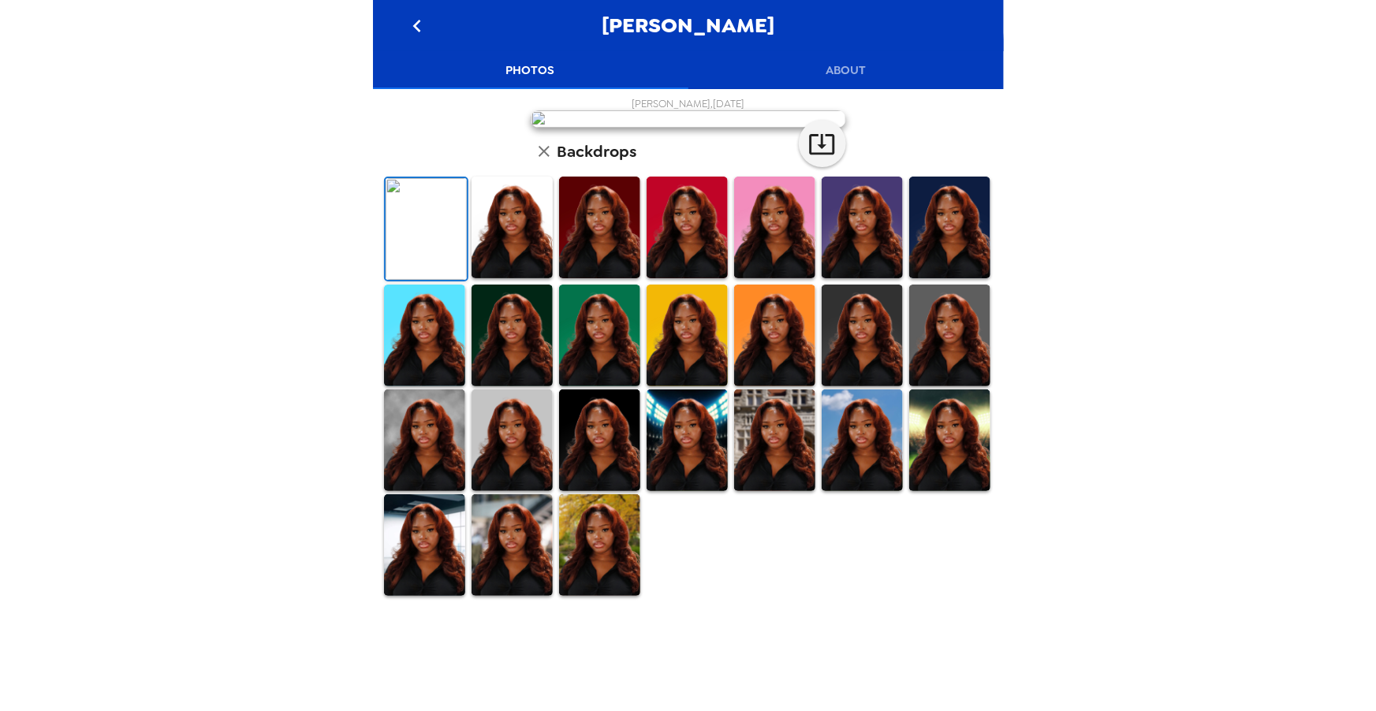
scroll to position [290, 0]
click at [587, 596] on img at bounding box center [599, 545] width 81 height 102
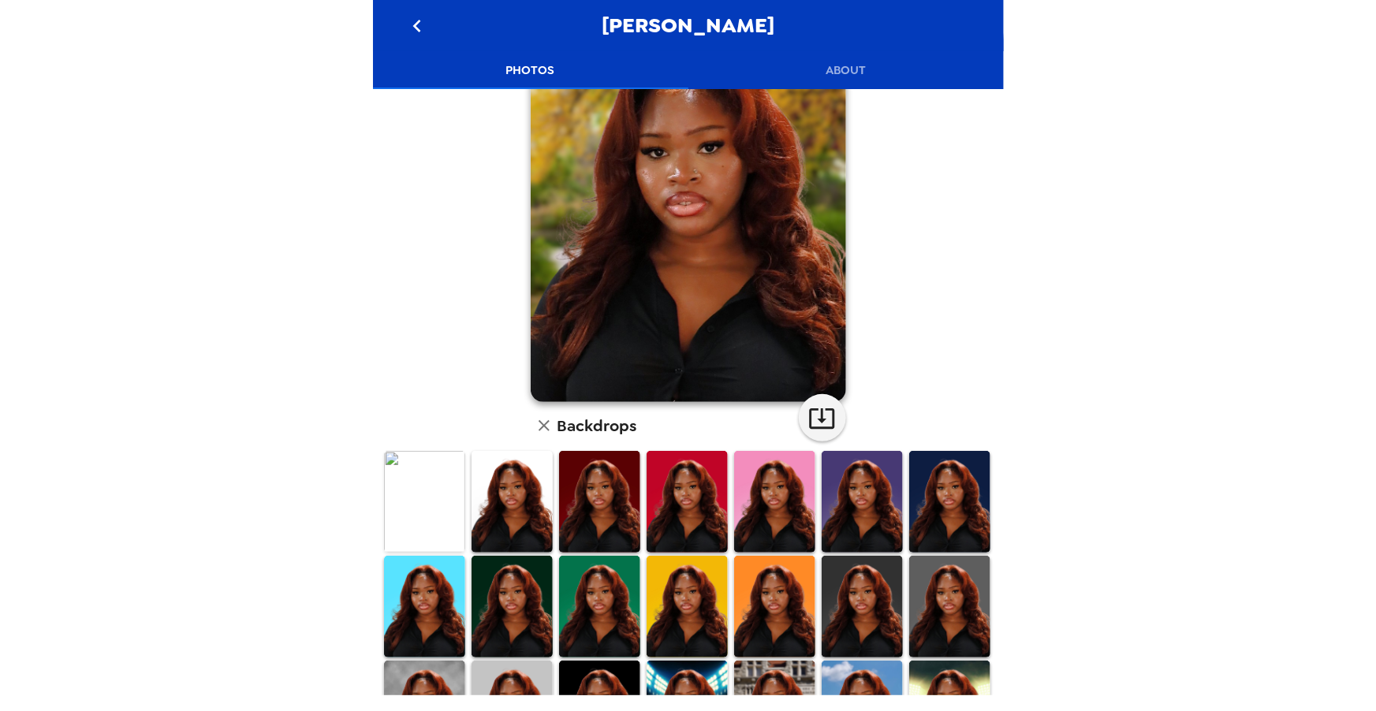
scroll to position [0, 0]
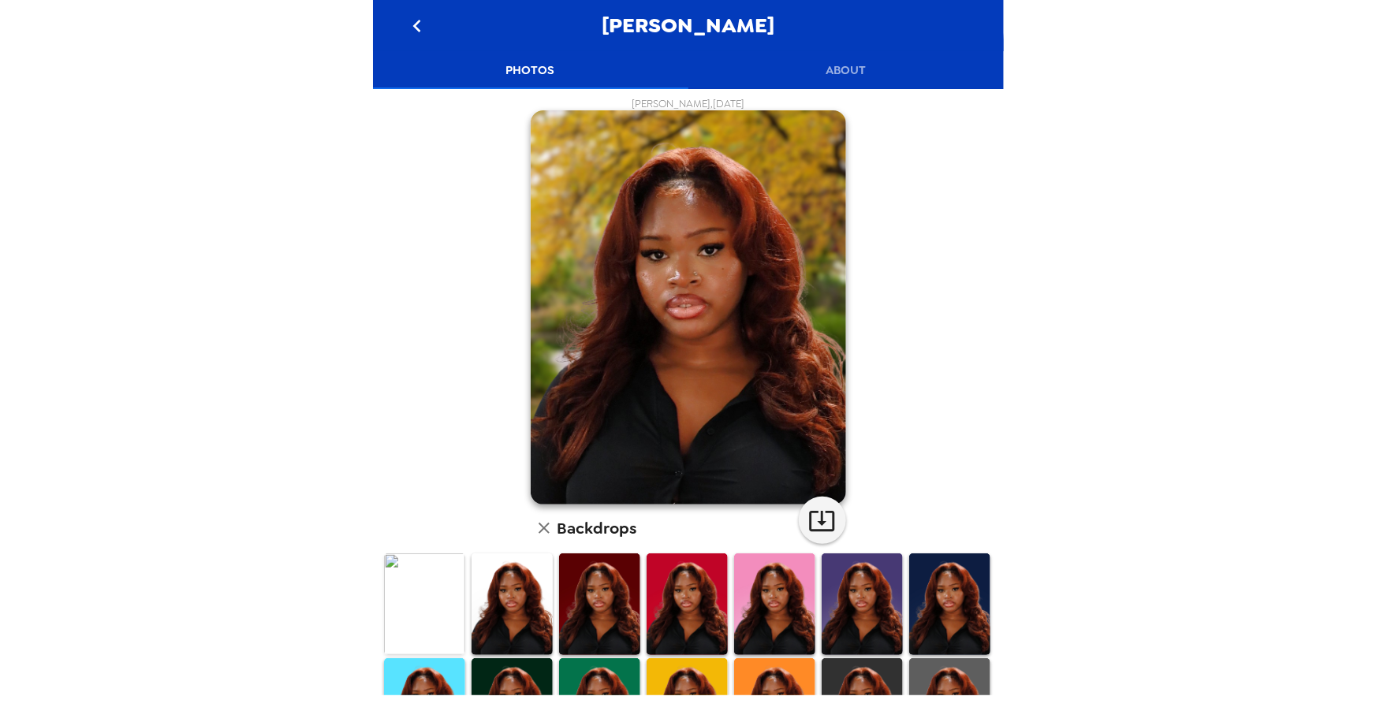
click at [527, 598] on img at bounding box center [511, 604] width 81 height 102
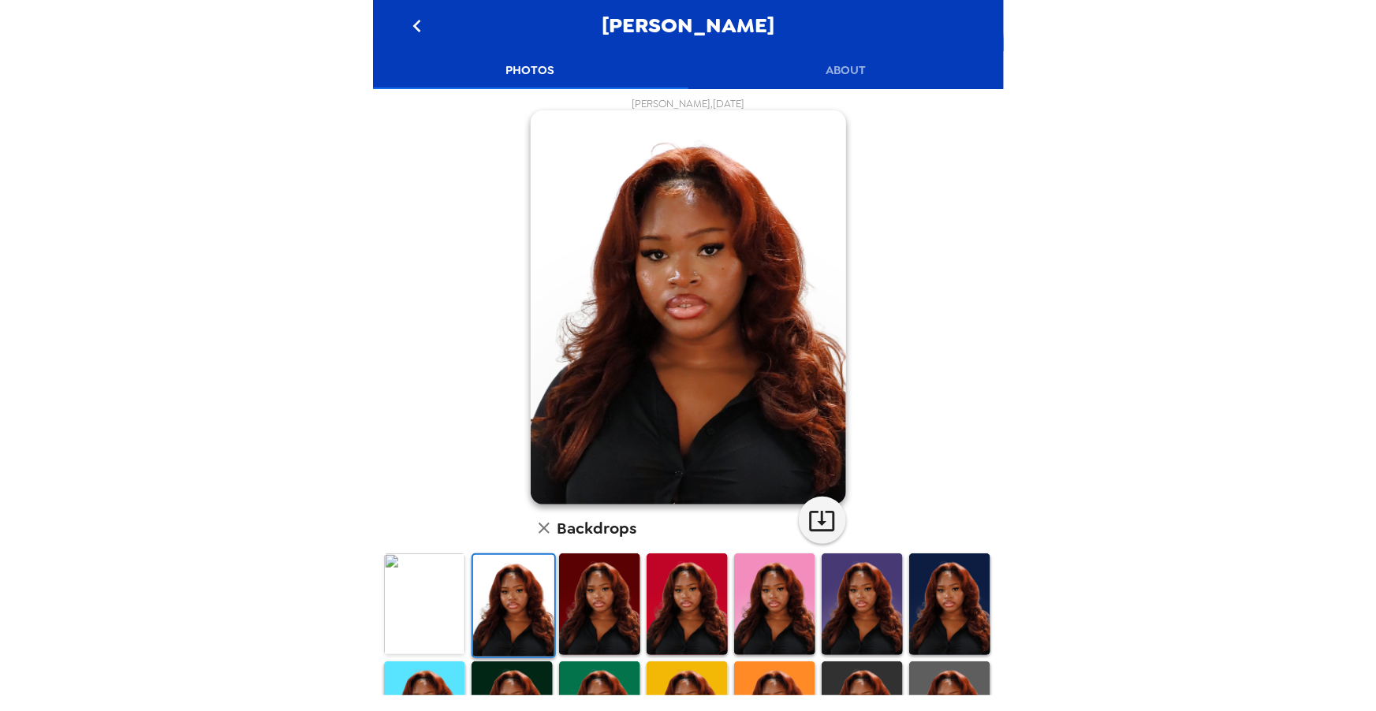
drag, startPoint x: 609, startPoint y: 594, endPoint x: 646, endPoint y: 595, distance: 36.3
click at [609, 594] on img at bounding box center [599, 604] width 81 height 102
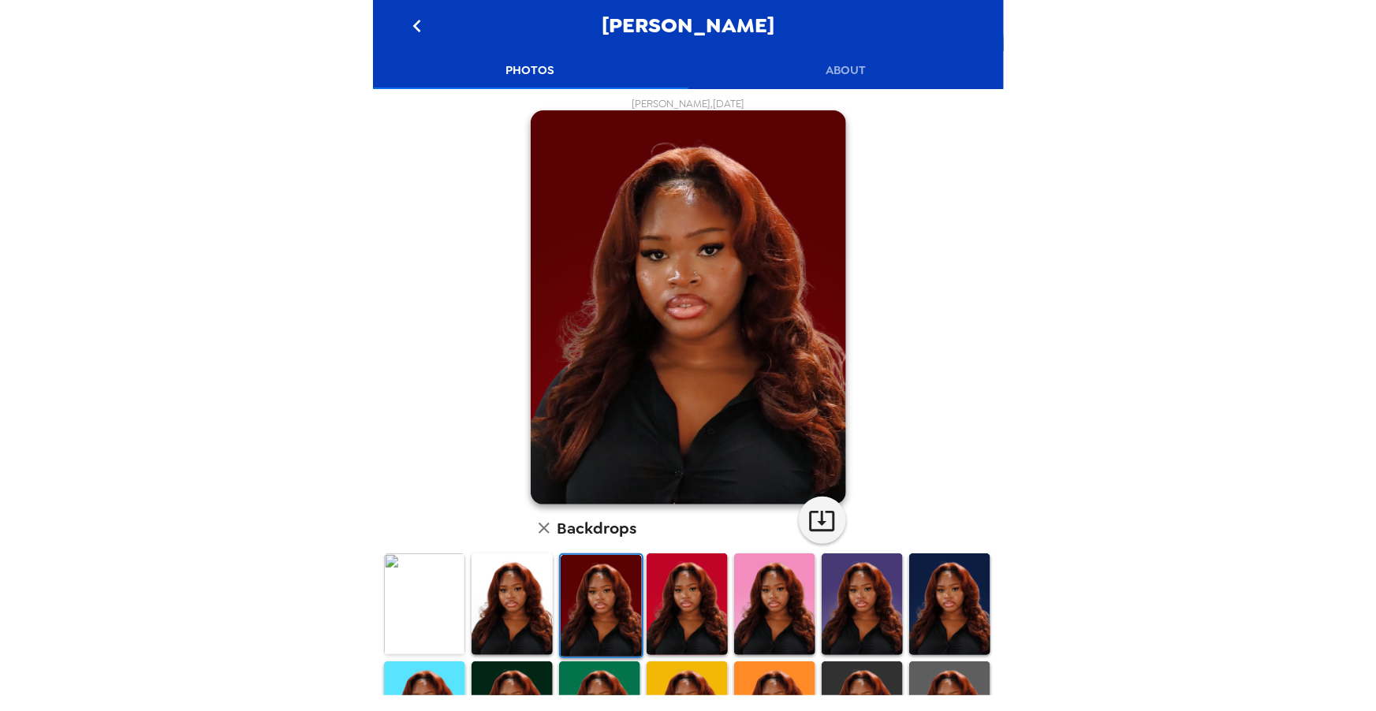
click at [699, 595] on img at bounding box center [686, 604] width 81 height 102
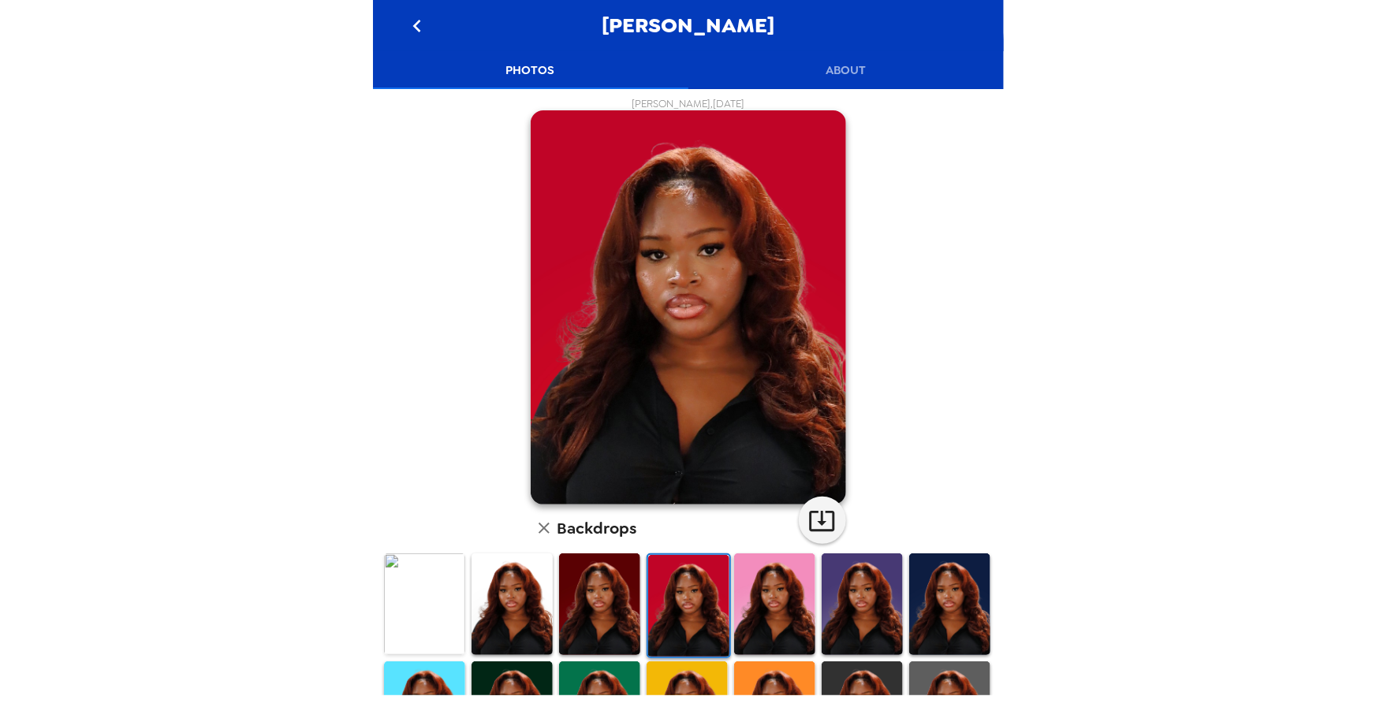
click at [818, 589] on div at bounding box center [862, 606] width 88 height 108
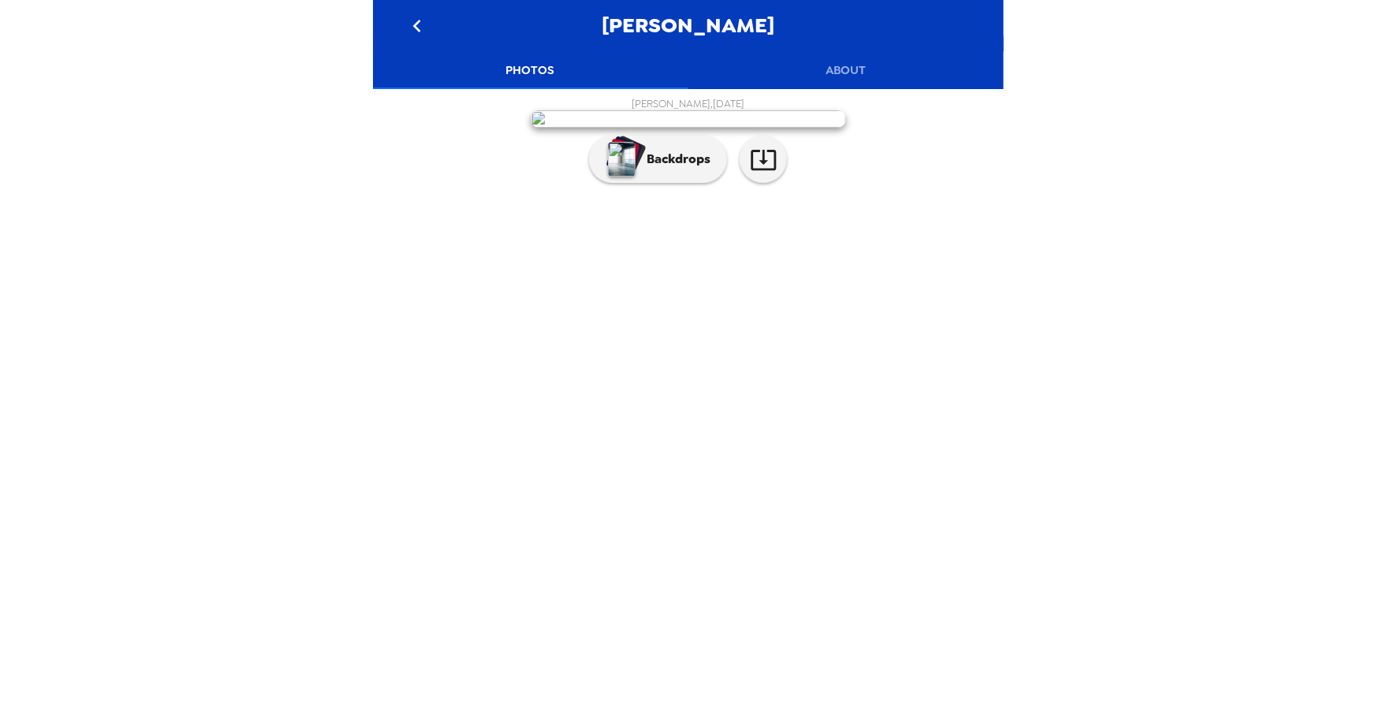
click at [281, 391] on div "Venkatesh Arvind Photos About Venkatesh Arvind , 09-27-2024 Backdrops" at bounding box center [688, 355] width 1376 height 711
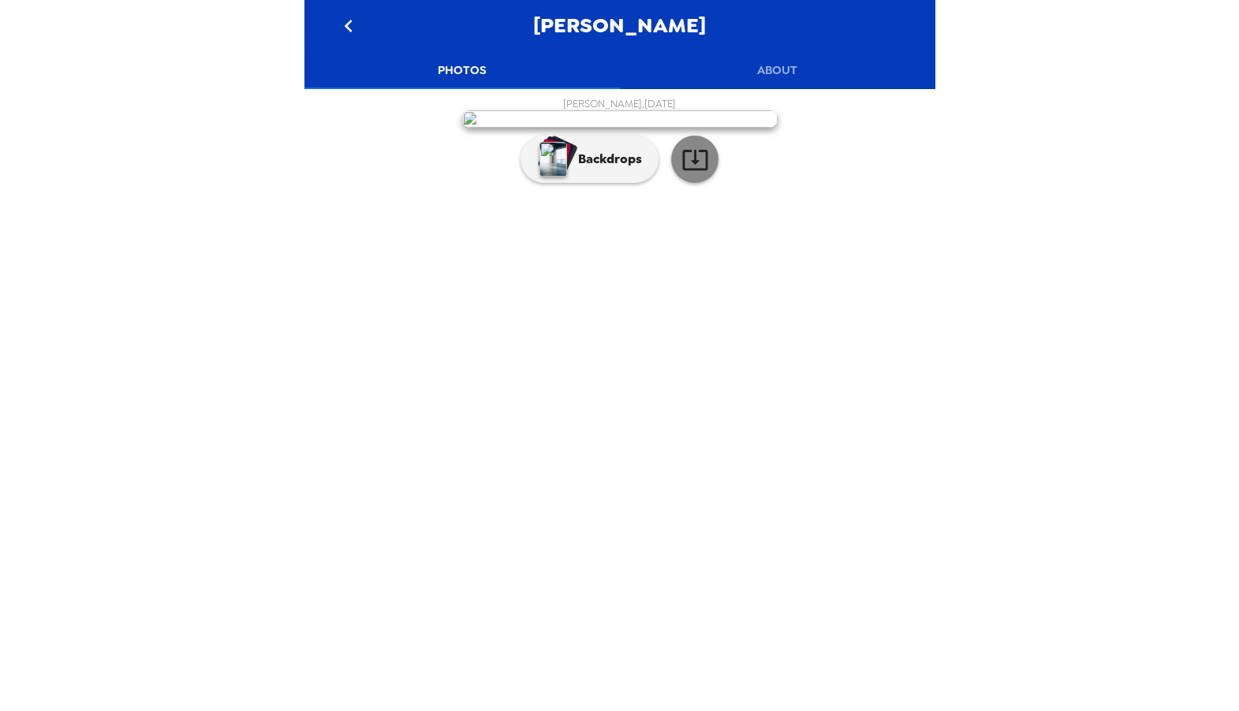
click at [697, 170] on icon "button" at bounding box center [694, 160] width 25 height 20
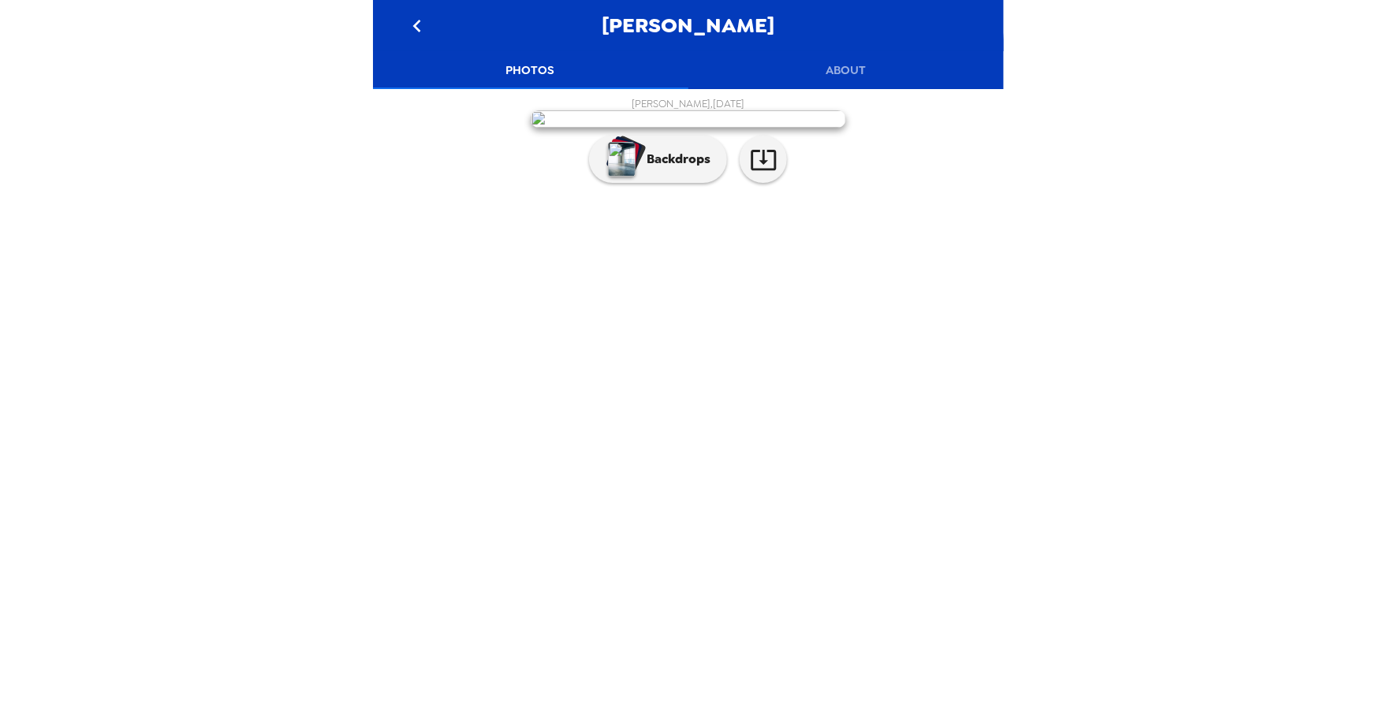
click at [215, 255] on div "Naomi Fu Photos About Naomi Fu , 02-14-2025 Backdrops" at bounding box center [688, 355] width 1376 height 711
click at [412, 191] on div "[PERSON_NAME] , [DATE] Backdrops" at bounding box center [688, 144] width 615 height 94
click at [687, 169] on p "Backdrops" at bounding box center [675, 159] width 72 height 19
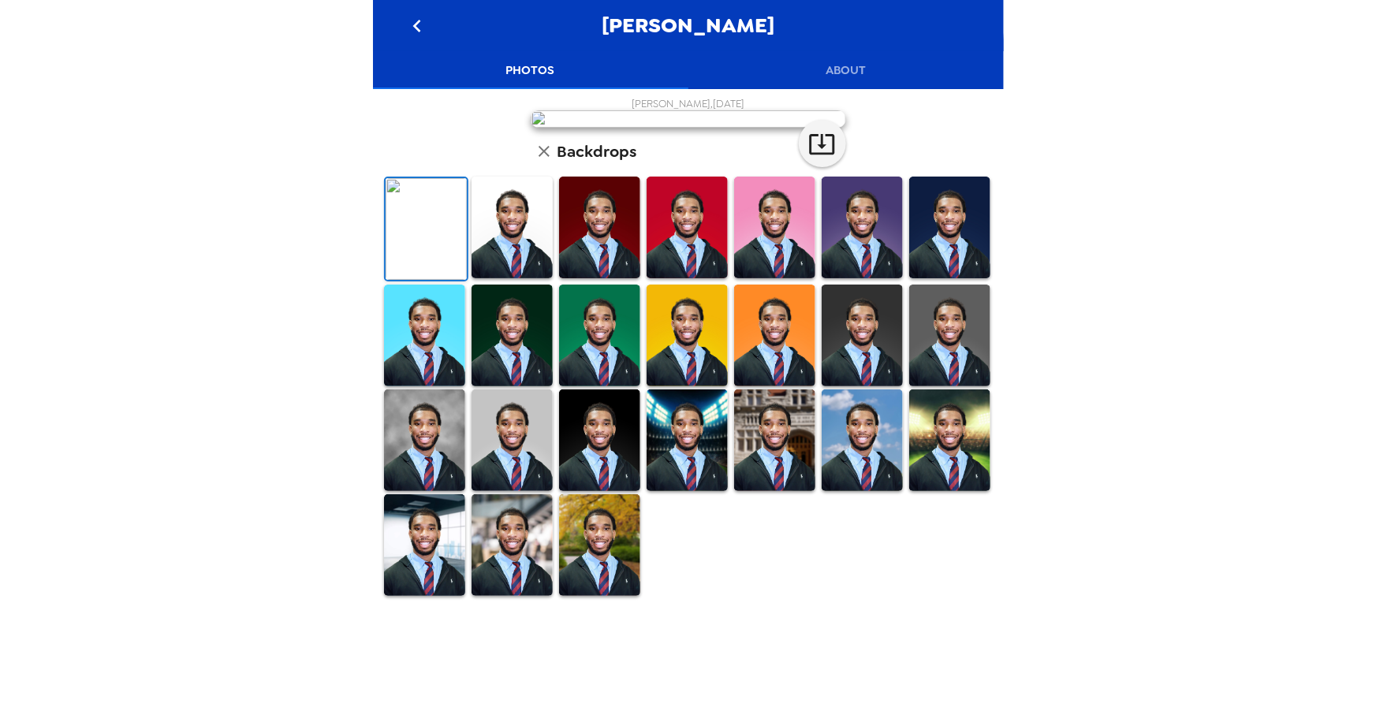
scroll to position [291, 0]
click at [501, 278] on img at bounding box center [511, 228] width 81 height 102
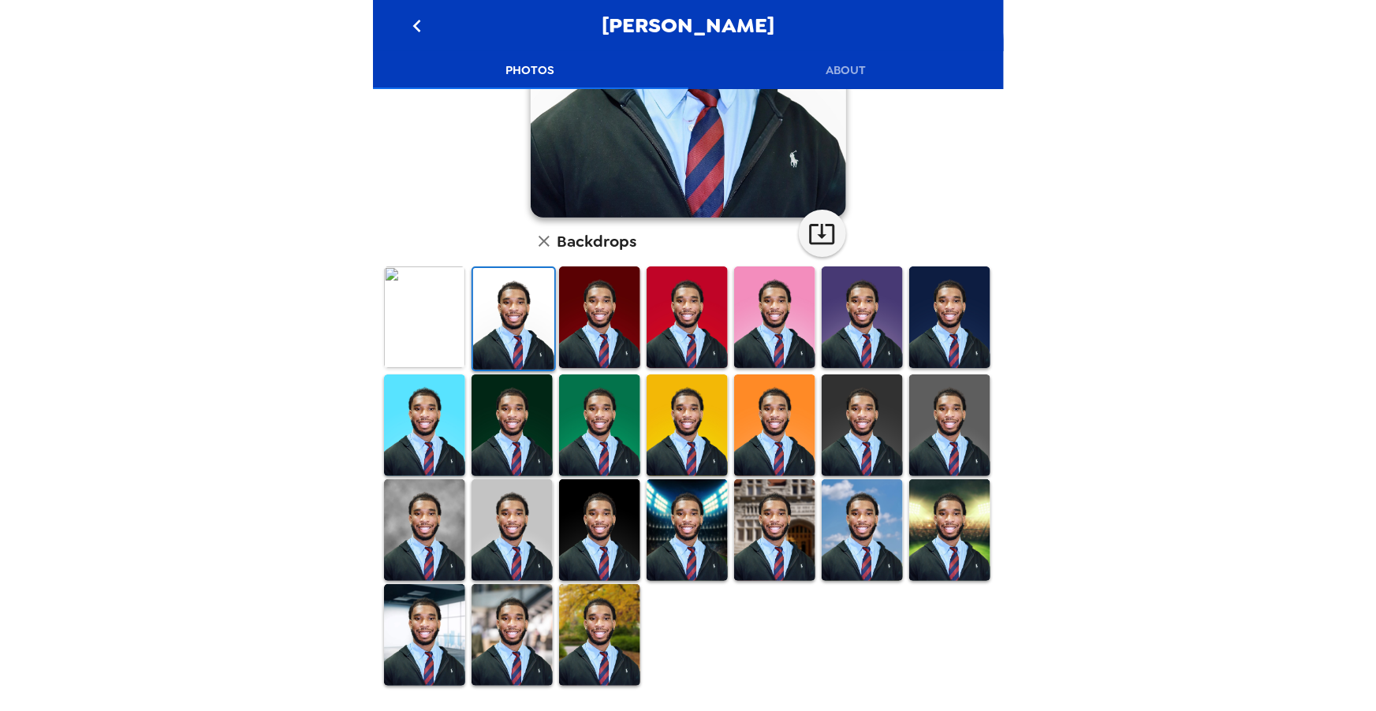
scroll to position [0, 0]
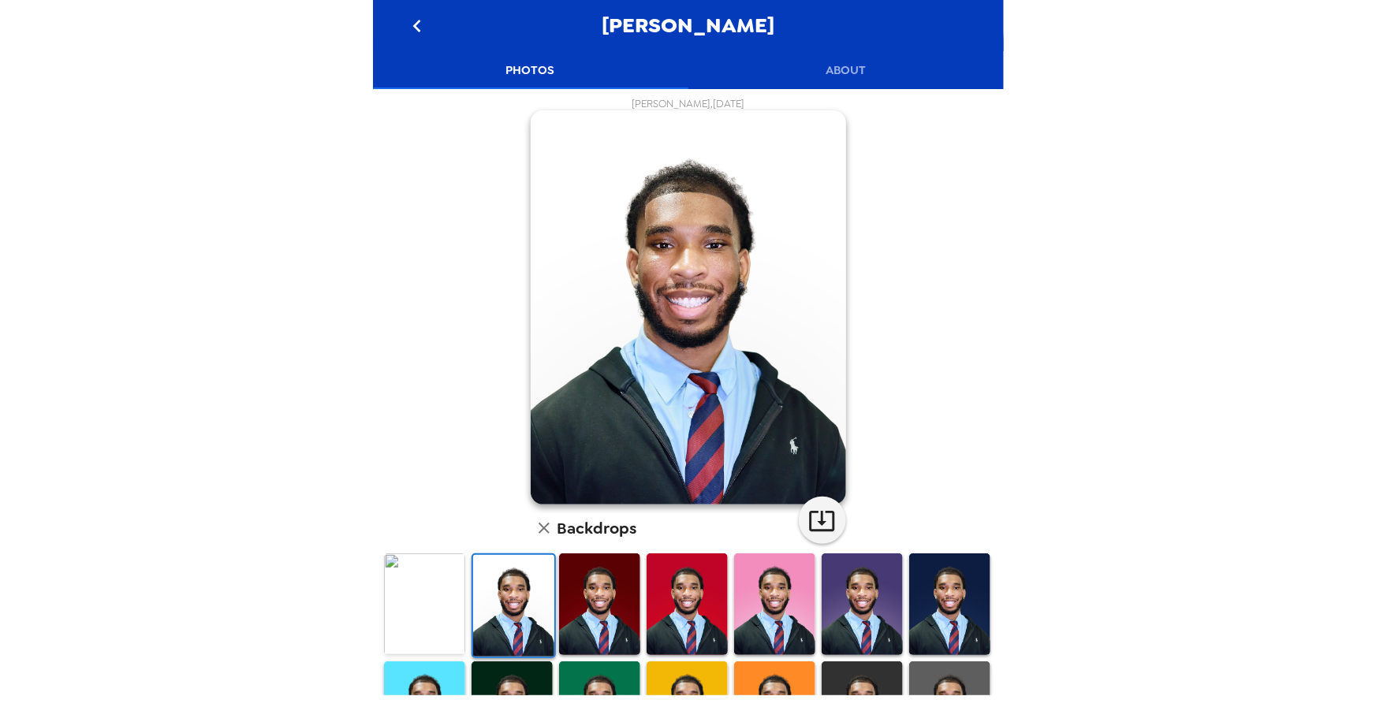
click at [957, 601] on img at bounding box center [949, 604] width 81 height 102
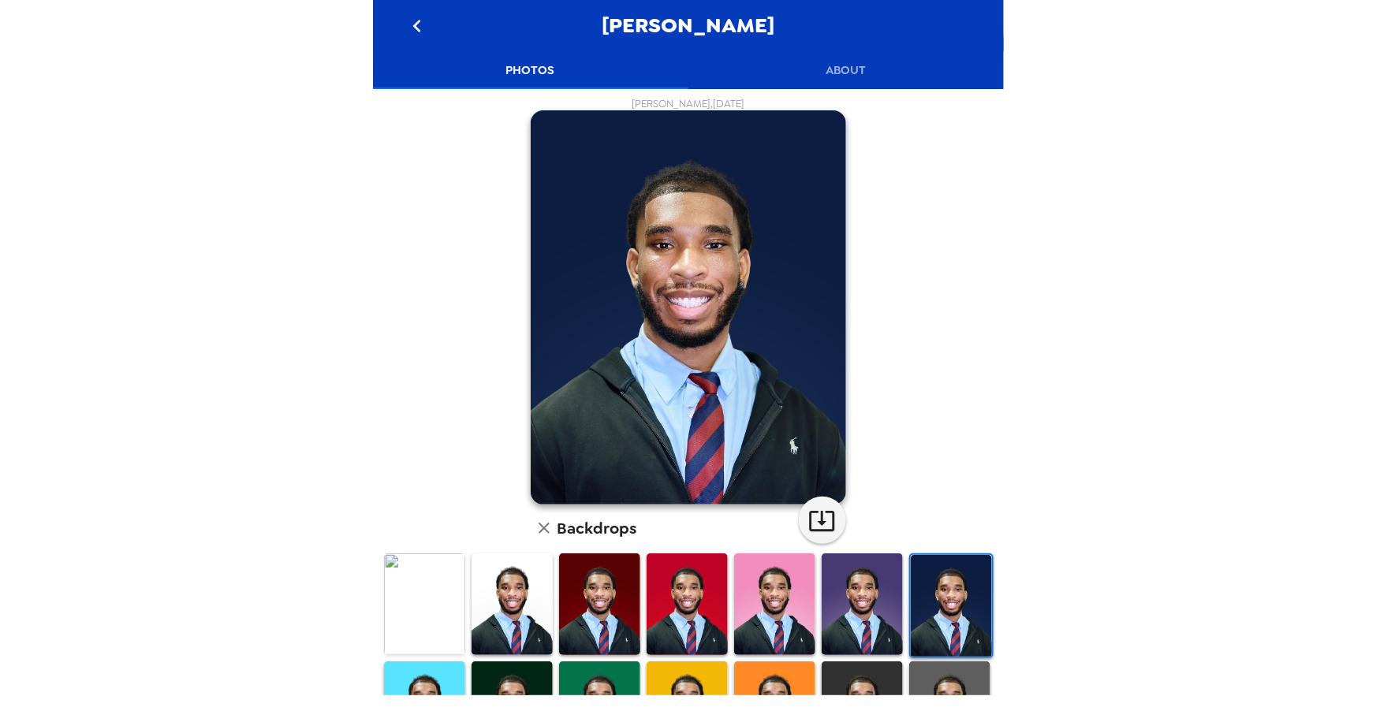
click at [125, 355] on div "Chiemeka Njoku Photos About Chiemeka Njoku , 09-25-2025 Backdrops" at bounding box center [688, 355] width 1376 height 711
click at [413, 588] on img at bounding box center [424, 604] width 81 height 102
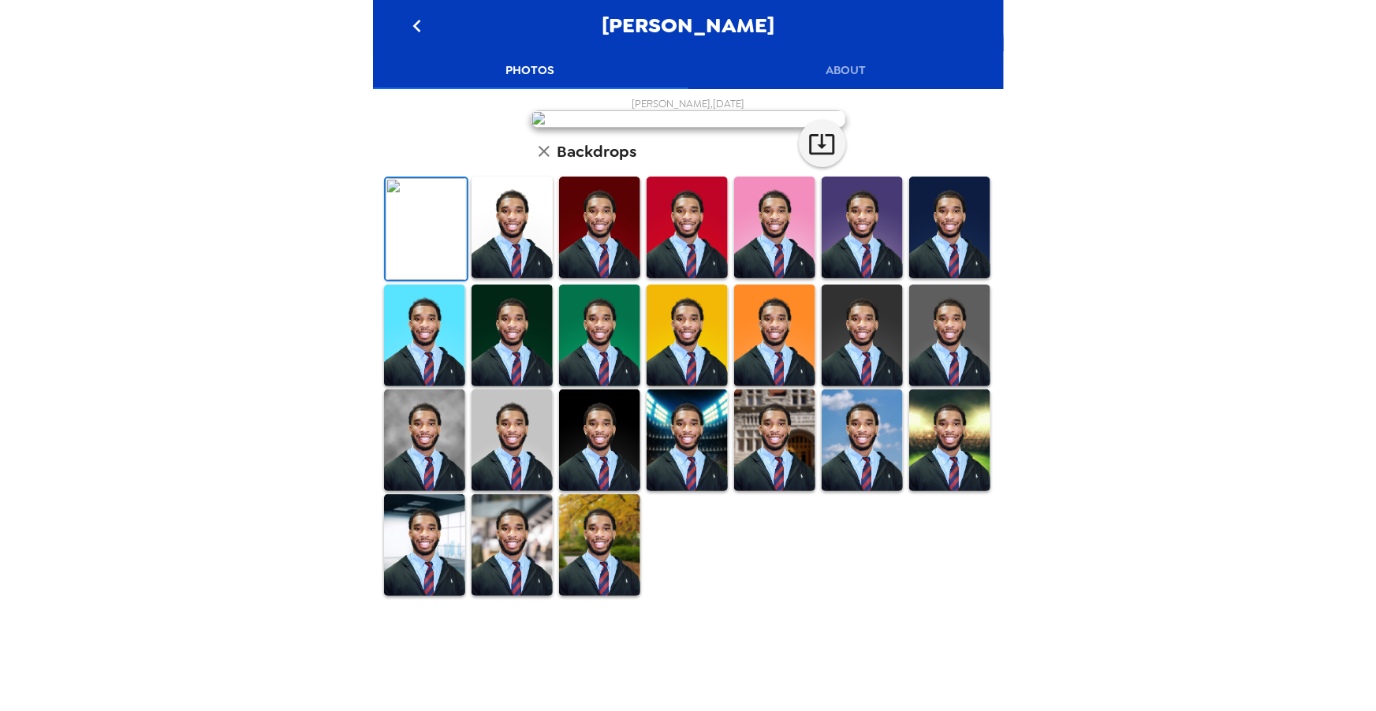
click at [149, 438] on div "Chiemeka Njoku Photos About Chiemeka Njoku , 09-25-2025 Backdrops" at bounding box center [688, 355] width 1376 height 711
click at [375, 436] on div "Chiemeka Njoku , 09-25-2025 Backdrops" at bounding box center [688, 347] width 631 height 501
